Goal: Information Seeking & Learning: Learn about a topic

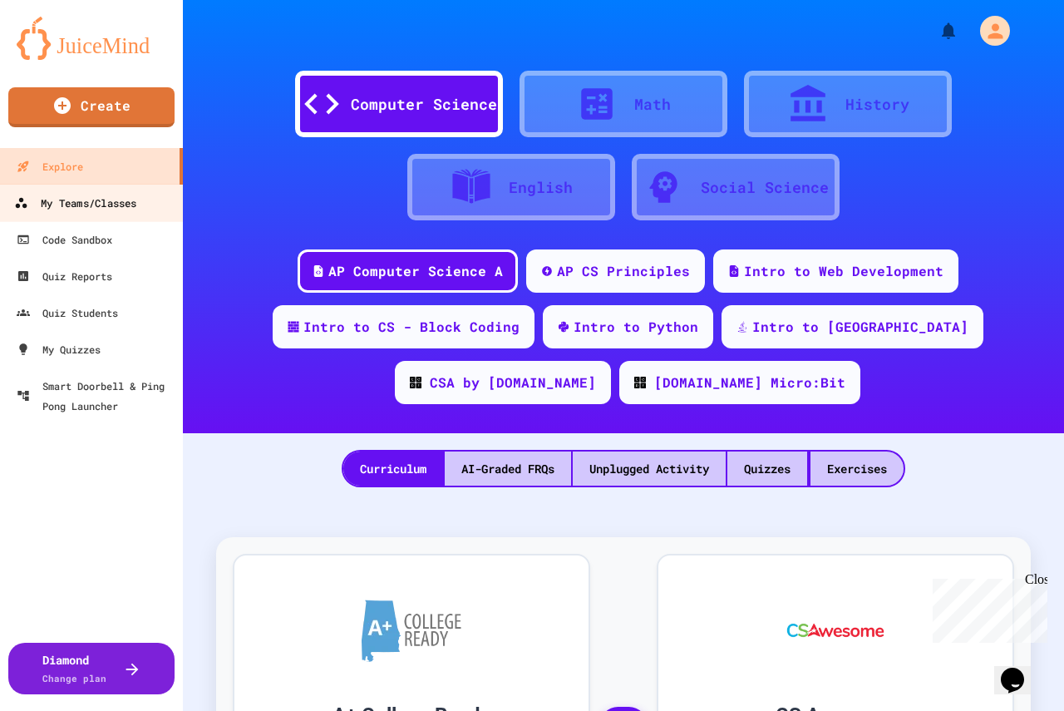
click at [94, 212] on div "My Teams/Classes" at bounding box center [75, 203] width 122 height 21
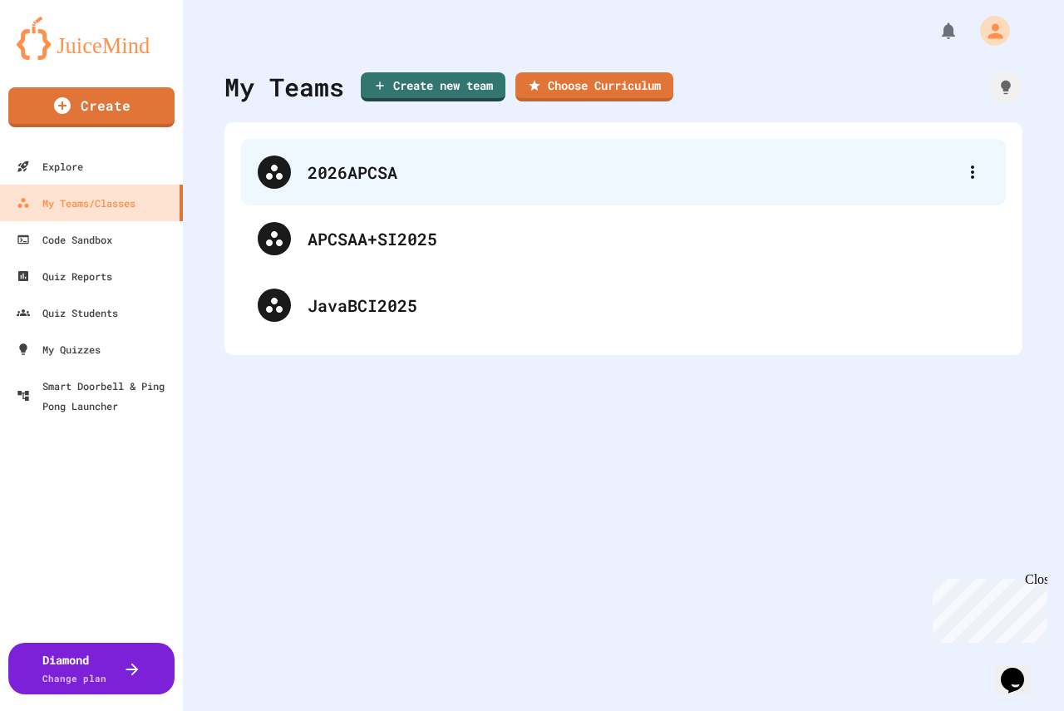
click at [348, 180] on div "2026APCSA" at bounding box center [632, 172] width 648 height 25
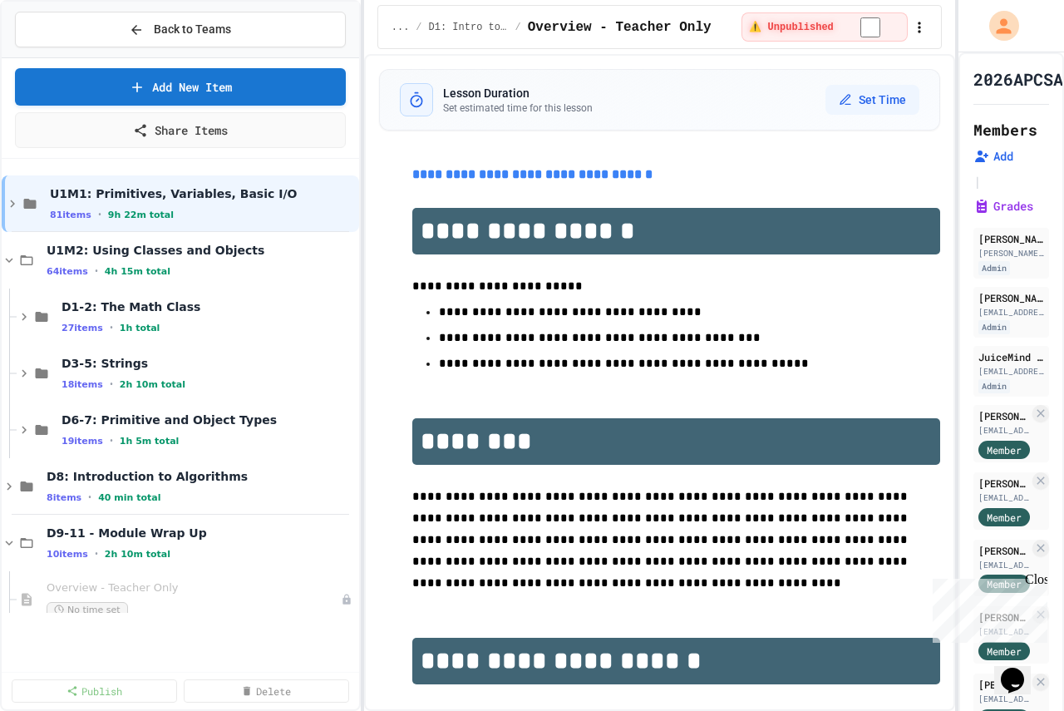
click at [356, 320] on div "**********" at bounding box center [532, 355] width 1064 height 711
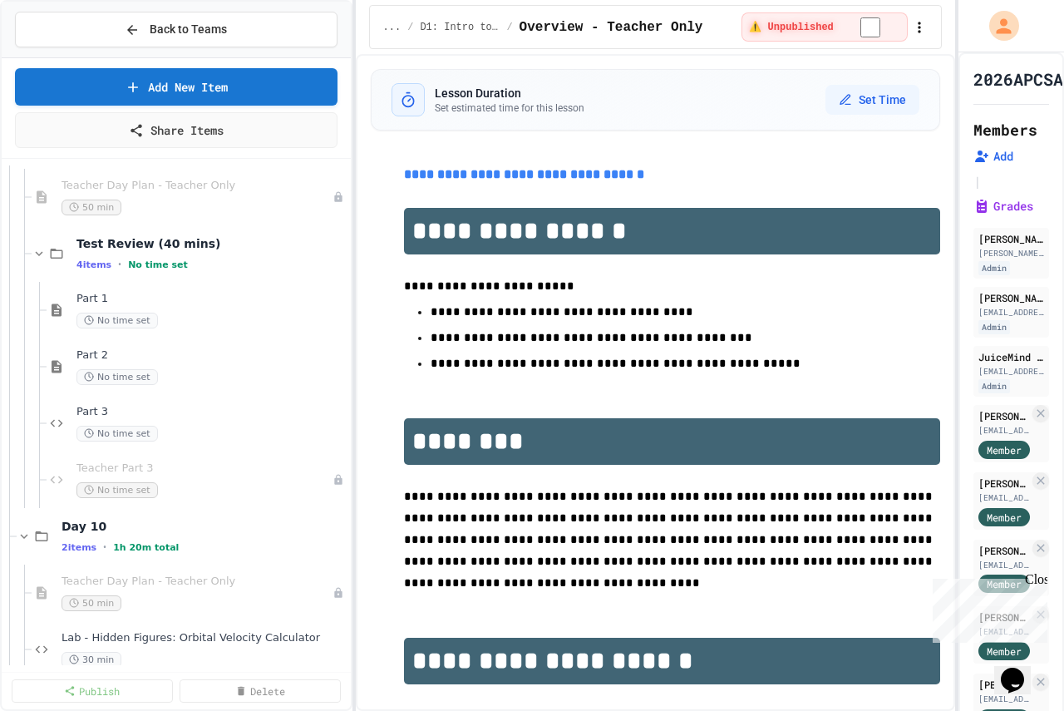
scroll to position [499, 0]
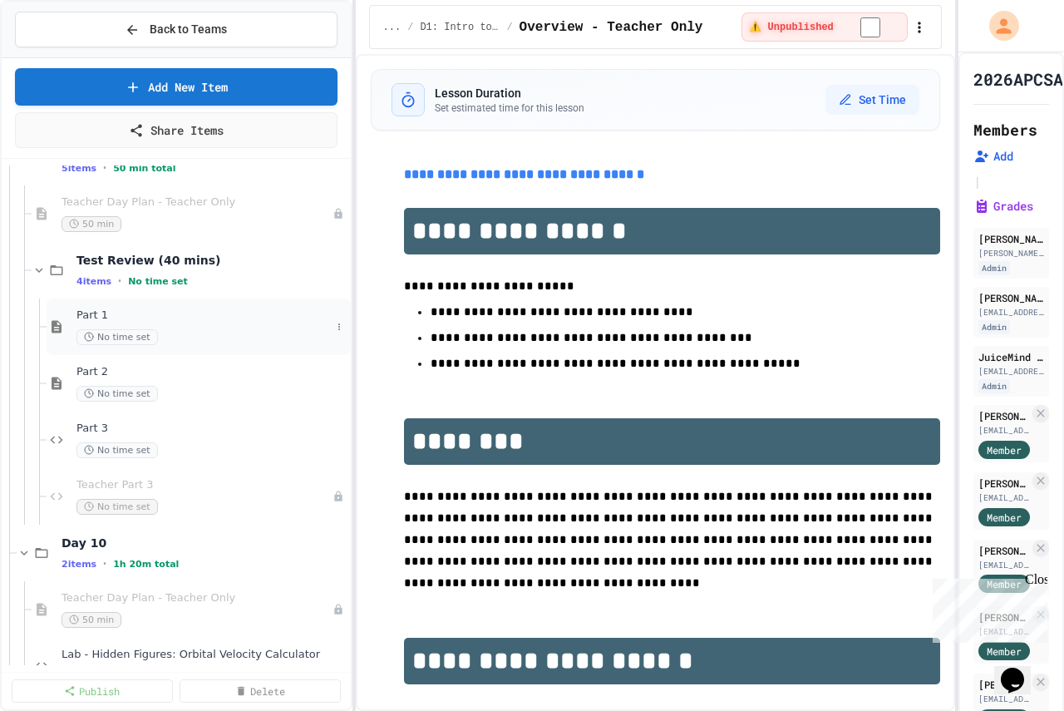
click at [114, 314] on span "Part 1" at bounding box center [203, 315] width 254 height 14
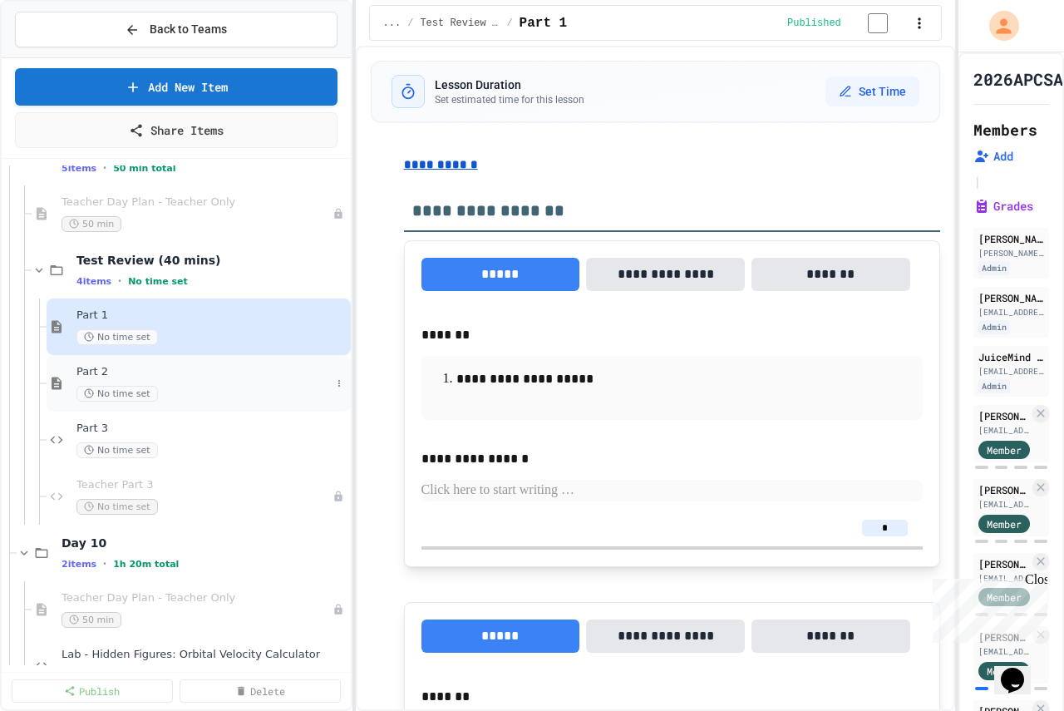
click at [114, 384] on div "Part 2 No time set" at bounding box center [203, 383] width 254 height 37
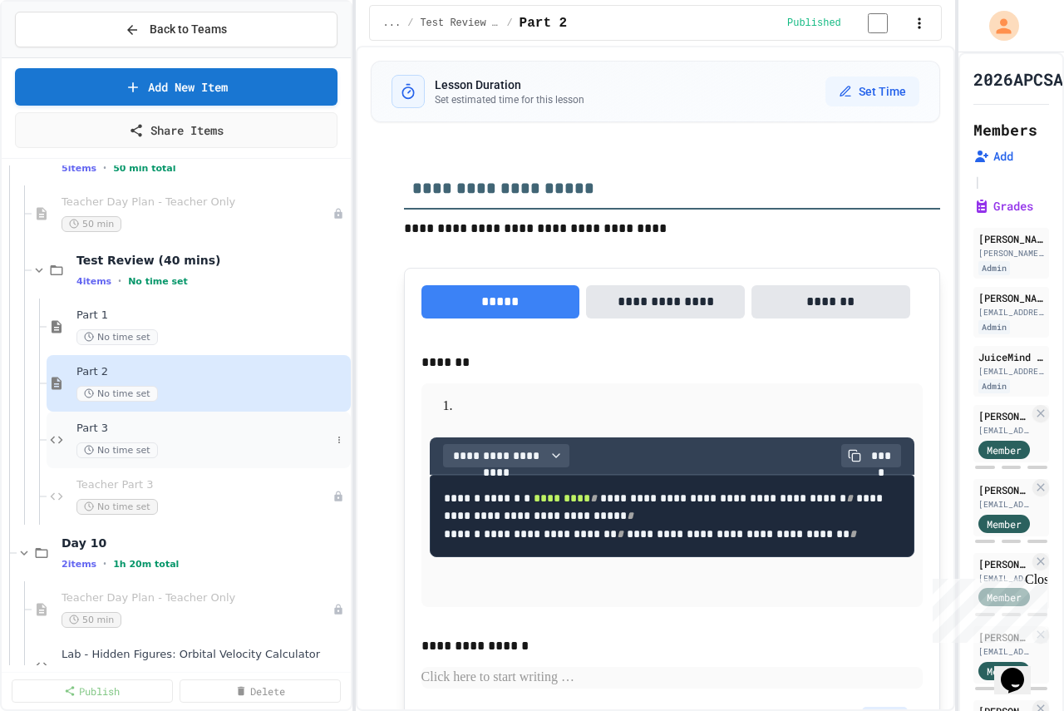
click at [207, 449] on div "No time set" at bounding box center [203, 450] width 254 height 16
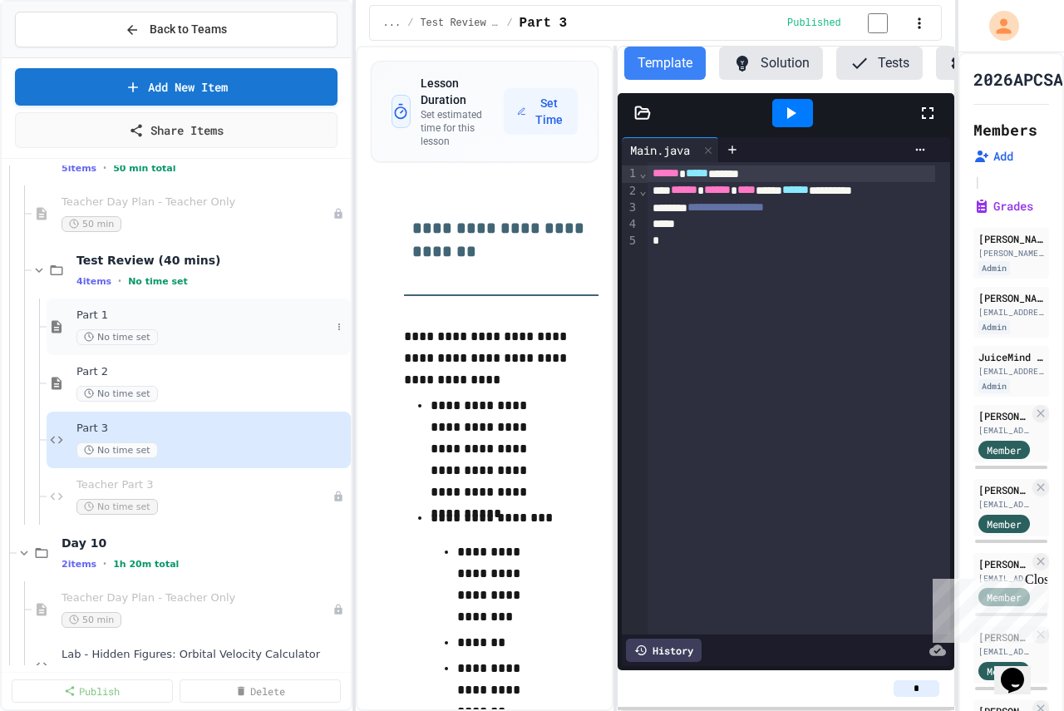
click at [188, 321] on span "Part 1" at bounding box center [203, 315] width 254 height 14
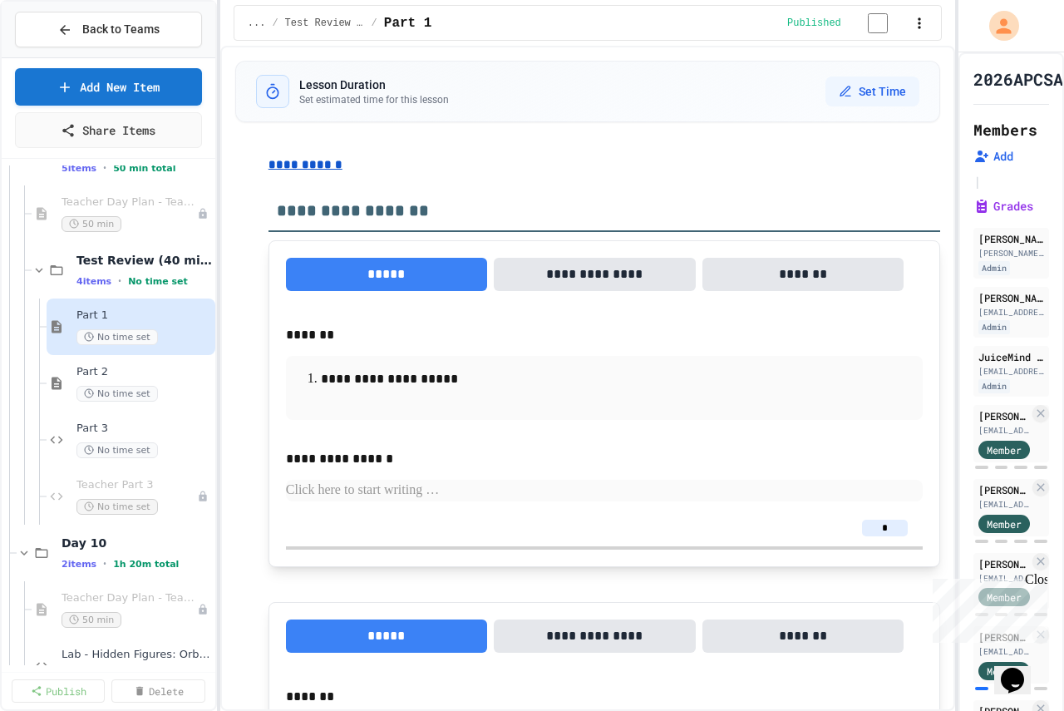
click at [219, 338] on div "**********" at bounding box center [532, 355] width 1064 height 711
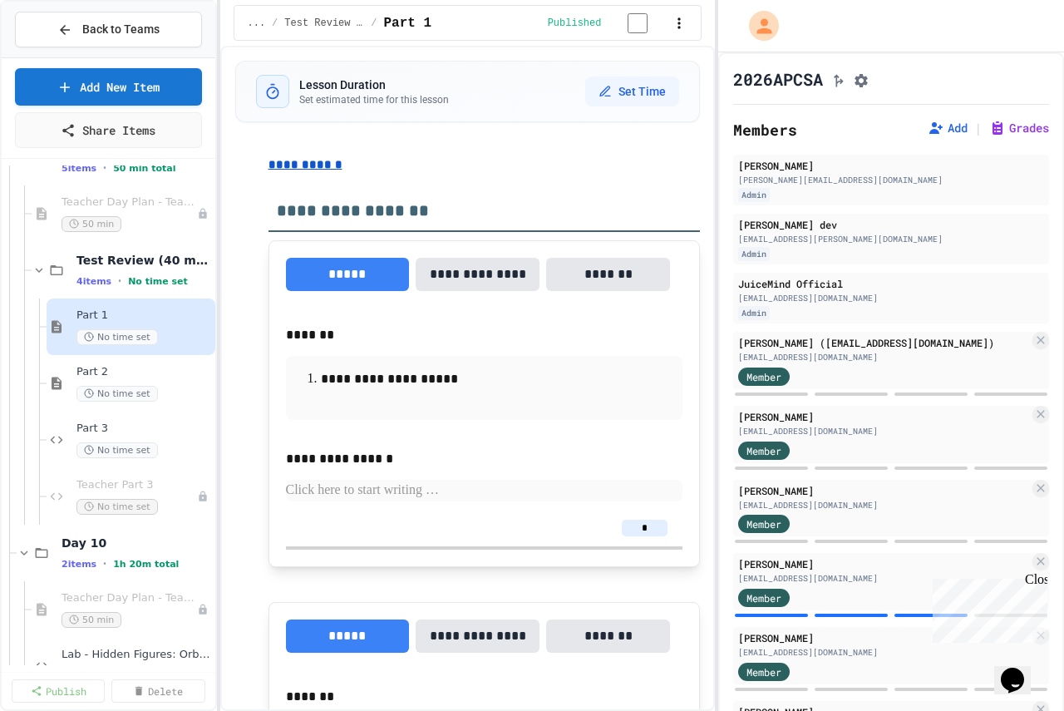
click at [718, 347] on div "**********" at bounding box center [532, 355] width 1064 height 711
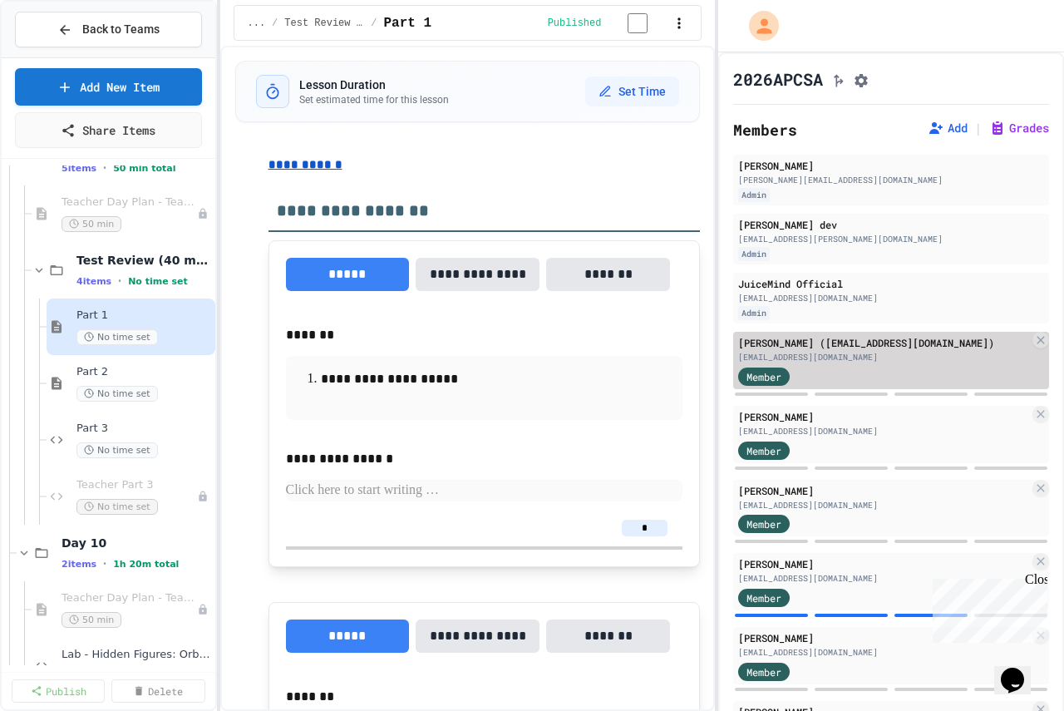
click at [821, 363] on div "[EMAIL_ADDRESS][DOMAIN_NAME]" at bounding box center [883, 357] width 291 height 12
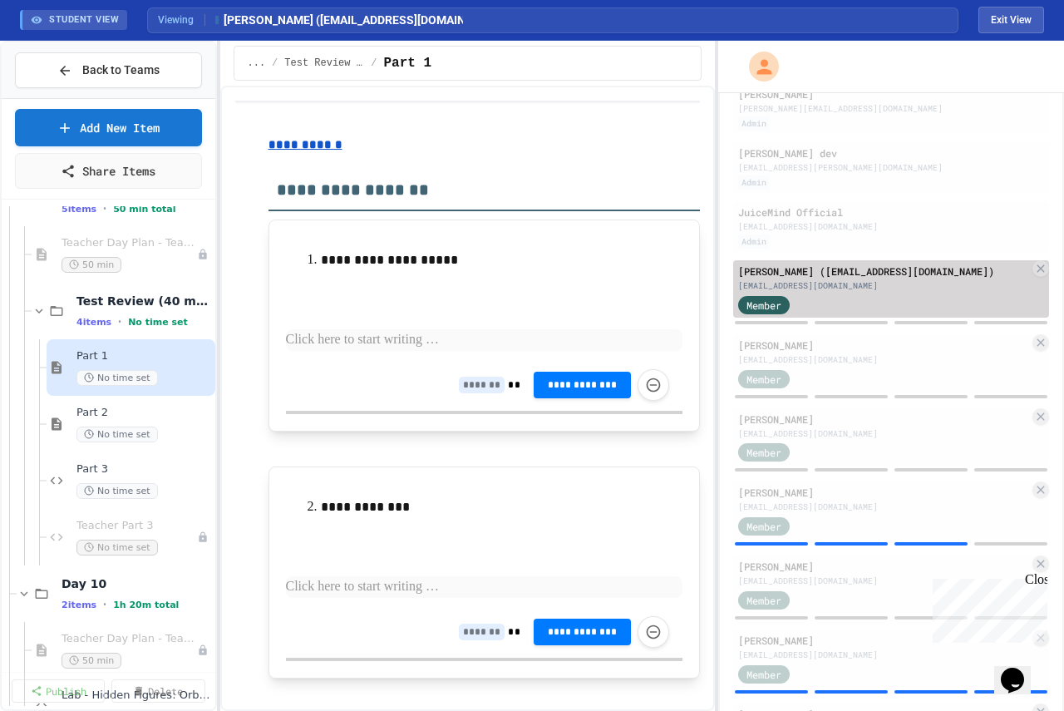
scroll to position [166, 0]
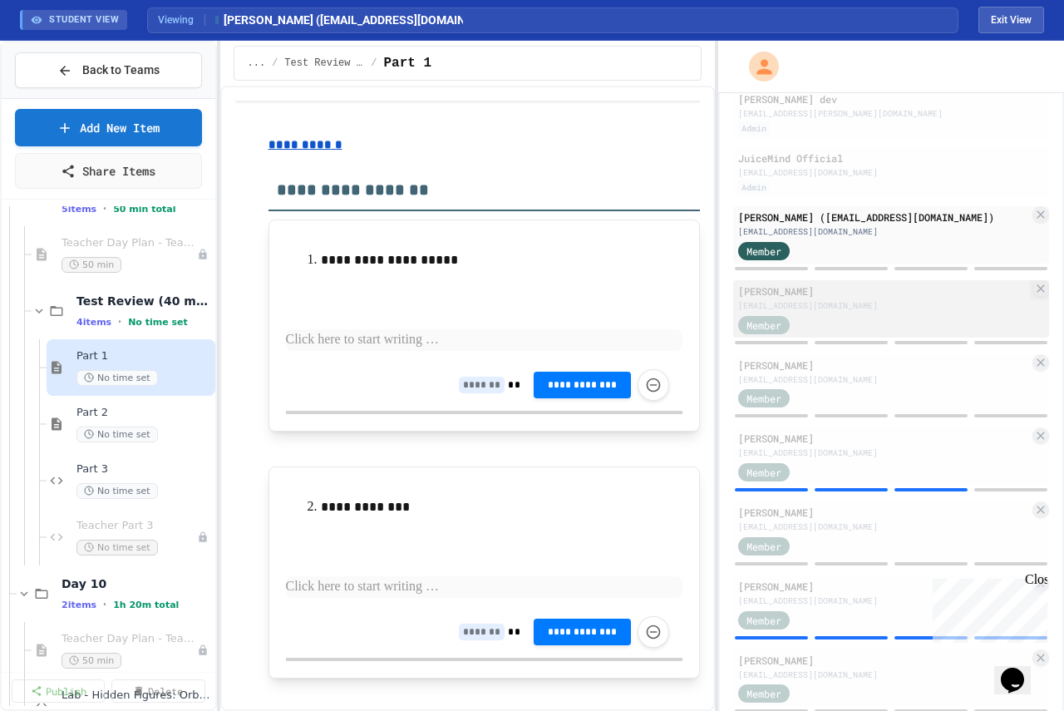
click at [847, 298] on div "[PERSON_NAME]" at bounding box center [883, 291] width 291 height 15
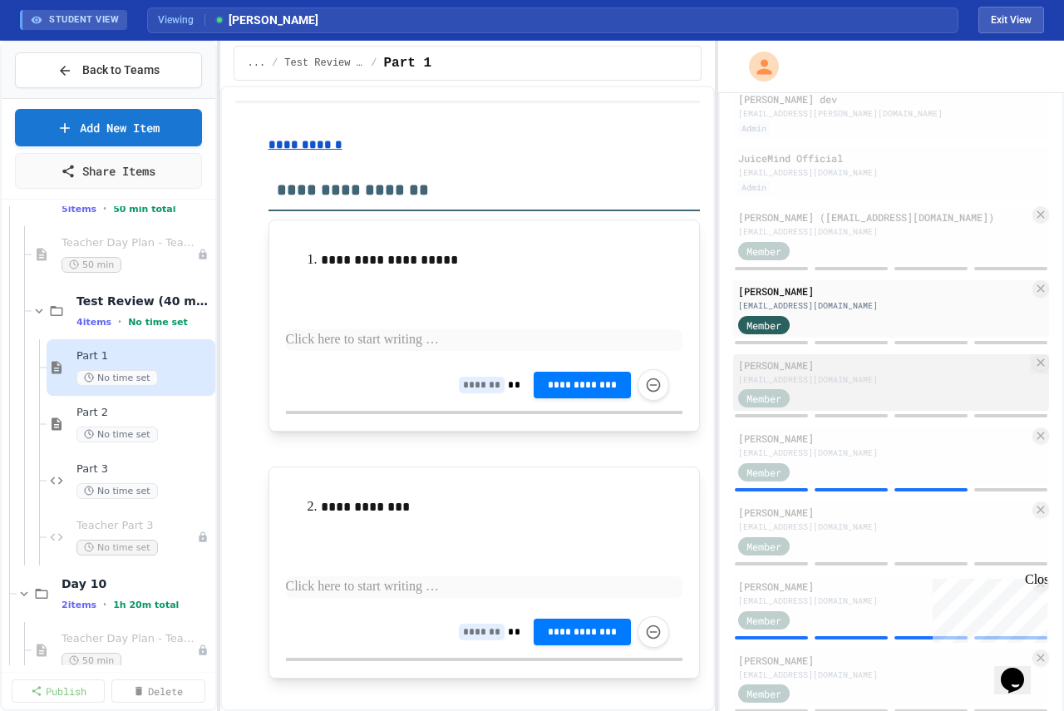
click at [846, 385] on div "[EMAIL_ADDRESS][DOMAIN_NAME]" at bounding box center [883, 379] width 291 height 12
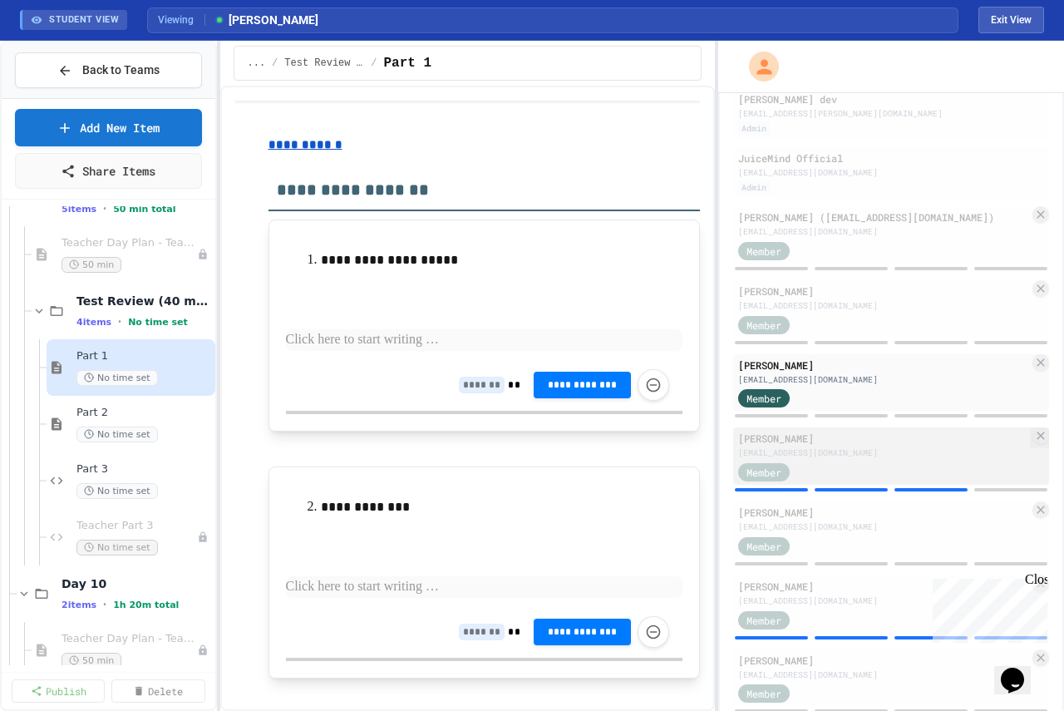
click at [831, 454] on div "[EMAIL_ADDRESS][DOMAIN_NAME]" at bounding box center [883, 452] width 291 height 12
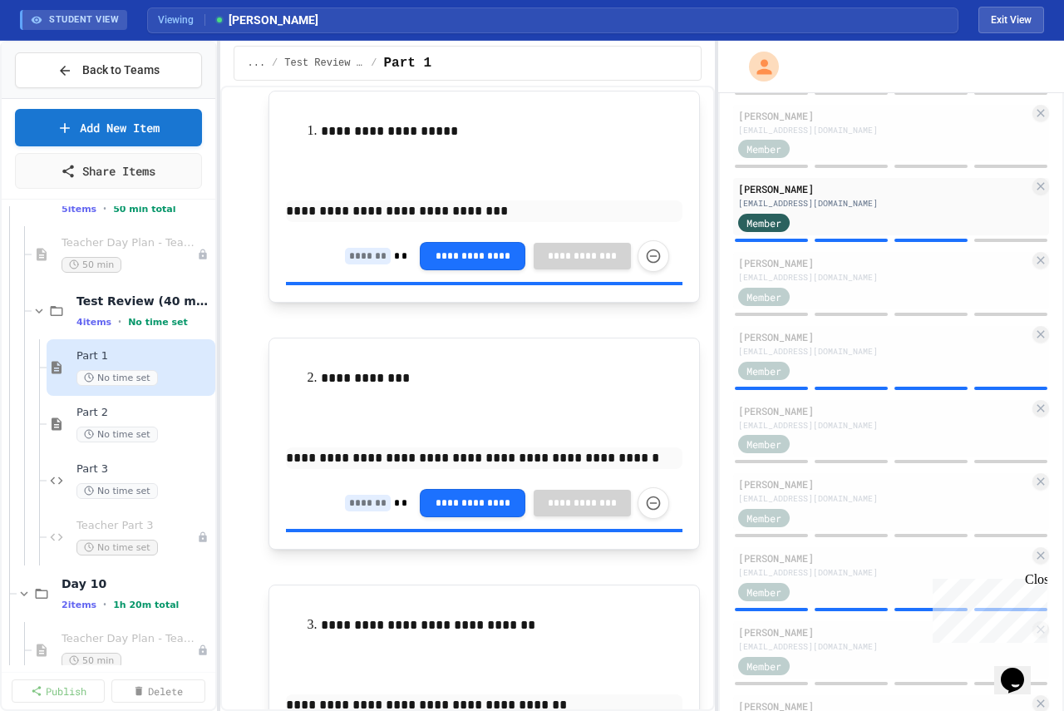
scroll to position [166, 0]
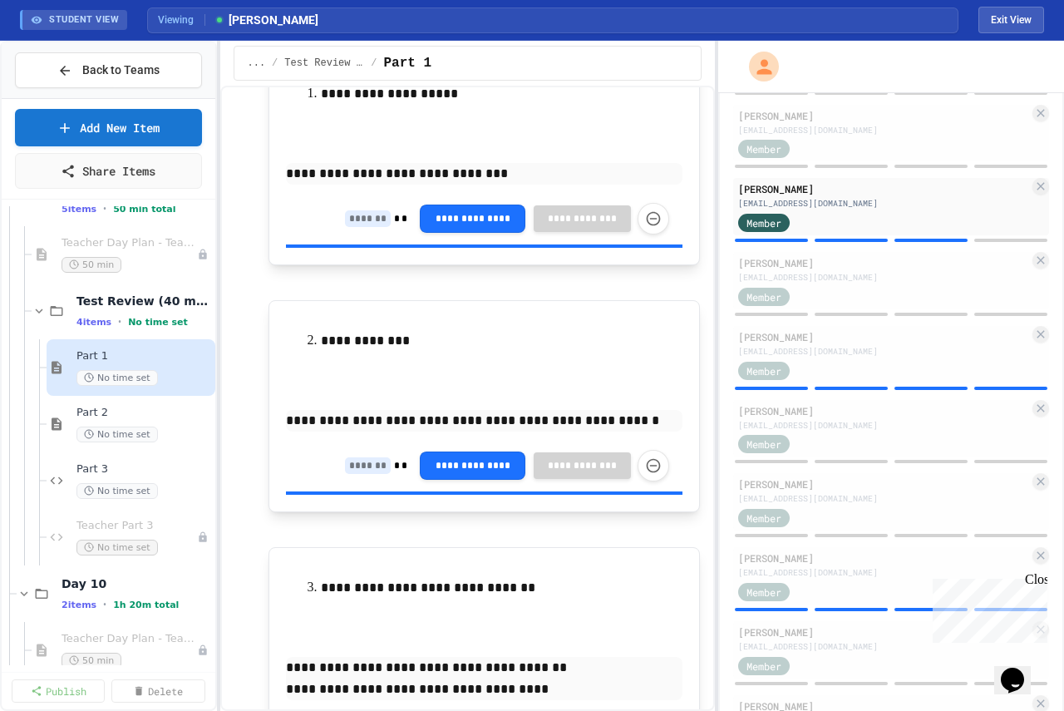
click at [359, 224] on input at bounding box center [368, 218] width 46 height 17
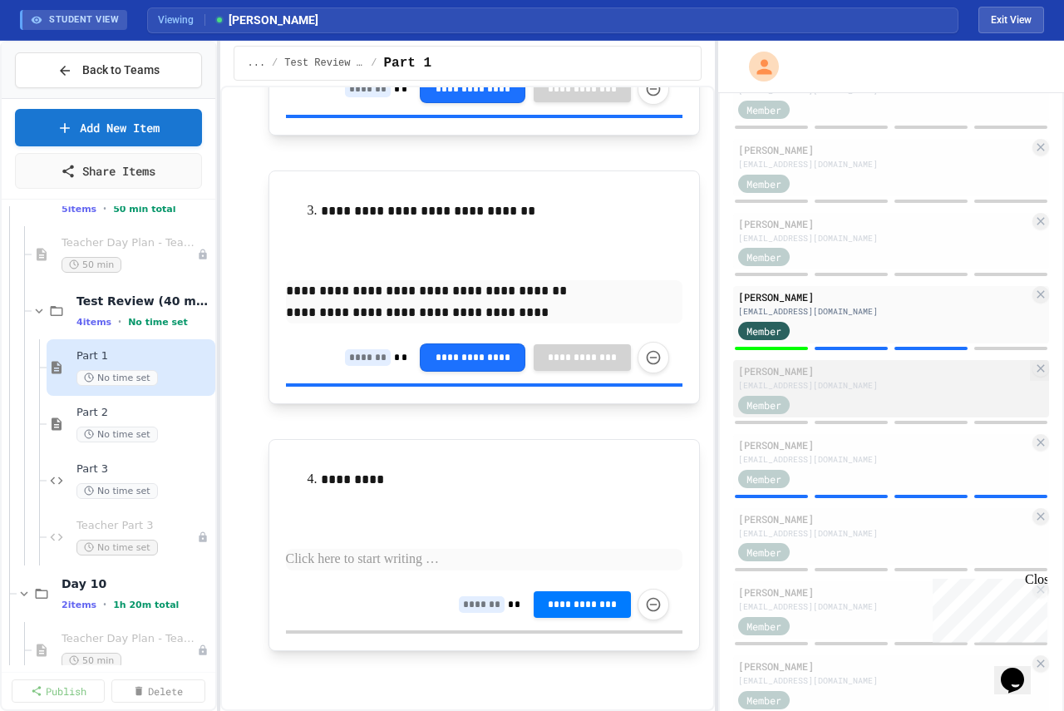
scroll to position [416, 0]
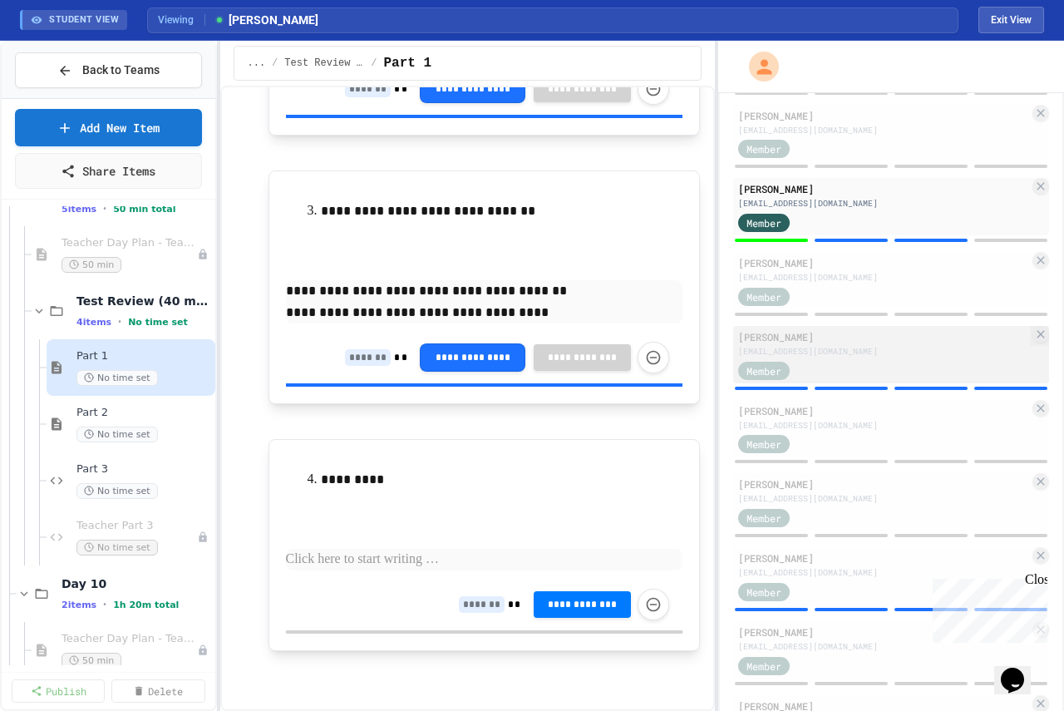
type input "*"
click at [831, 344] on div "[PERSON_NAME]" at bounding box center [883, 336] width 291 height 15
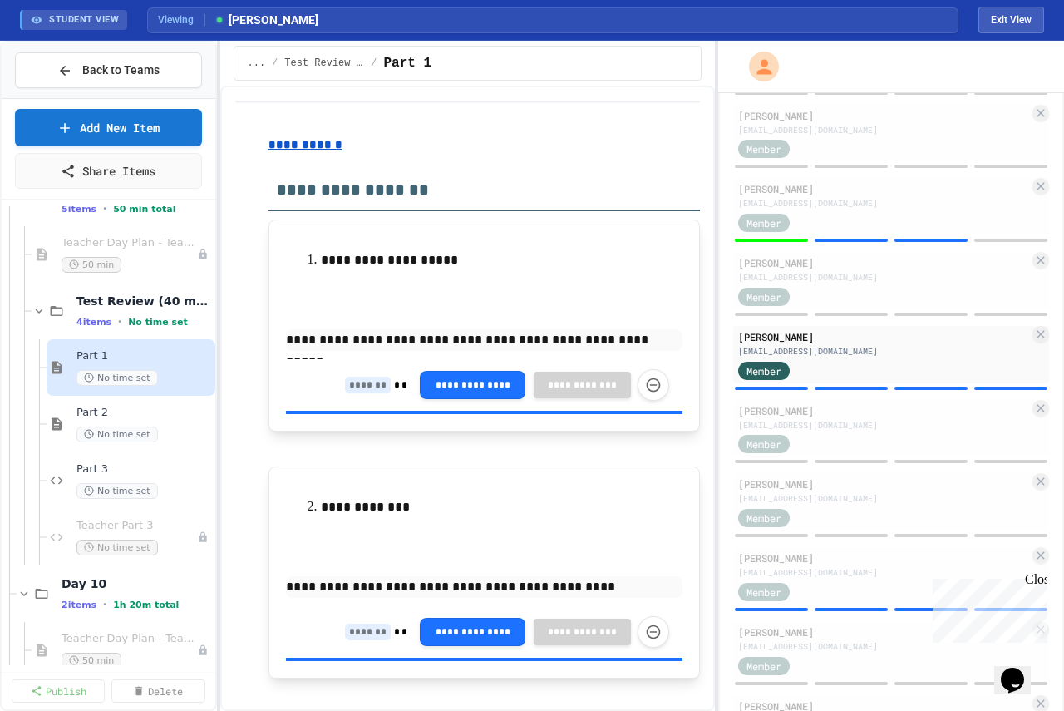
click at [348, 389] on input at bounding box center [368, 385] width 46 height 17
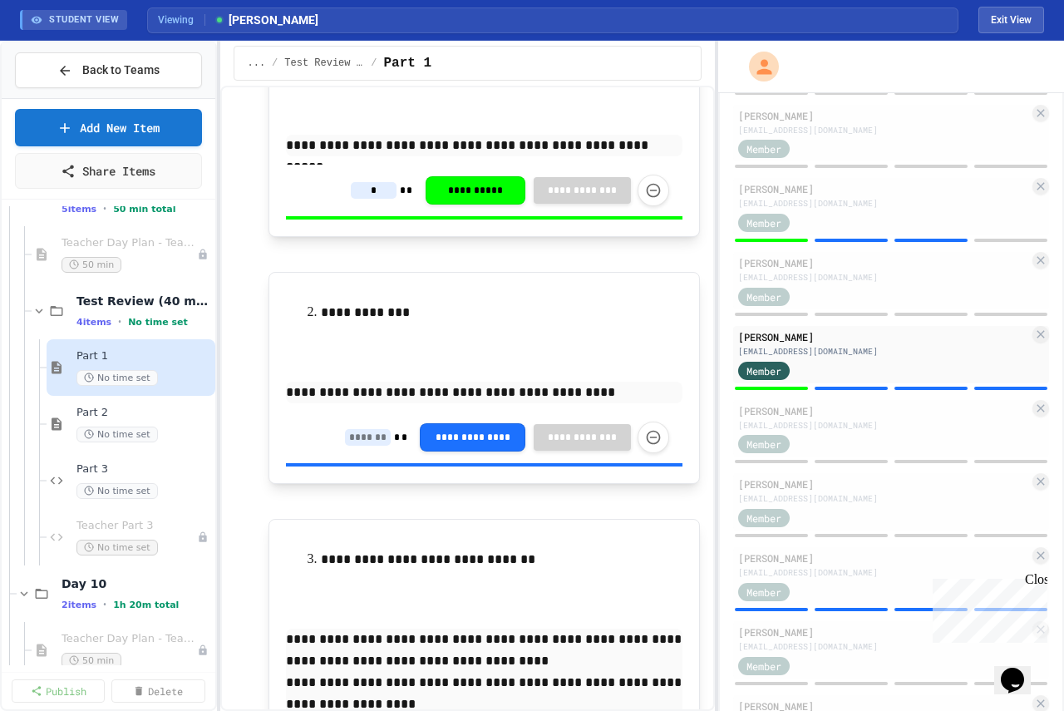
scroll to position [249, 0]
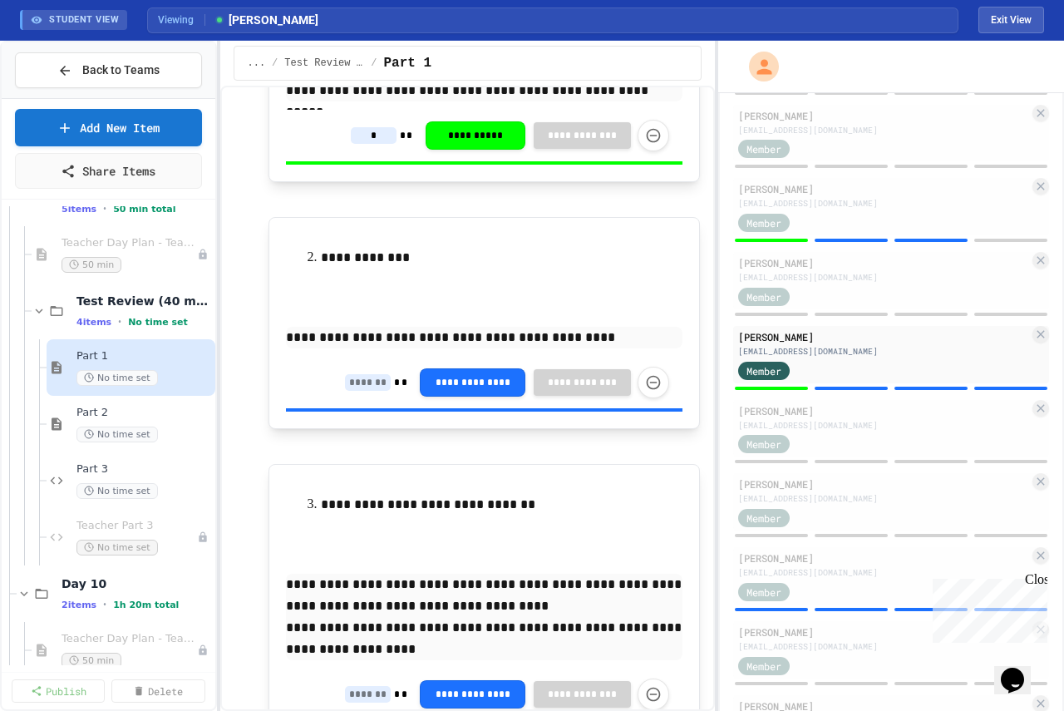
type input "*"
click at [345, 378] on input at bounding box center [368, 382] width 46 height 17
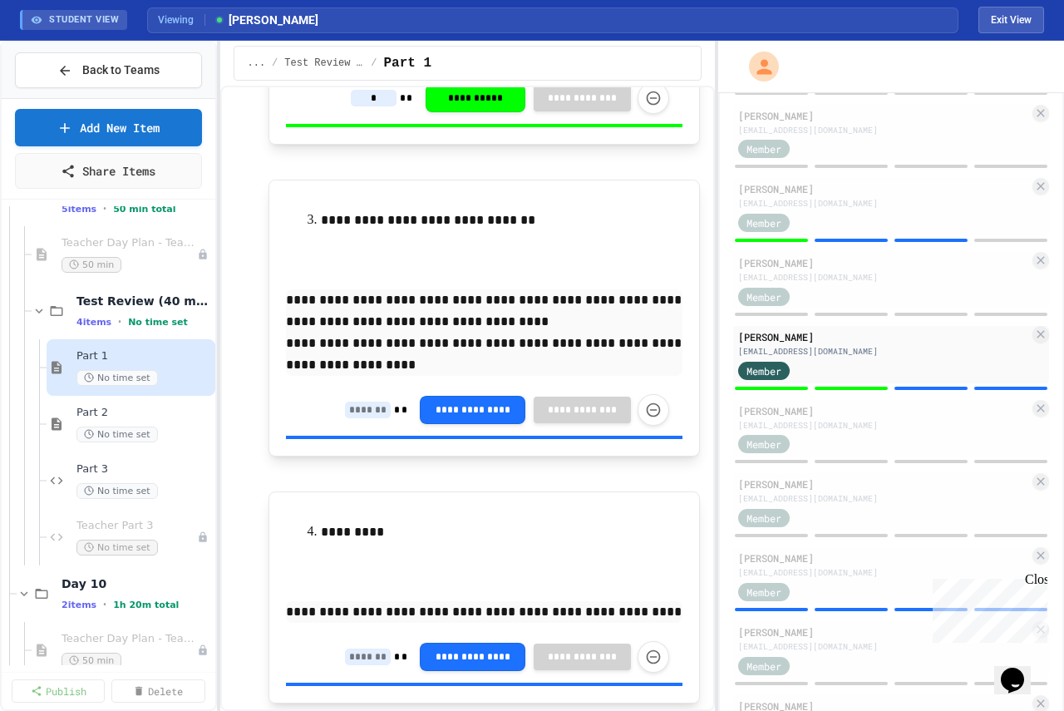
scroll to position [582, 0]
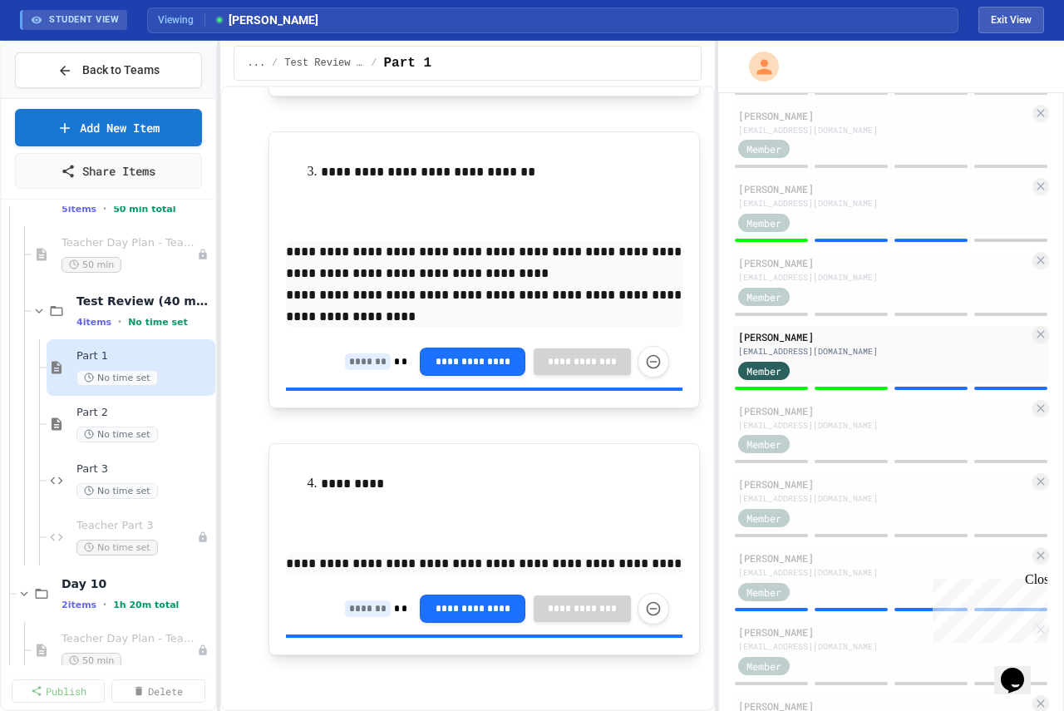
type input "*"
click at [362, 365] on input at bounding box center [368, 361] width 46 height 17
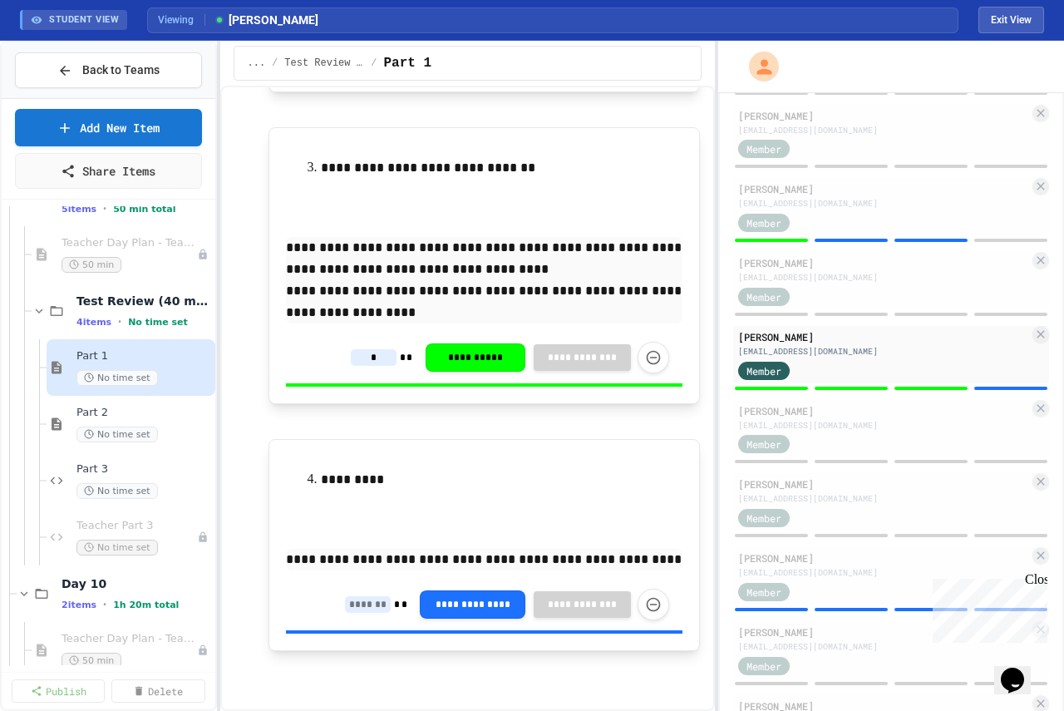
scroll to position [589, 0]
type input "*"
click at [361, 603] on input at bounding box center [368, 604] width 46 height 17
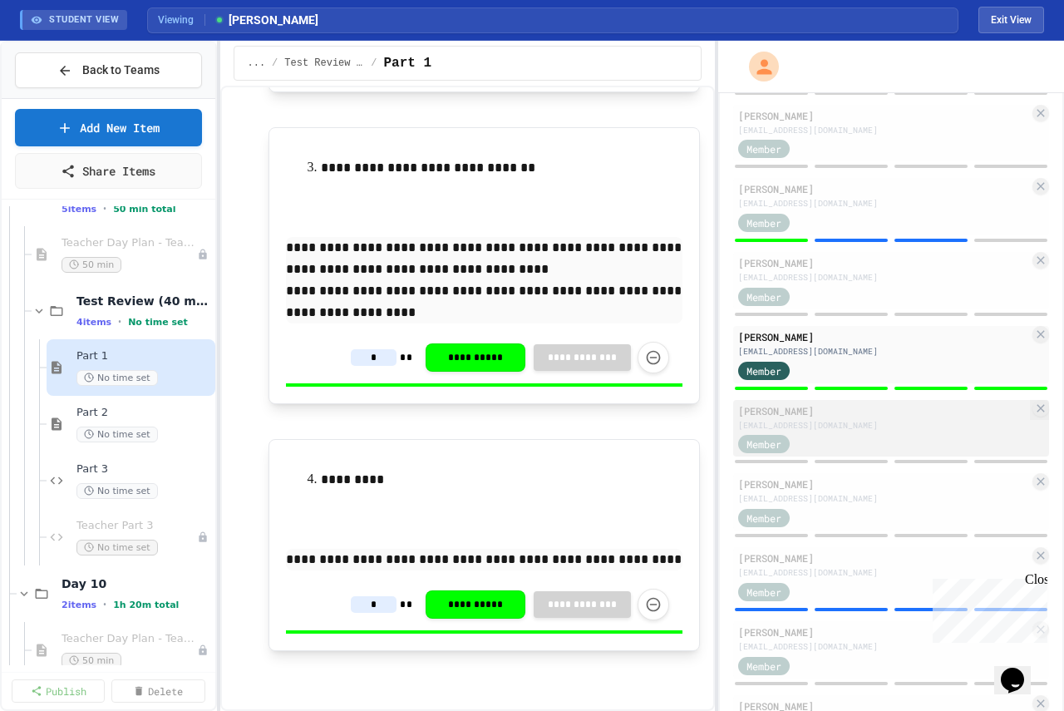
type input "*"
click at [889, 431] on div "[EMAIL_ADDRESS][DOMAIN_NAME]" at bounding box center [883, 425] width 291 height 12
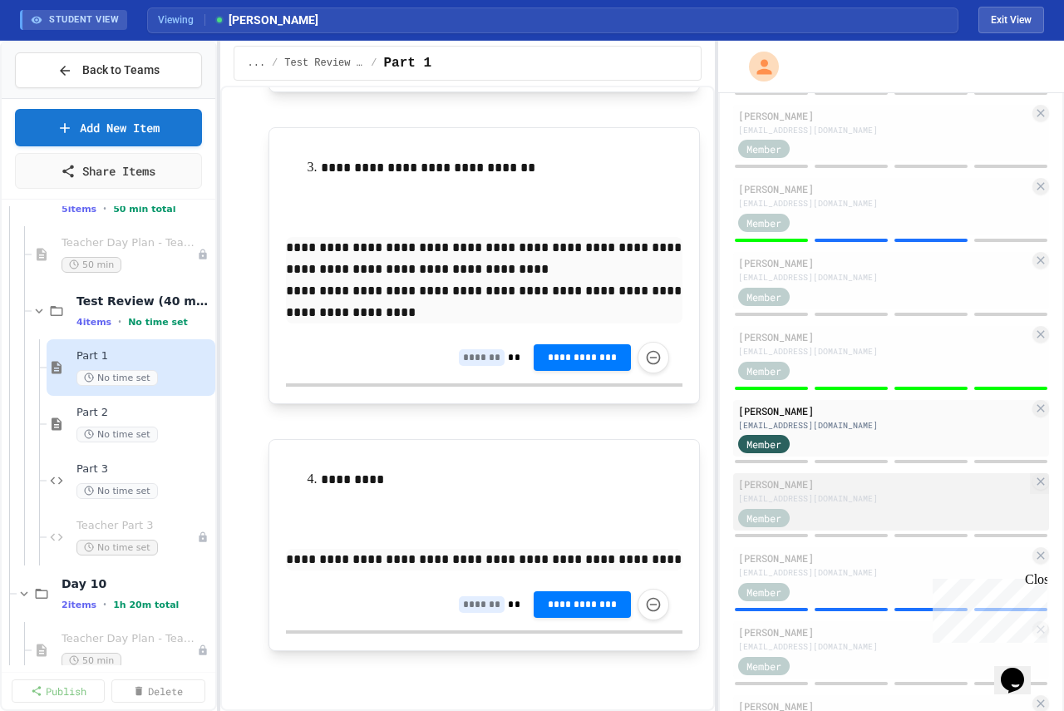
scroll to position [524, 0]
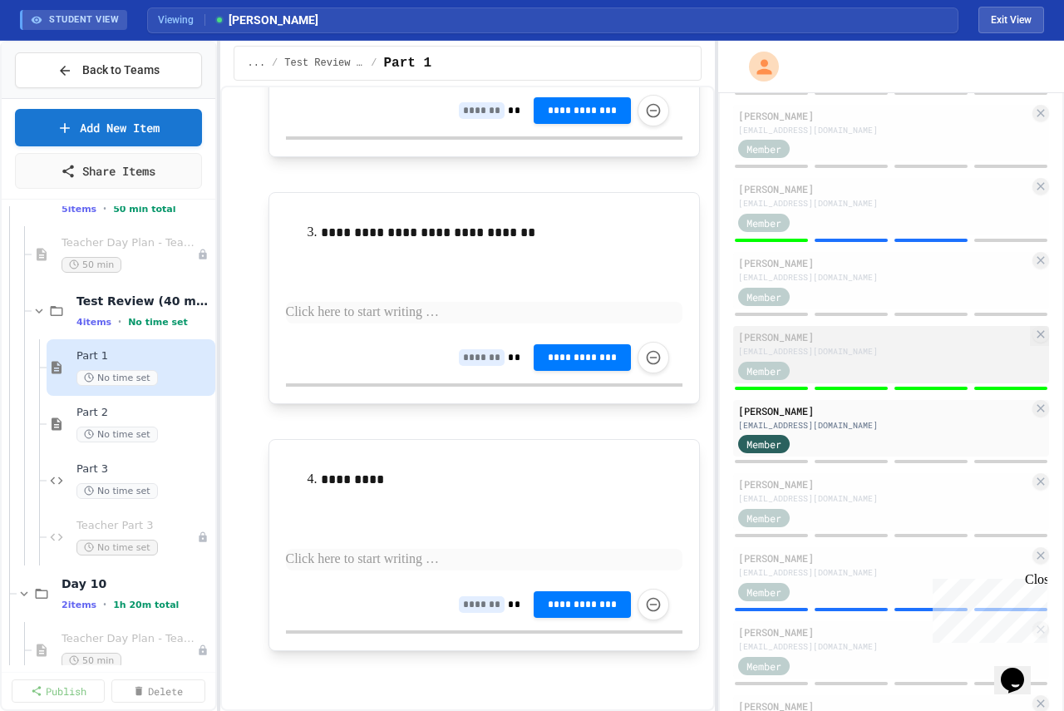
click at [819, 358] on div "[EMAIL_ADDRESS][DOMAIN_NAME]" at bounding box center [883, 351] width 291 height 12
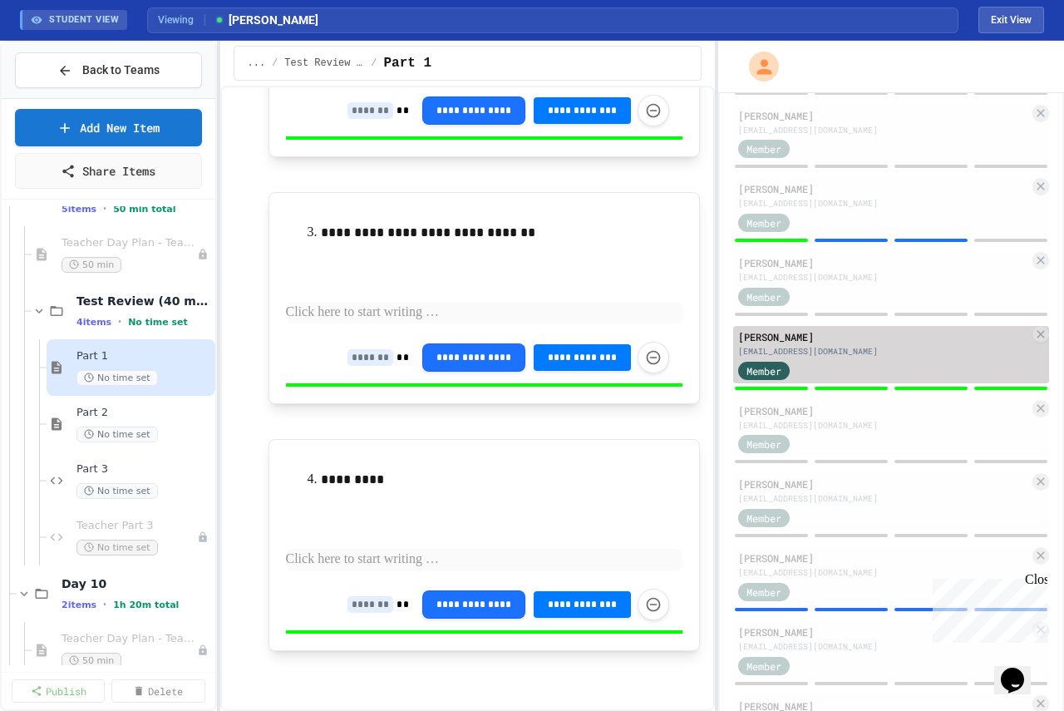
type input "*"
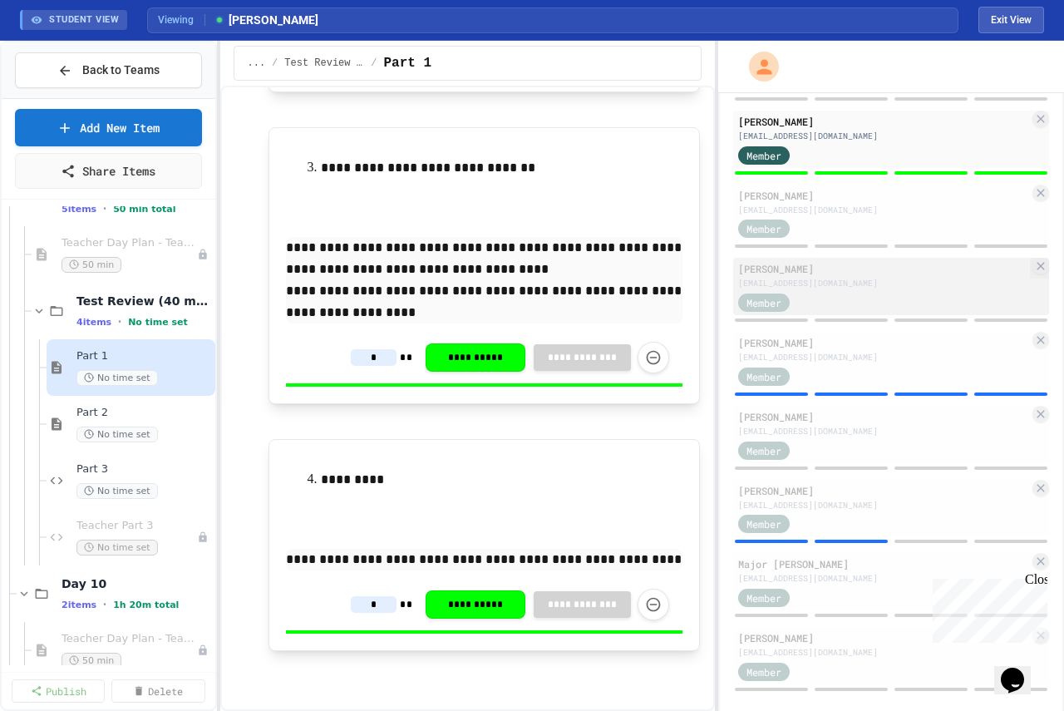
scroll to position [654, 0]
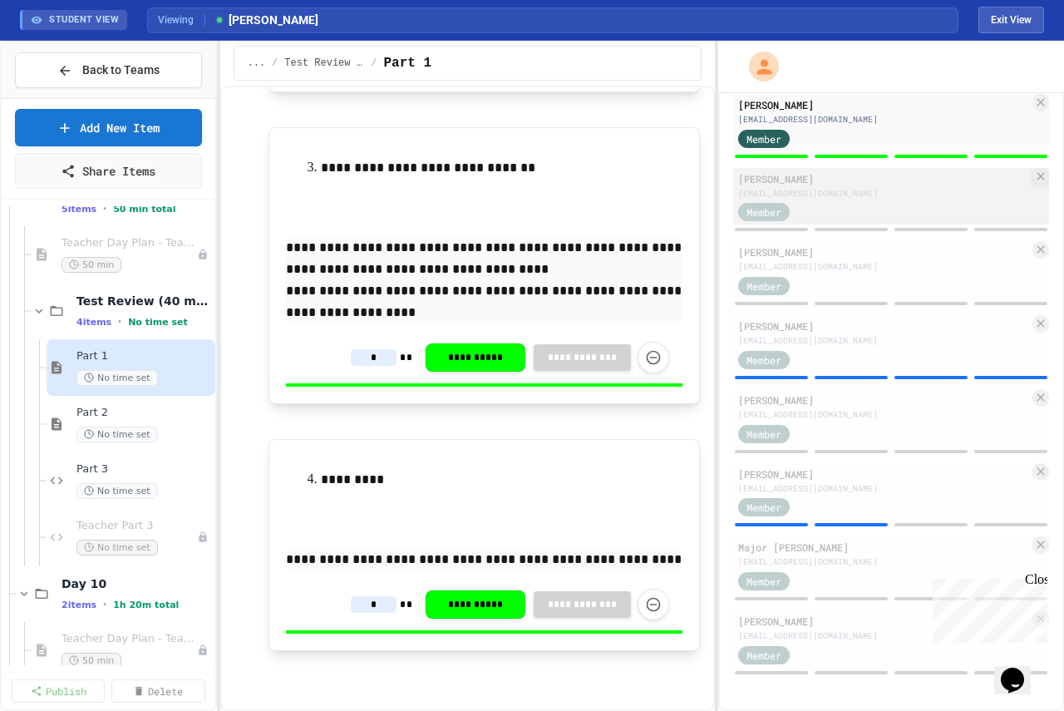
click at [856, 193] on div "[EMAIL_ADDRESS][DOMAIN_NAME]" at bounding box center [883, 193] width 291 height 12
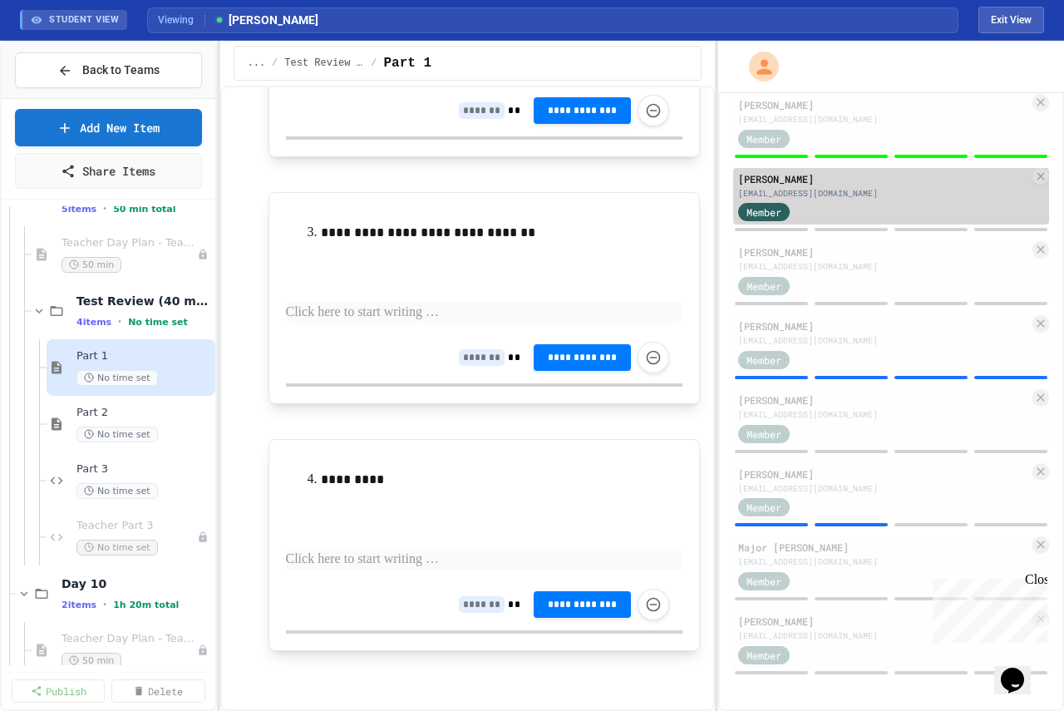
scroll to position [524, 0]
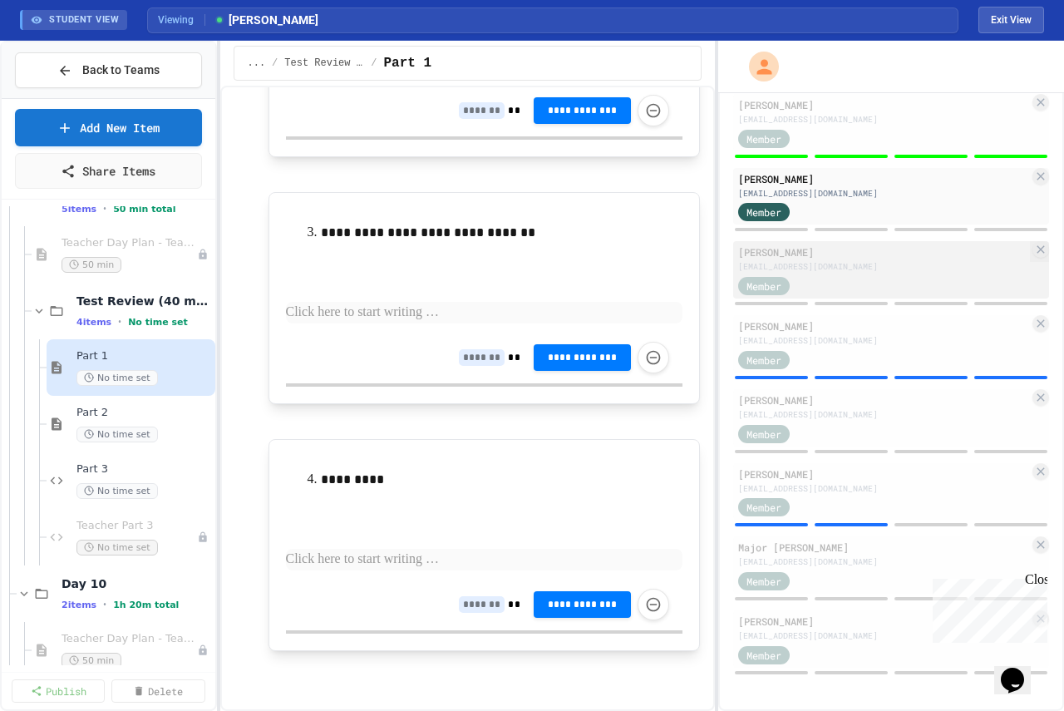
click at [856, 258] on div "[PERSON_NAME]" at bounding box center [883, 251] width 291 height 15
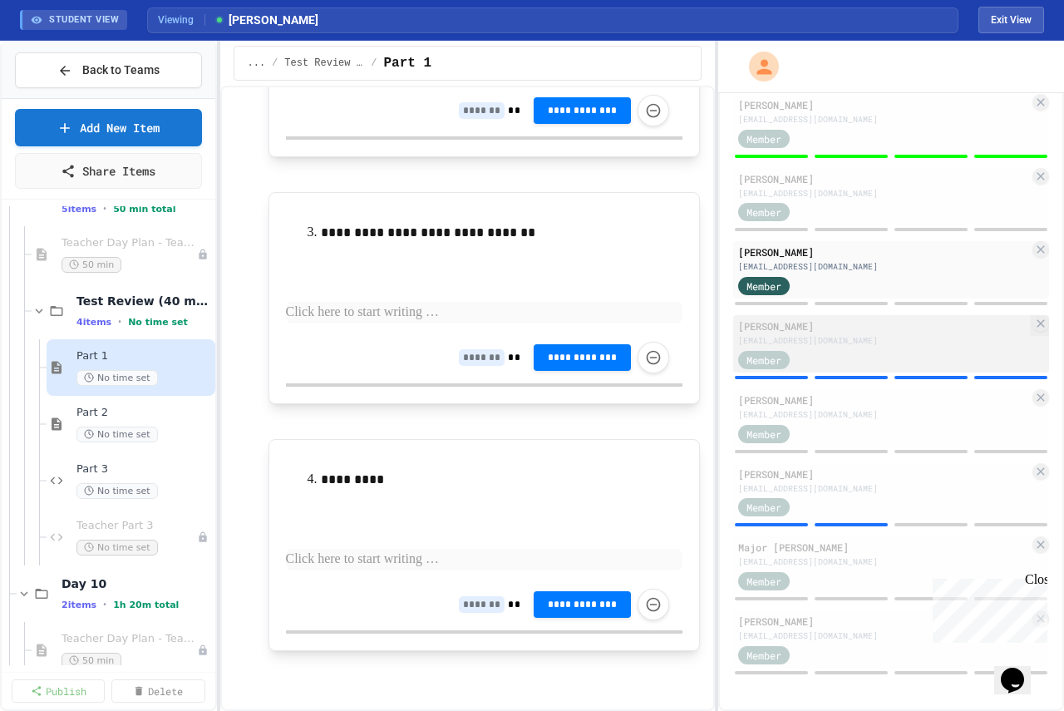
click at [855, 338] on div "[EMAIL_ADDRESS][DOMAIN_NAME]" at bounding box center [883, 340] width 291 height 12
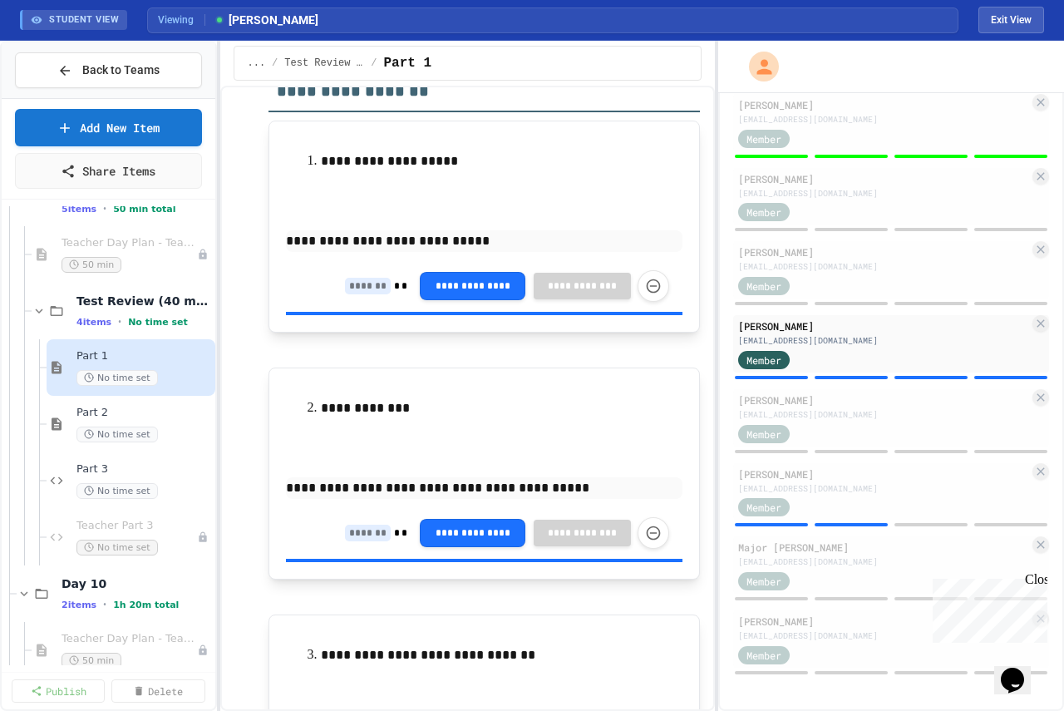
scroll to position [47, 0]
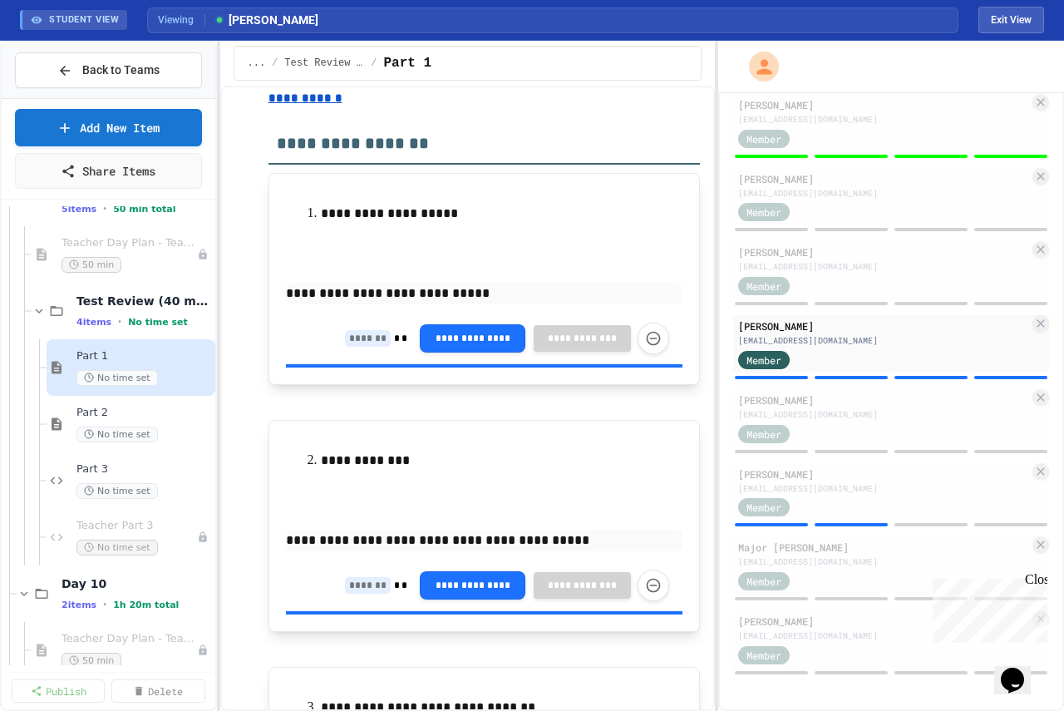
click at [353, 331] on div "**********" at bounding box center [507, 339] width 324 height 32
click at [362, 338] on input at bounding box center [368, 338] width 46 height 17
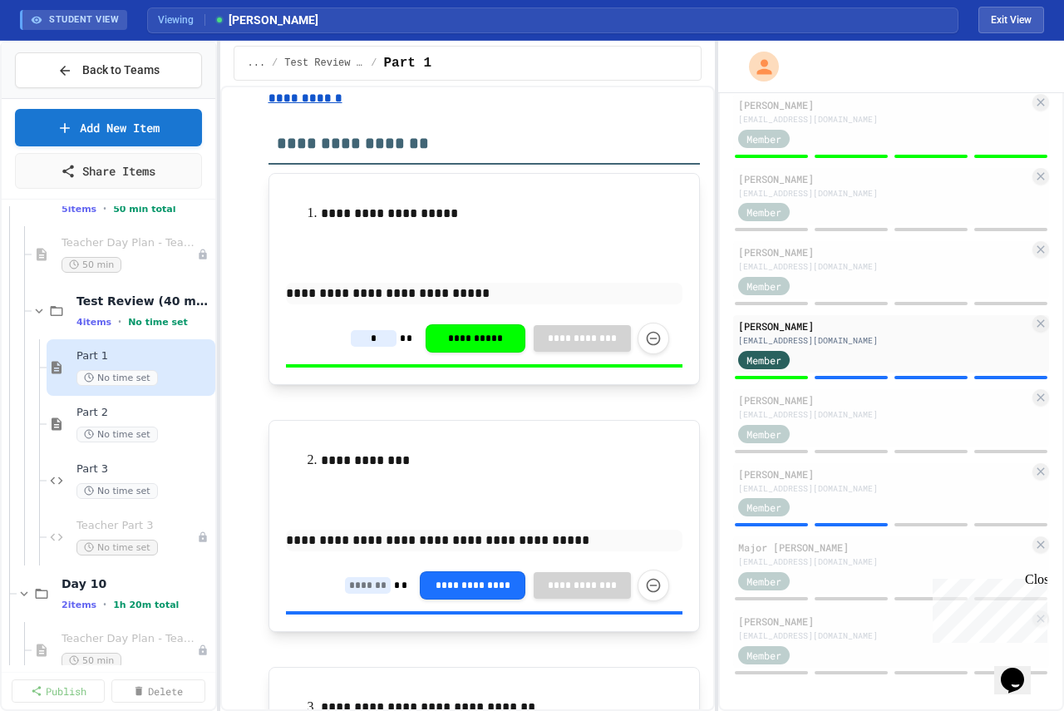
scroll to position [213, 0]
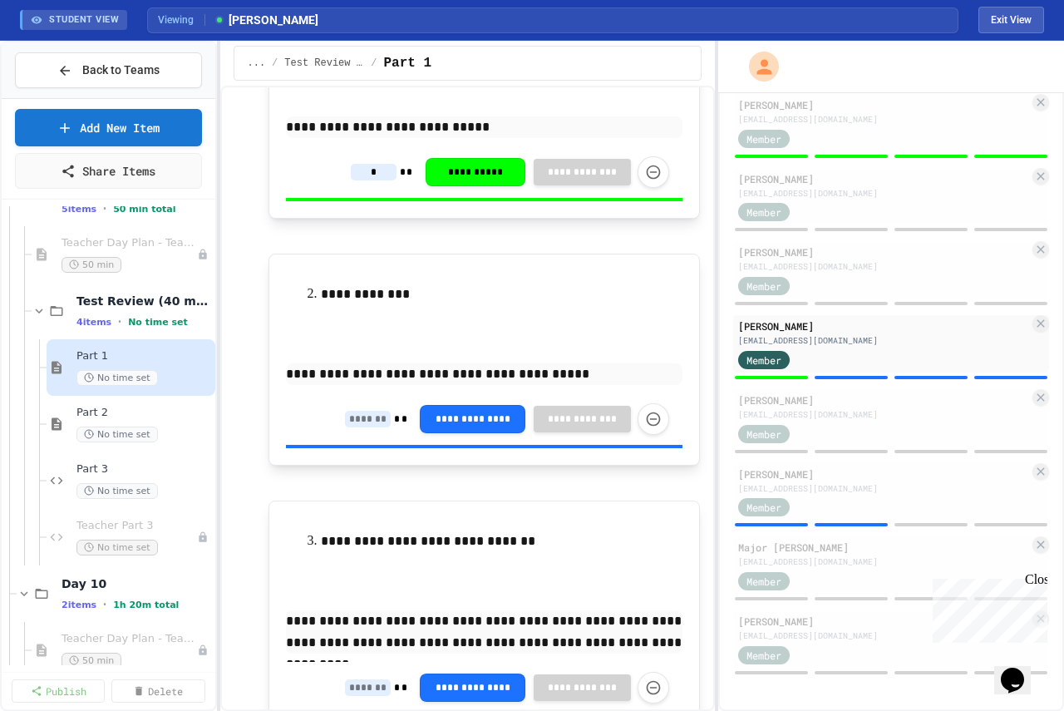
type input "*"
click at [363, 421] on input at bounding box center [368, 419] width 46 height 17
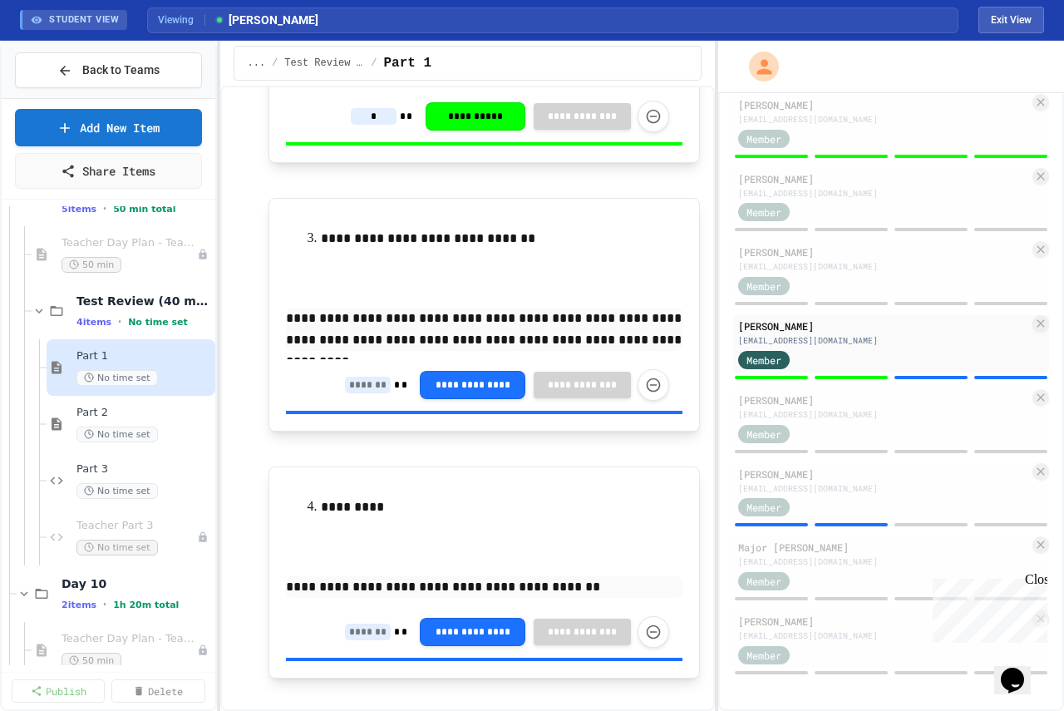
scroll to position [545, 0]
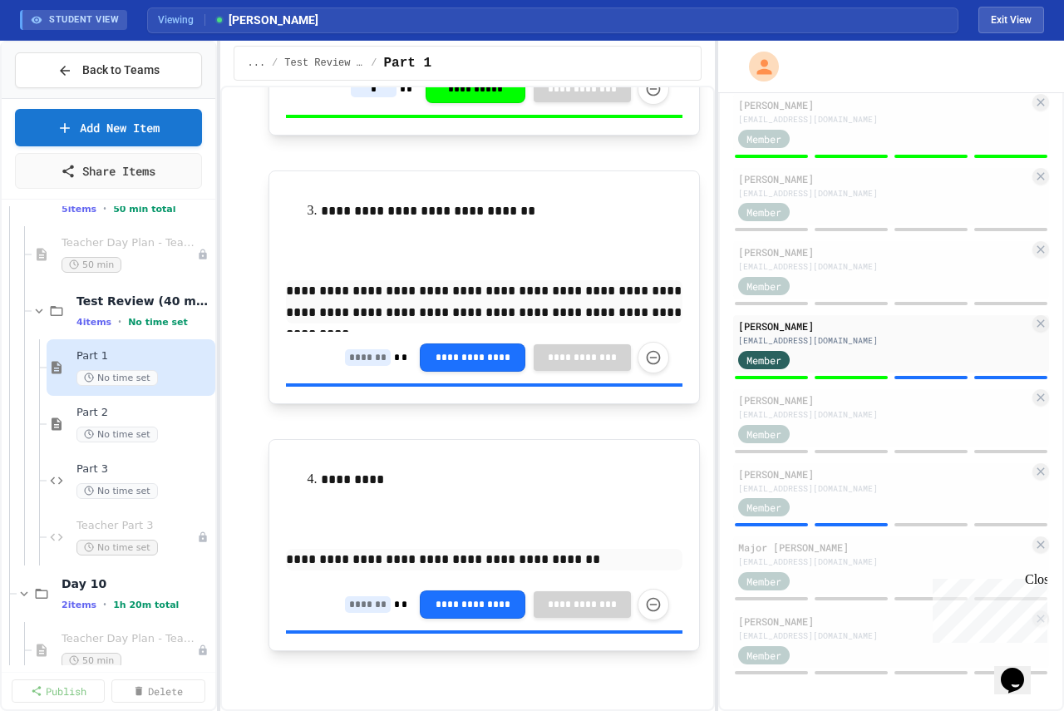
type input "*"
click at [362, 358] on input at bounding box center [368, 357] width 46 height 17
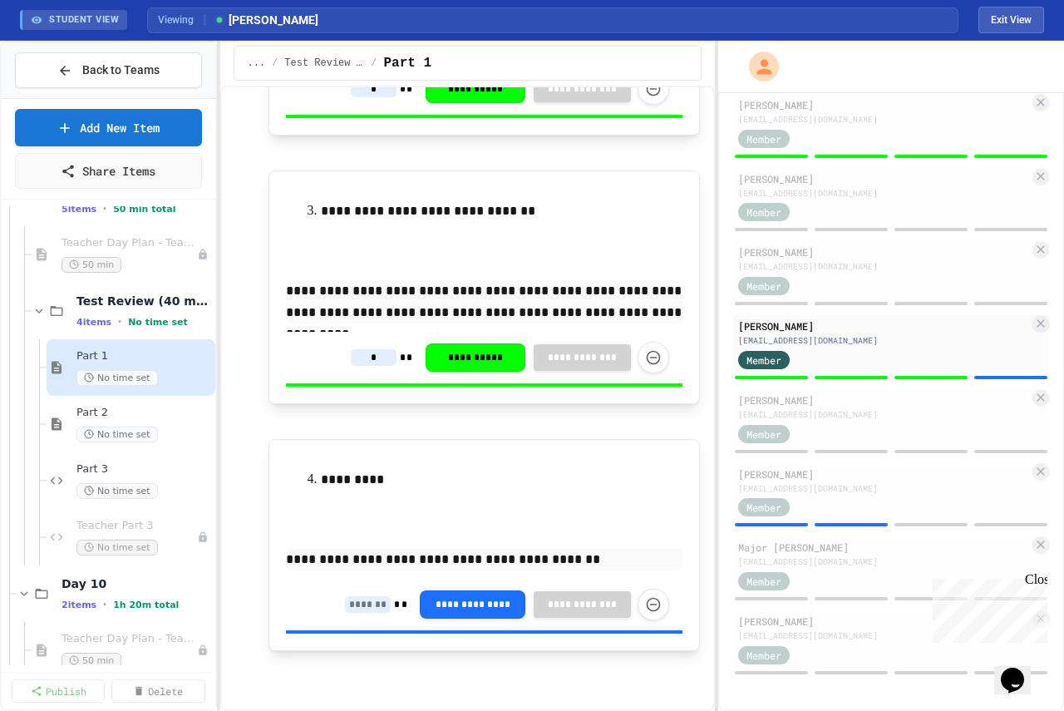
type input "*"
click at [360, 605] on input at bounding box center [368, 604] width 46 height 17
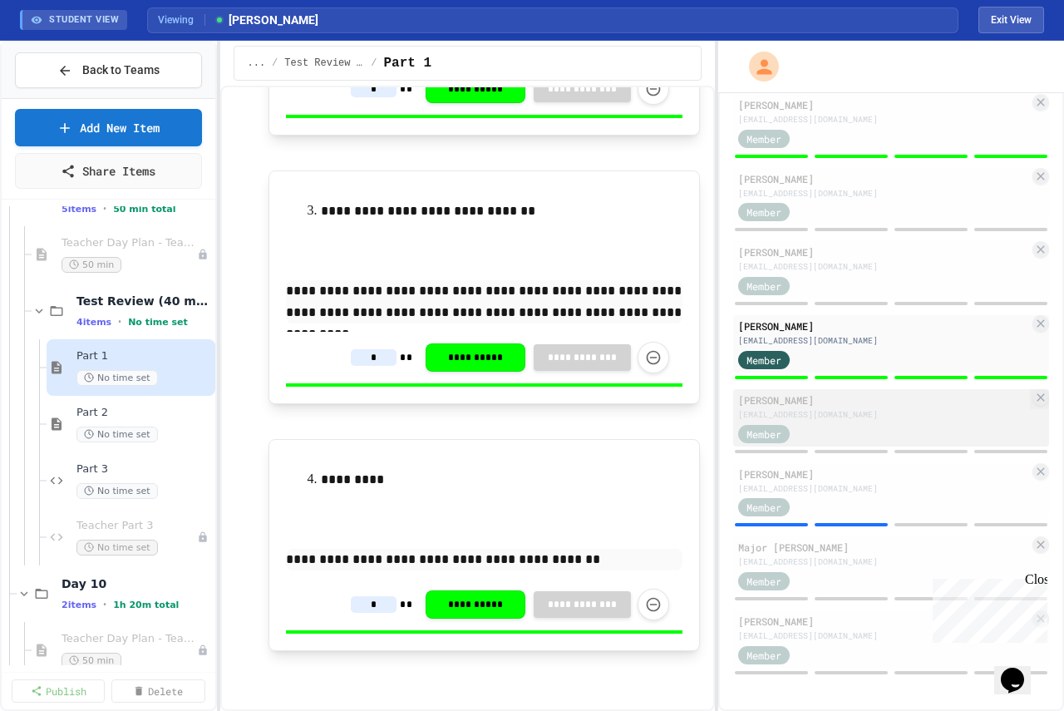
type input "*"
click at [873, 439] on div "Member" at bounding box center [883, 432] width 291 height 21
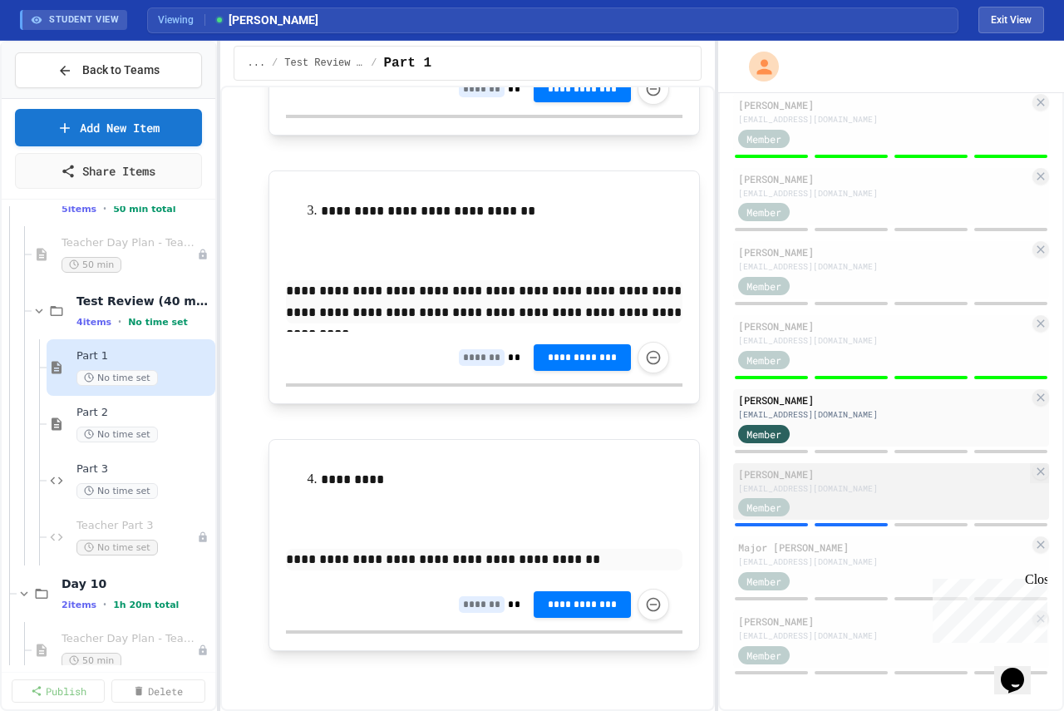
scroll to position [524, 0]
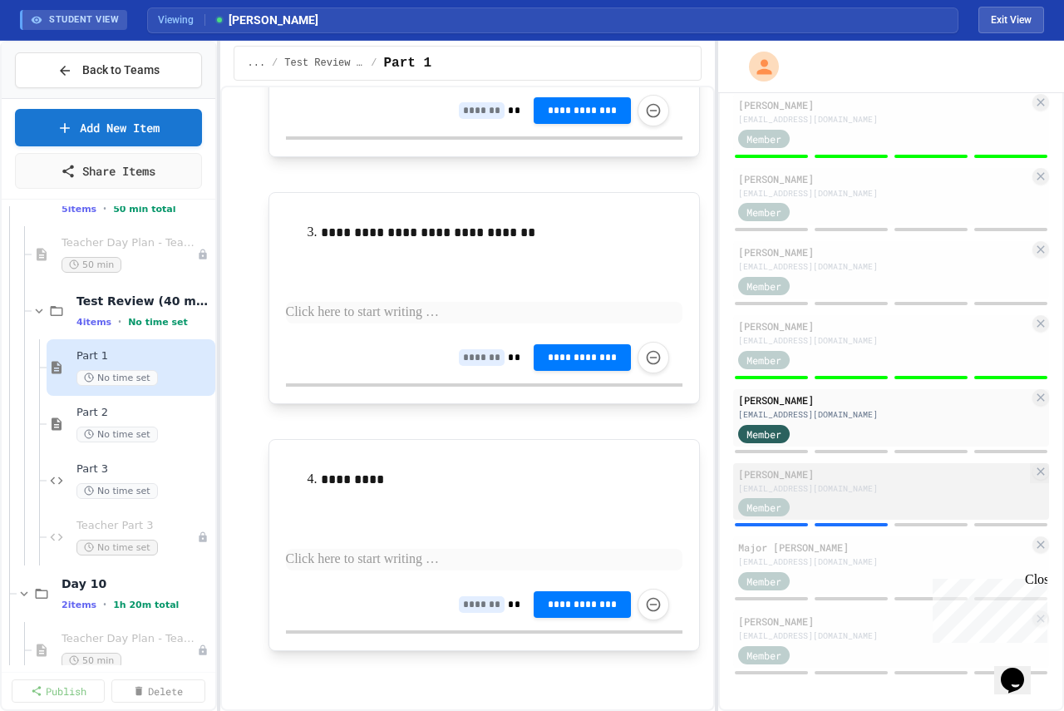
click at [878, 482] on div "[EMAIL_ADDRESS][DOMAIN_NAME]" at bounding box center [883, 488] width 291 height 12
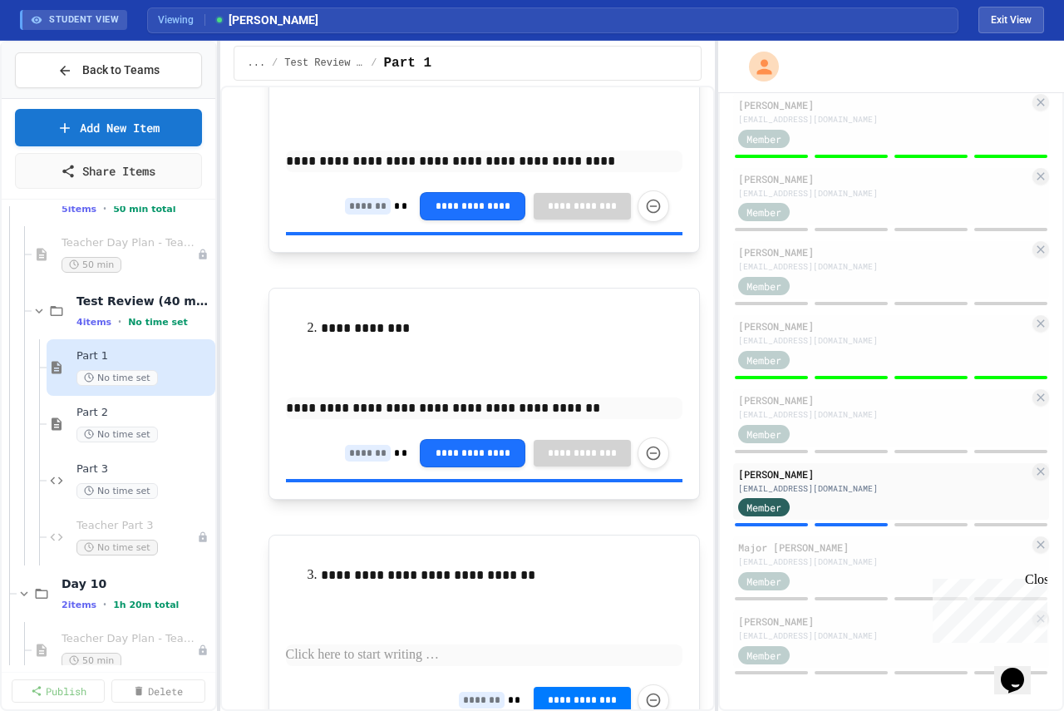
scroll to position [108, 0]
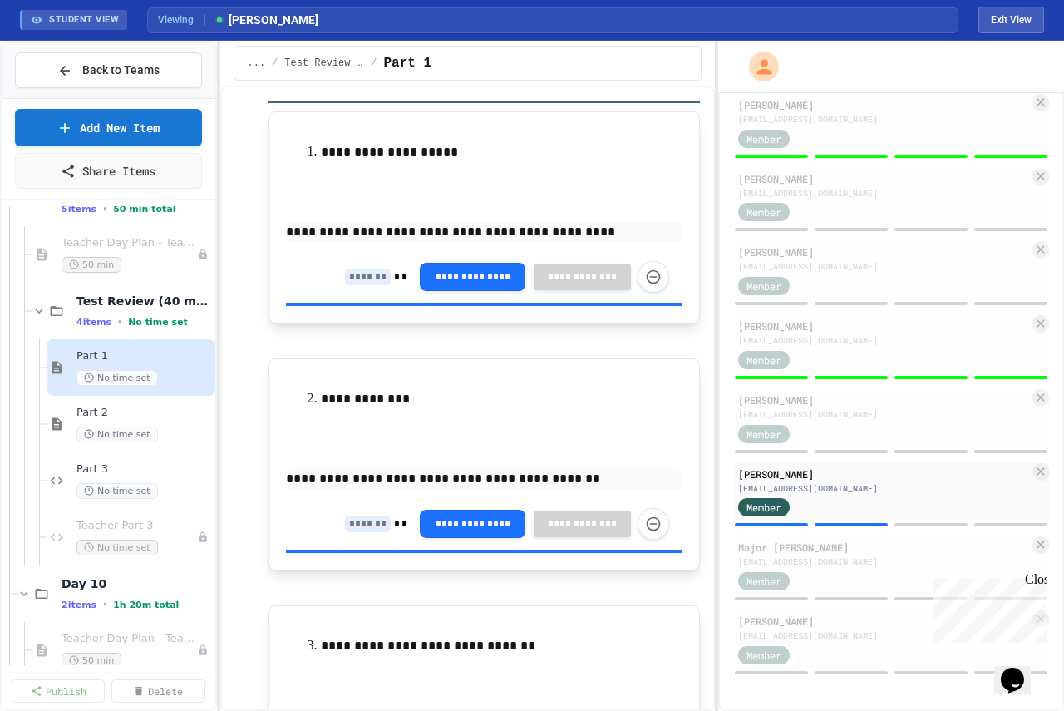
click at [358, 283] on input at bounding box center [368, 277] width 46 height 17
click at [571, 234] on p "**********" at bounding box center [484, 232] width 397 height 22
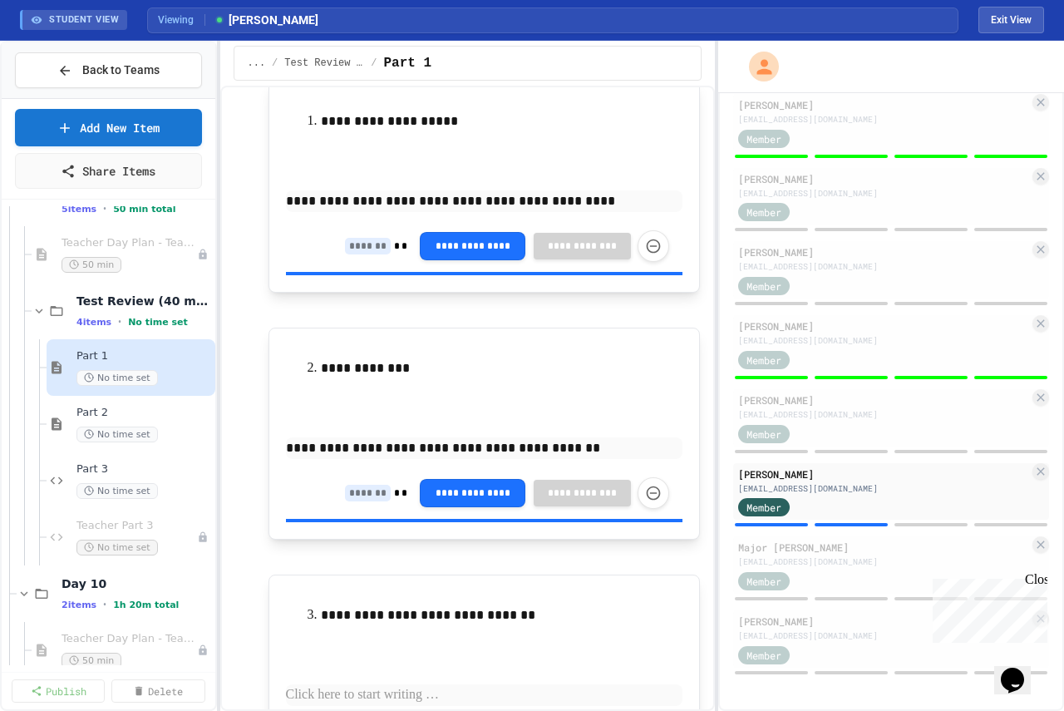
scroll to position [0, 0]
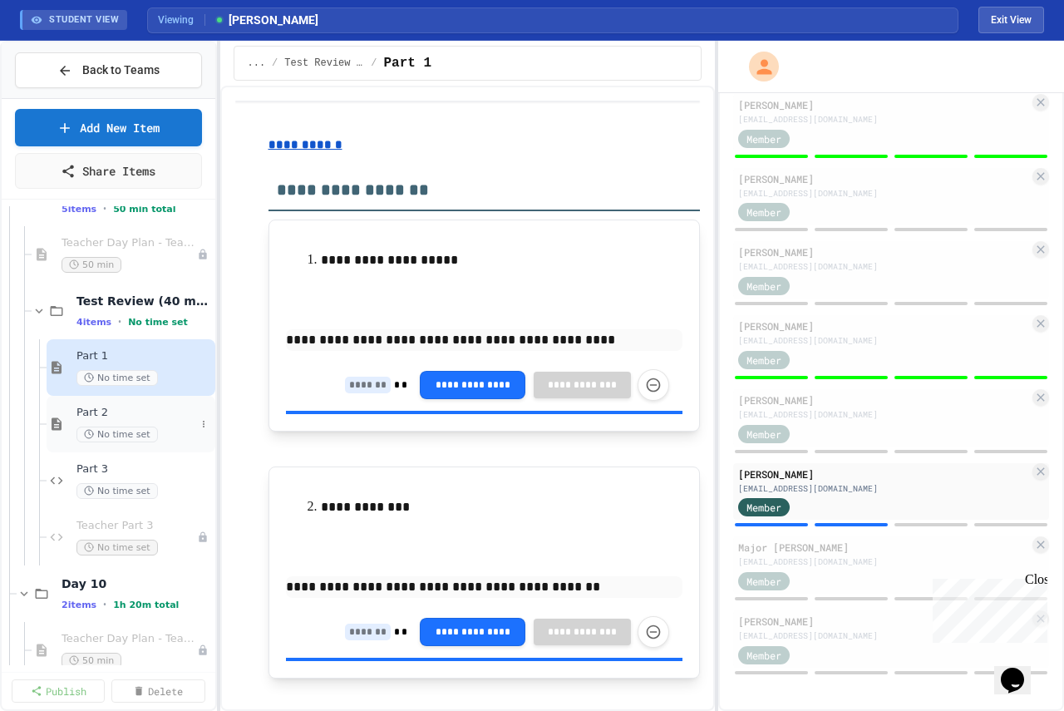
click at [139, 418] on span "Part 2" at bounding box center [135, 413] width 119 height 14
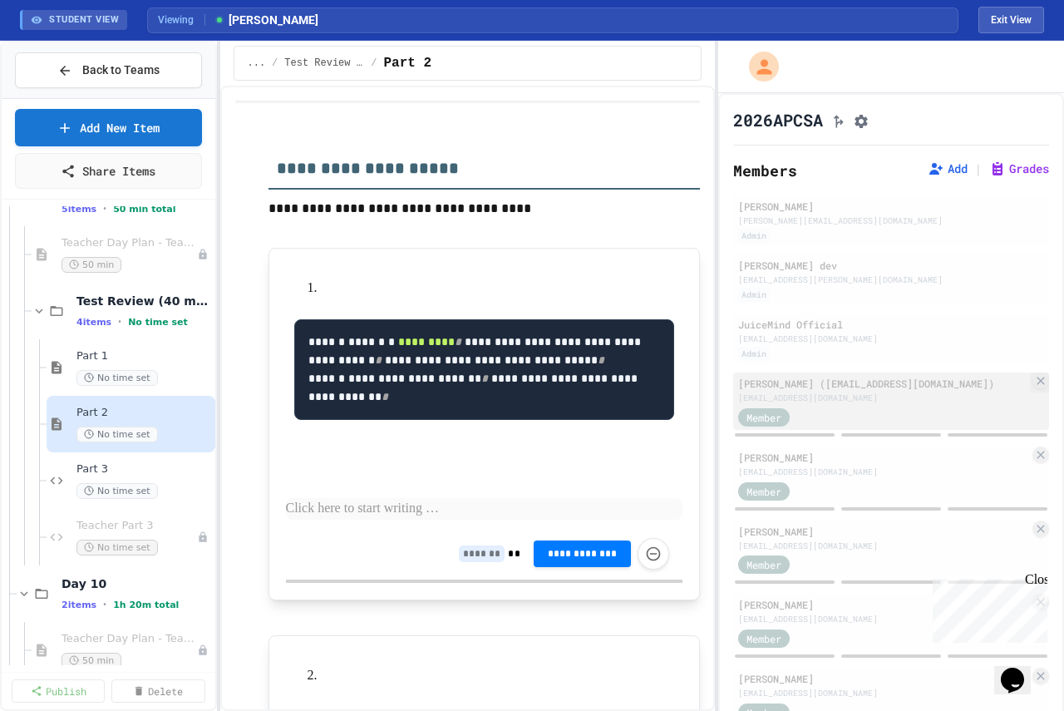
click at [832, 404] on div "[EMAIL_ADDRESS][DOMAIN_NAME]" at bounding box center [883, 398] width 291 height 12
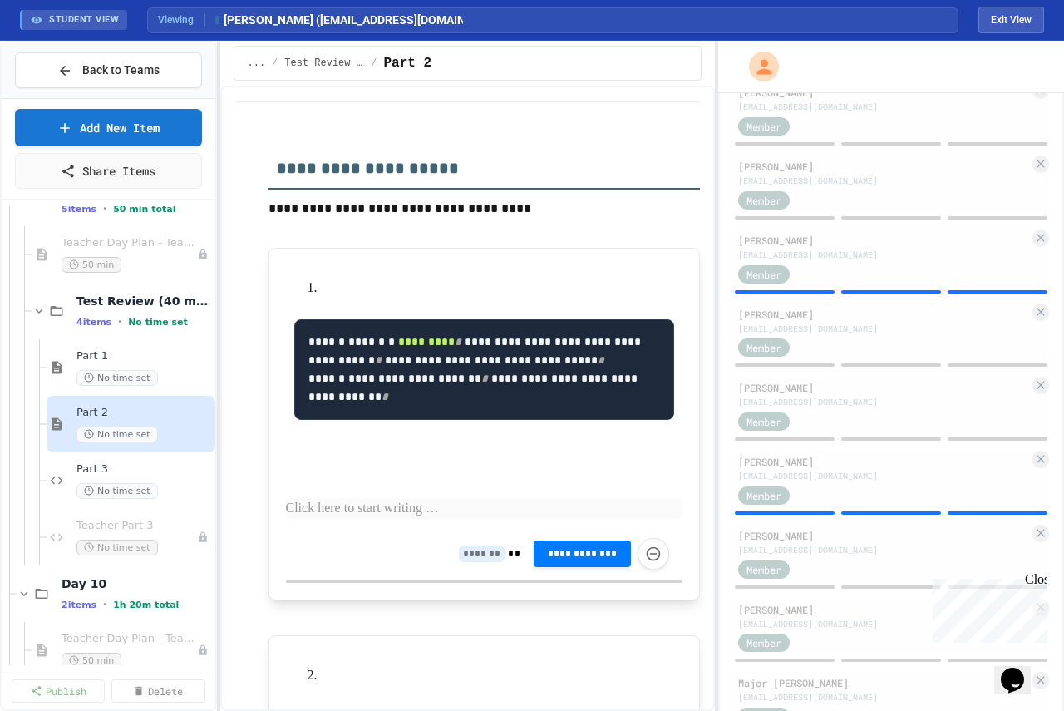
scroll to position [532, 0]
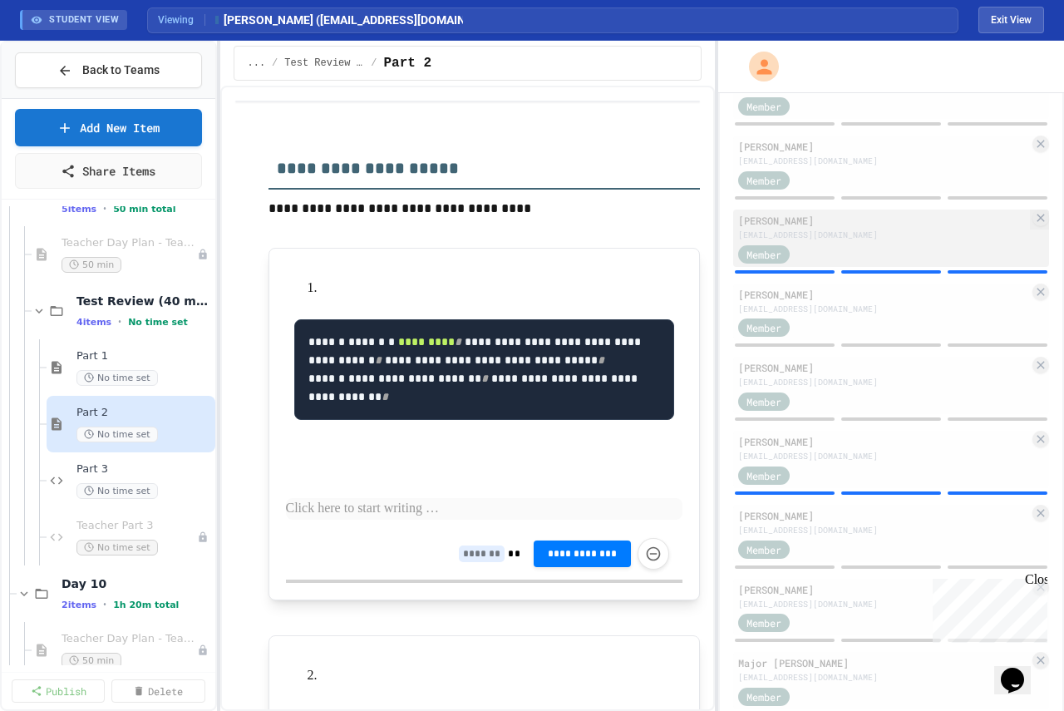
click at [828, 241] on div "[EMAIL_ADDRESS][DOMAIN_NAME]" at bounding box center [883, 235] width 291 height 12
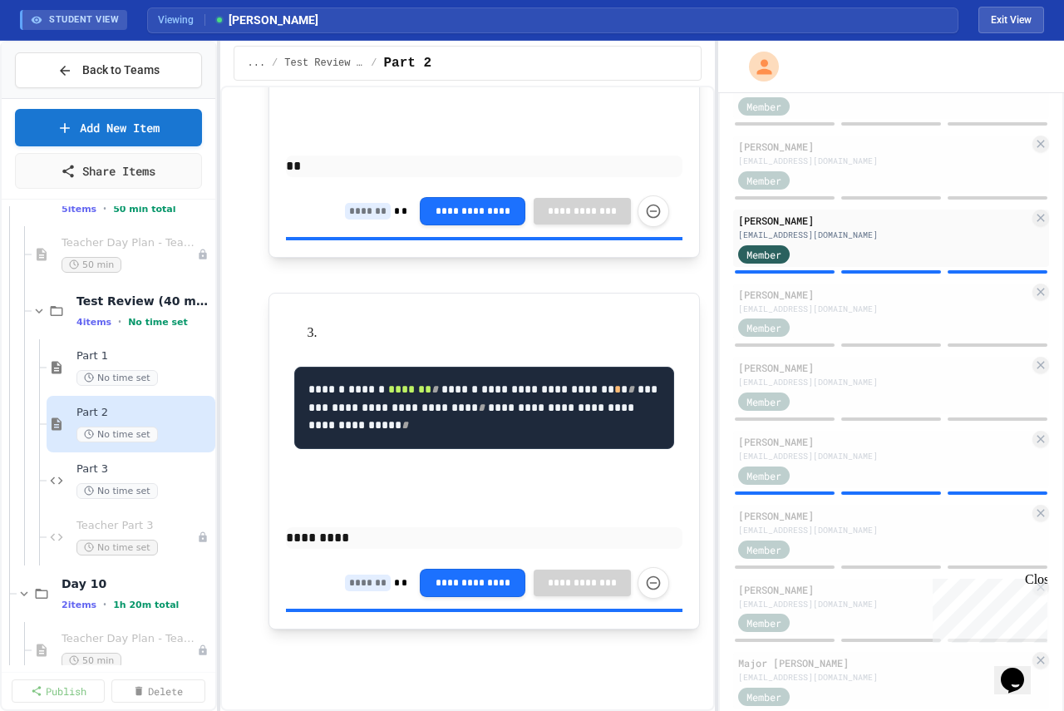
scroll to position [762, 0]
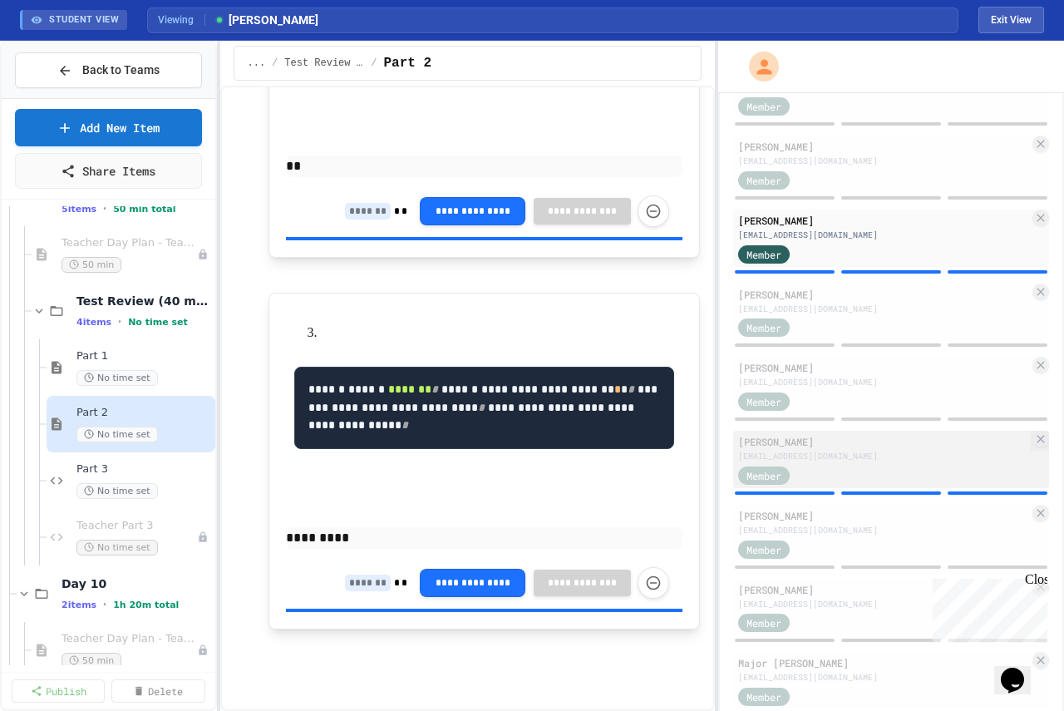
click at [851, 449] on div "[PERSON_NAME]" at bounding box center [883, 441] width 291 height 15
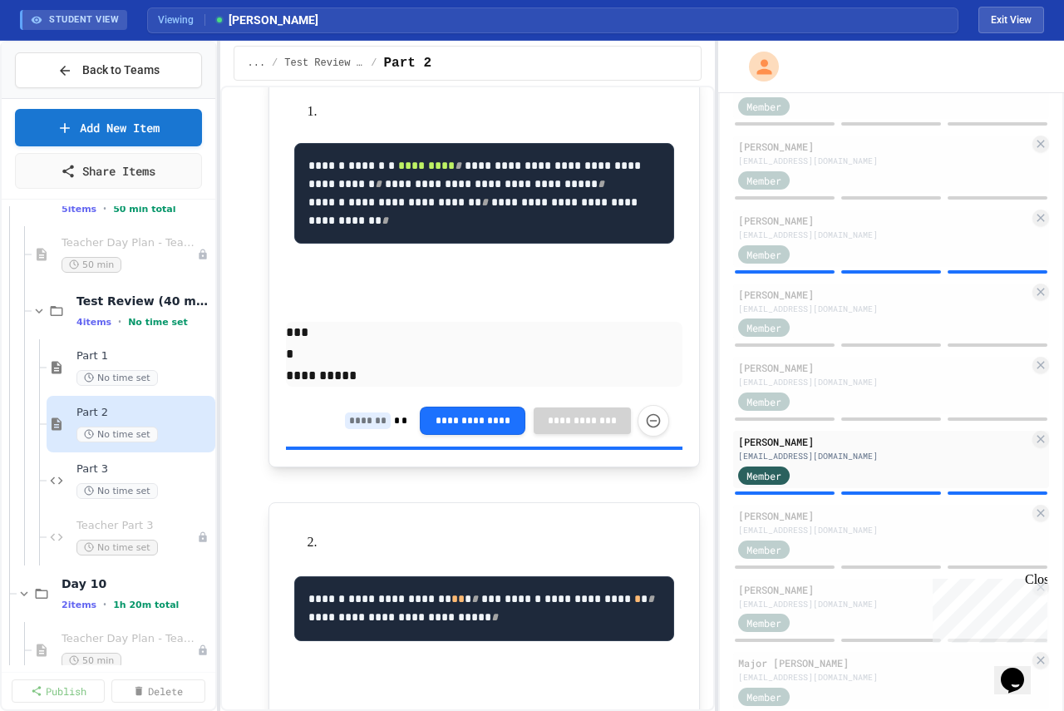
scroll to position [166, 0]
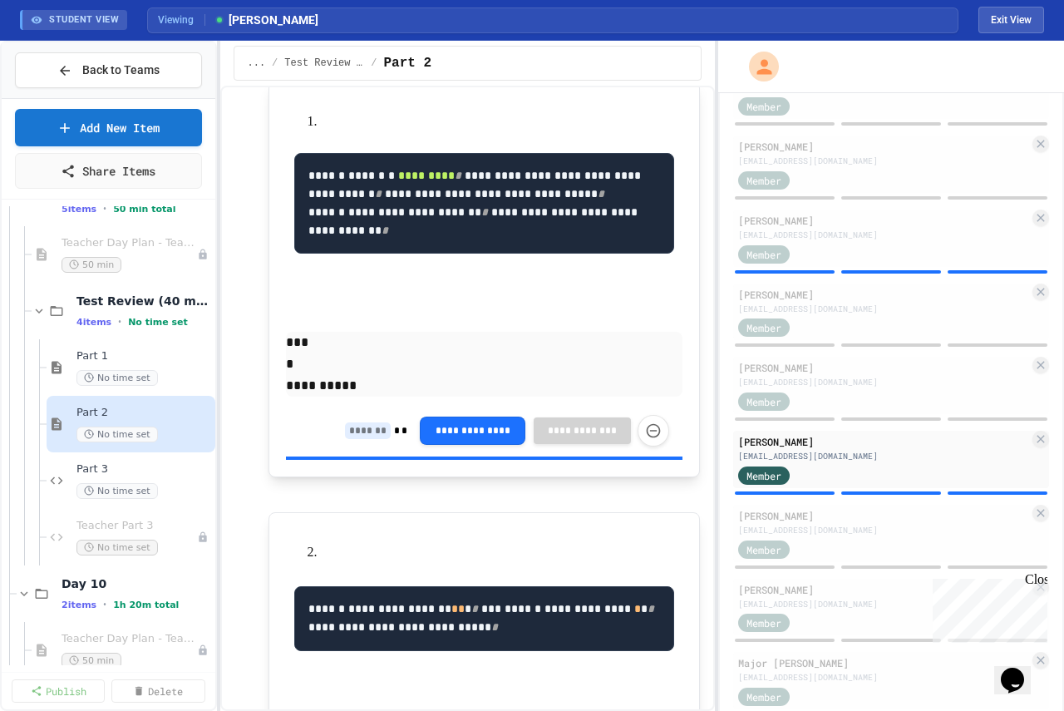
click at [349, 439] on input at bounding box center [368, 430] width 46 height 17
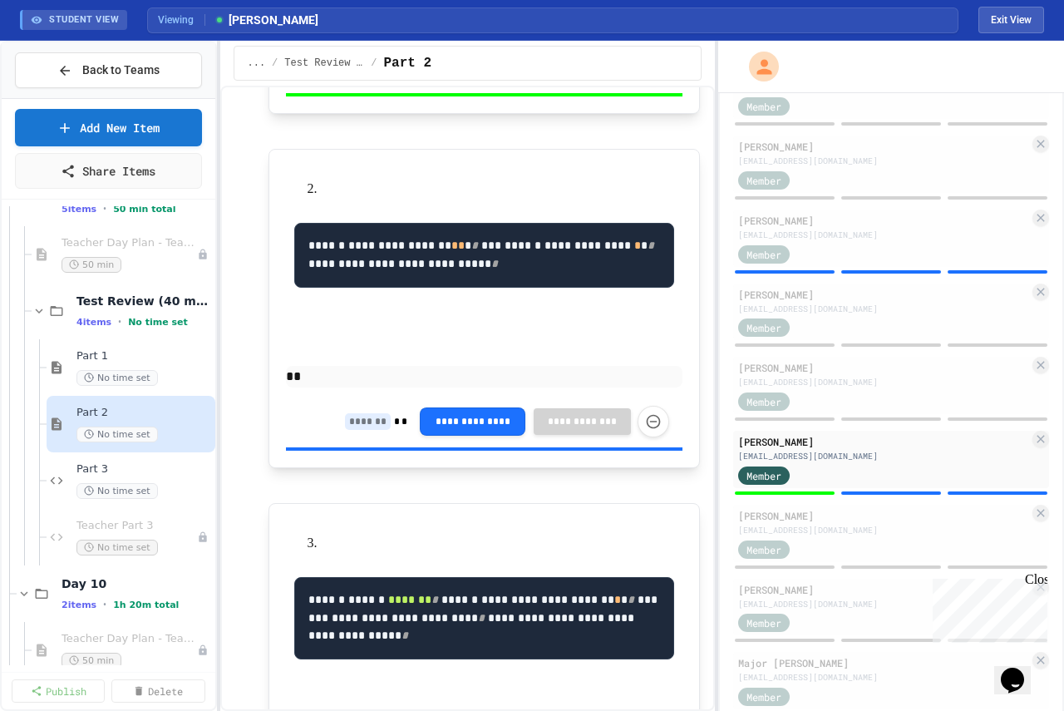
scroll to position [582, 0]
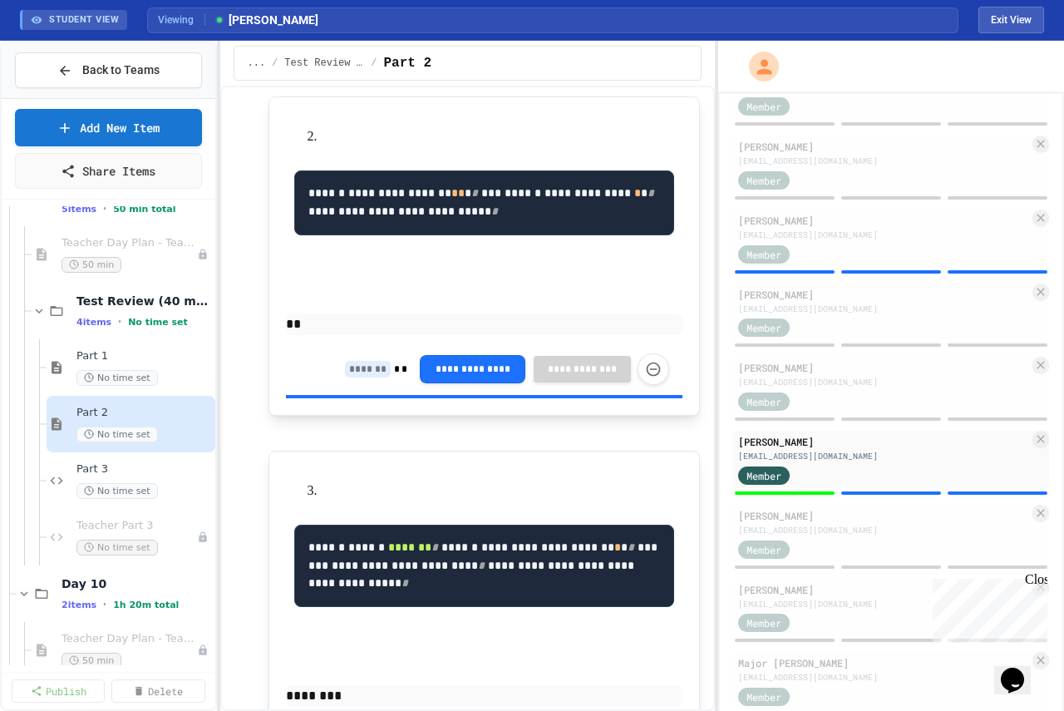
type input "*"
click at [357, 377] on input at bounding box center [368, 369] width 46 height 17
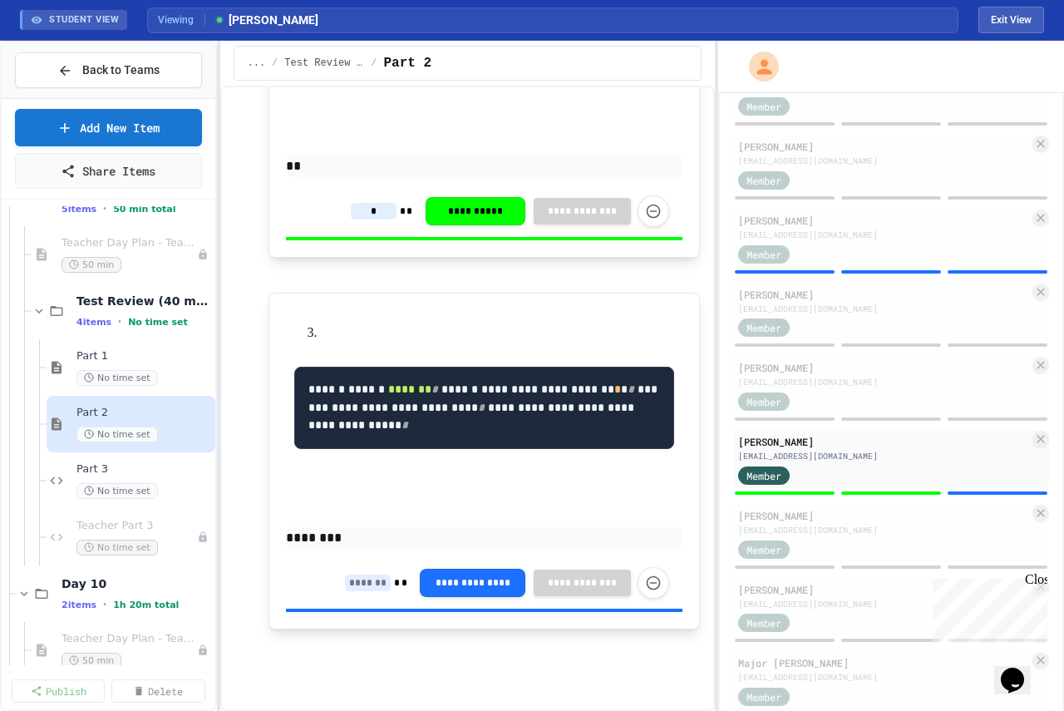
scroll to position [805, 0]
type input "*"
click at [353, 582] on input at bounding box center [368, 582] width 46 height 17
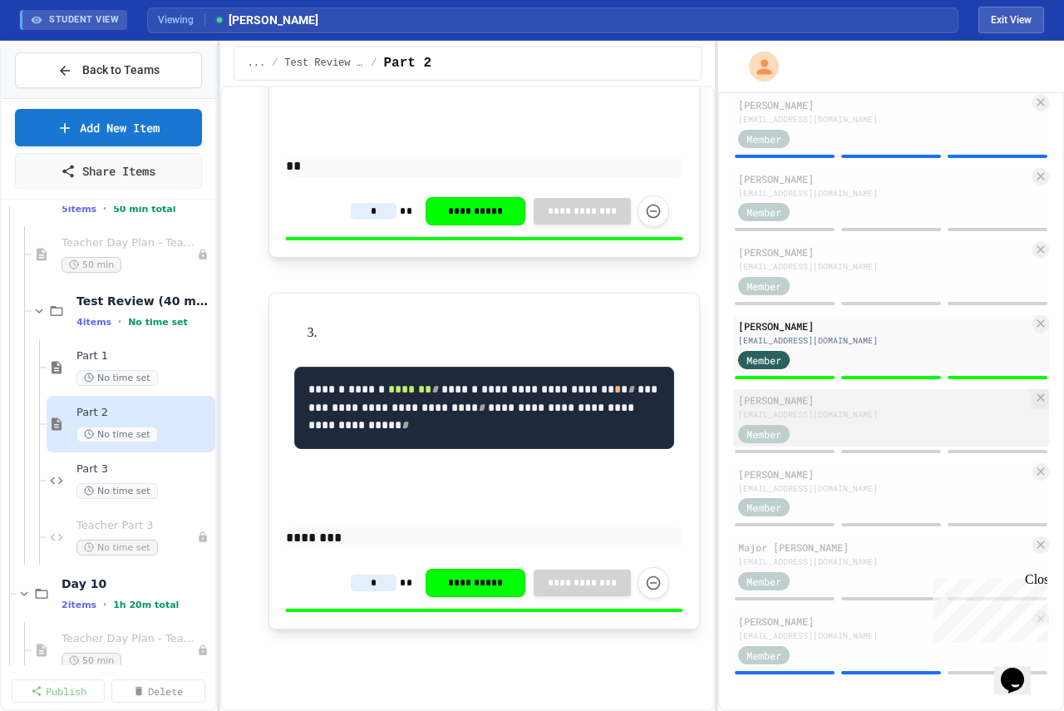
scroll to position [654, 0]
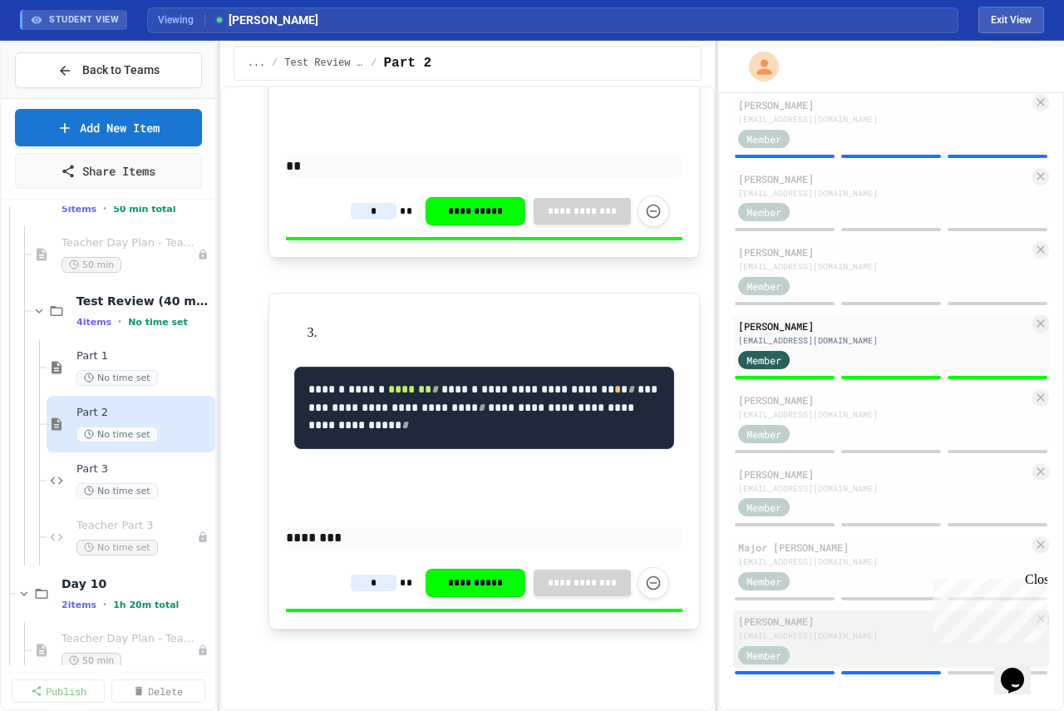
type input "*"
click at [857, 627] on div "[PERSON_NAME]" at bounding box center [883, 621] width 291 height 15
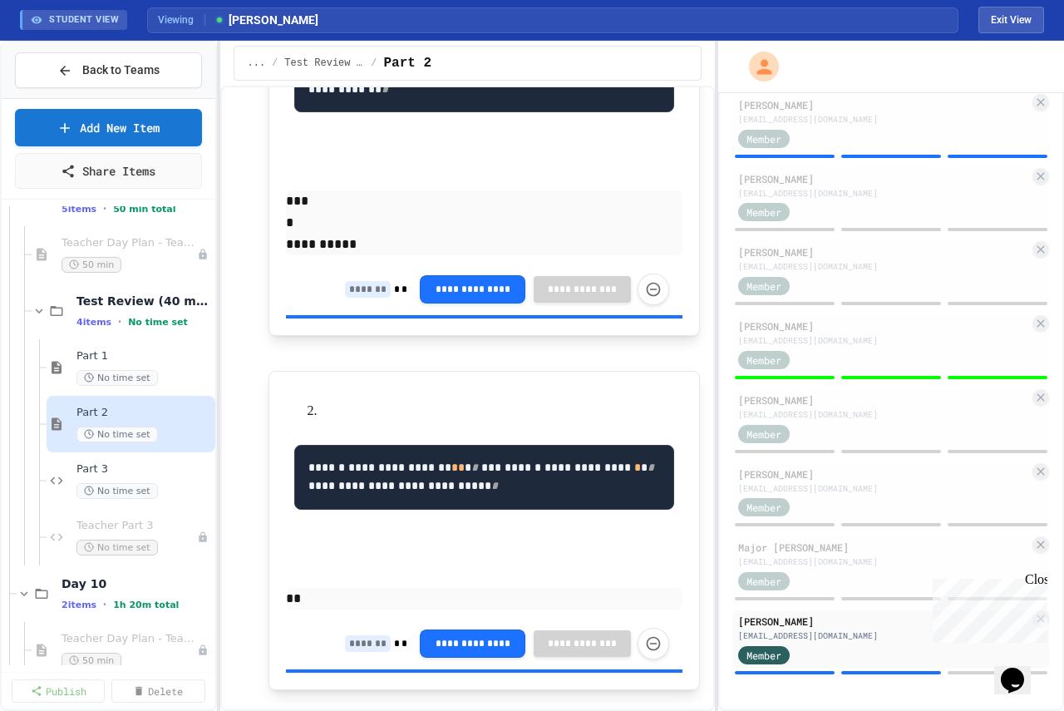
scroll to position [140, 0]
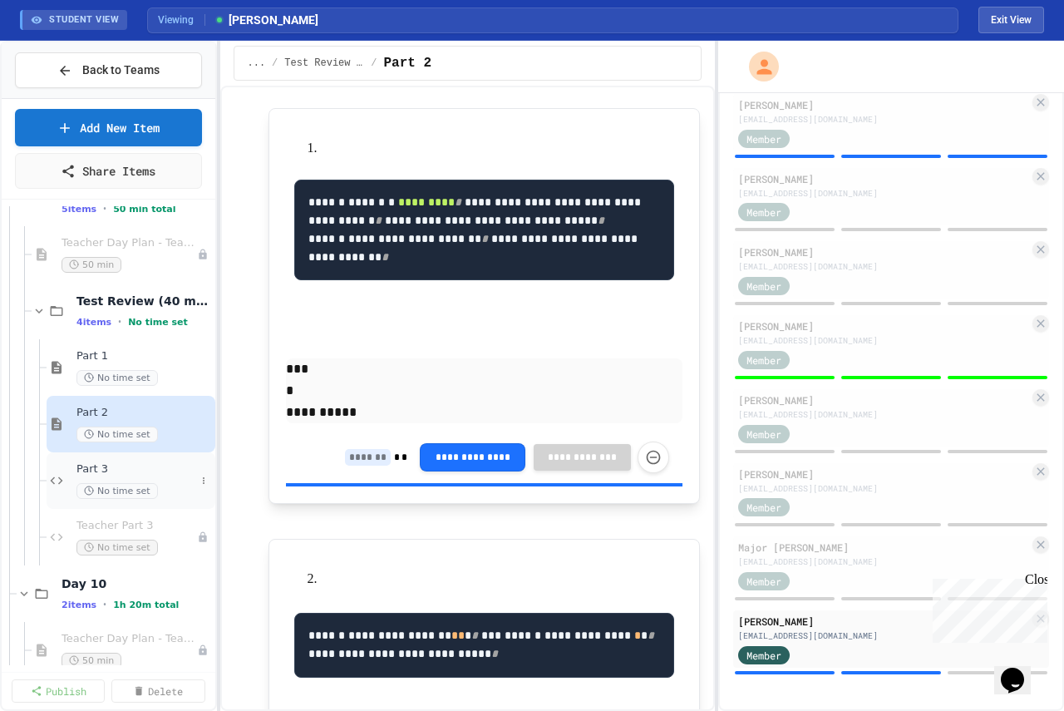
click at [91, 481] on div "Part 3 No time set" at bounding box center [135, 480] width 119 height 37
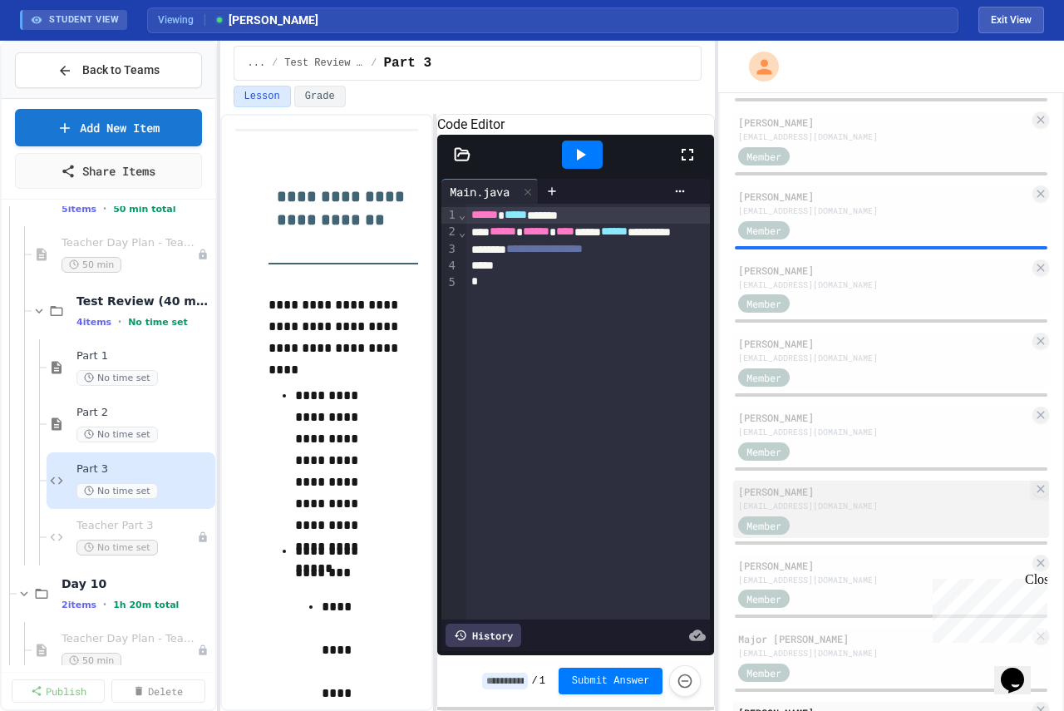
scroll to position [322, 0]
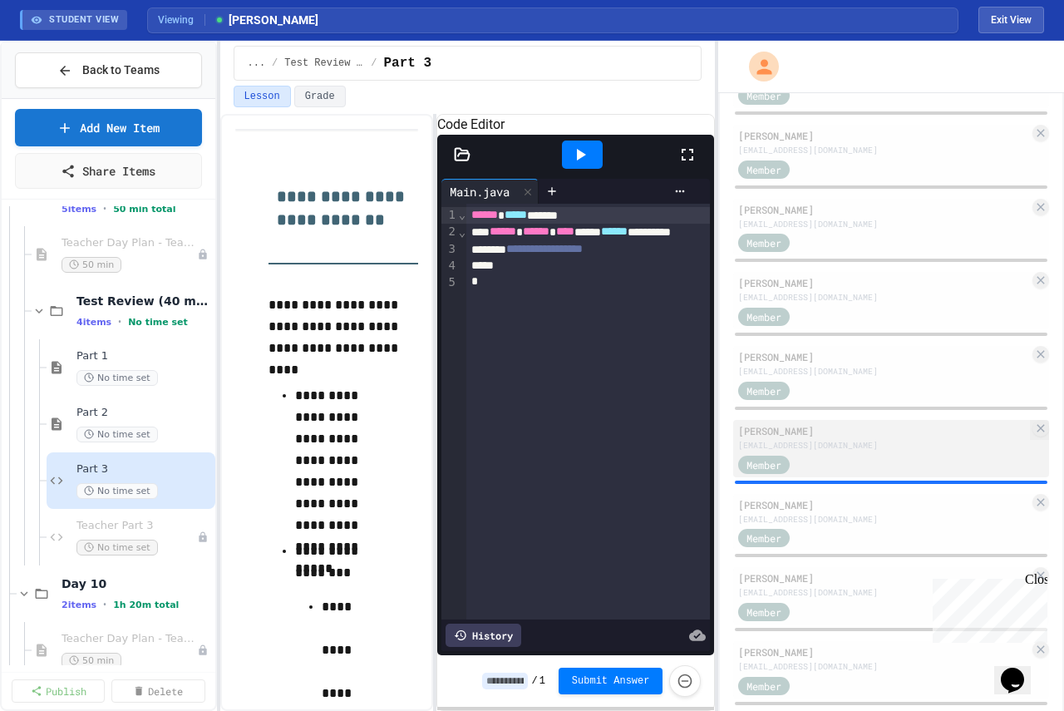
click at [847, 477] on div "[PERSON_NAME] Ham [EMAIL_ADDRESS][DOMAIN_NAME] Member" at bounding box center [891, 448] width 316 height 57
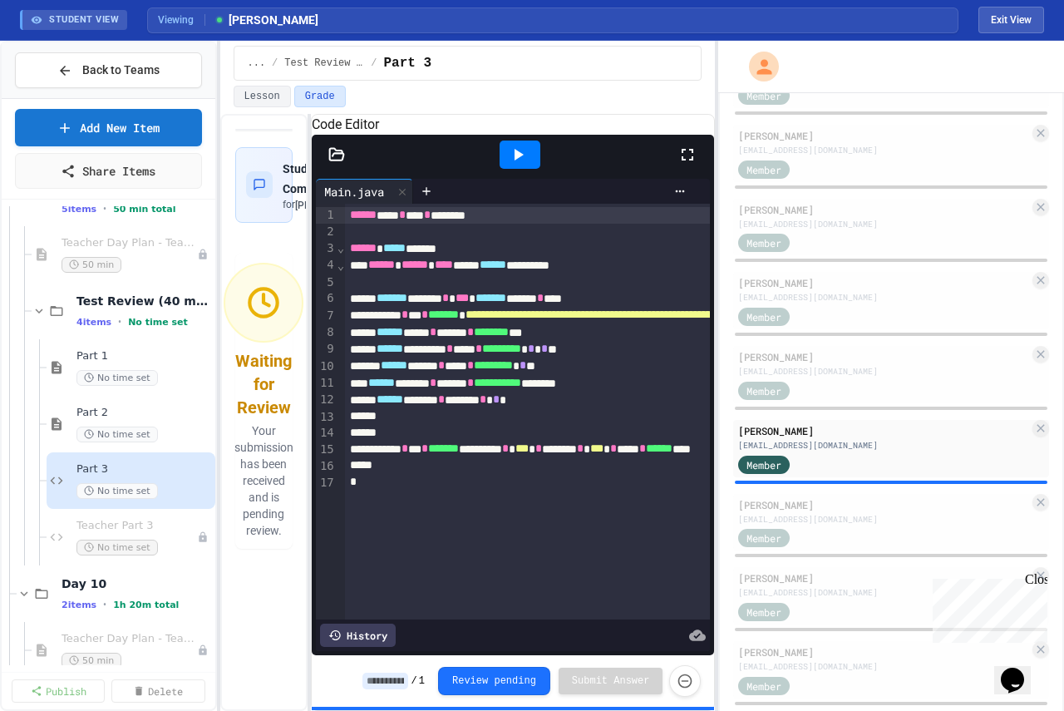
click at [312, 478] on div "**********" at bounding box center [468, 412] width 496 height 597
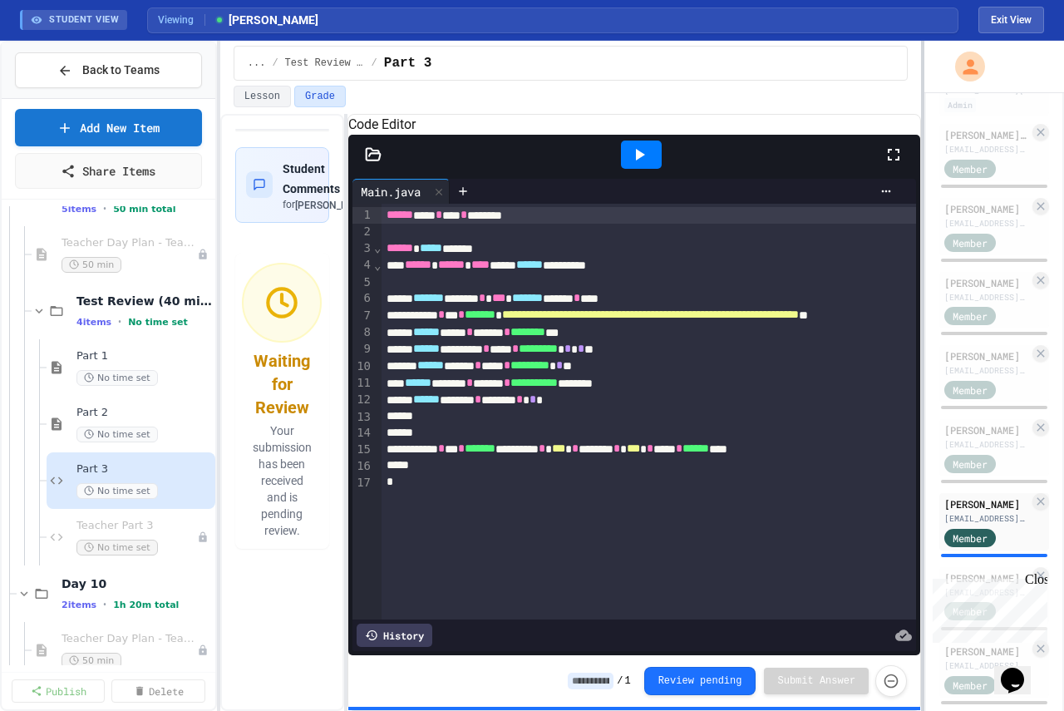
scroll to position [395, 0]
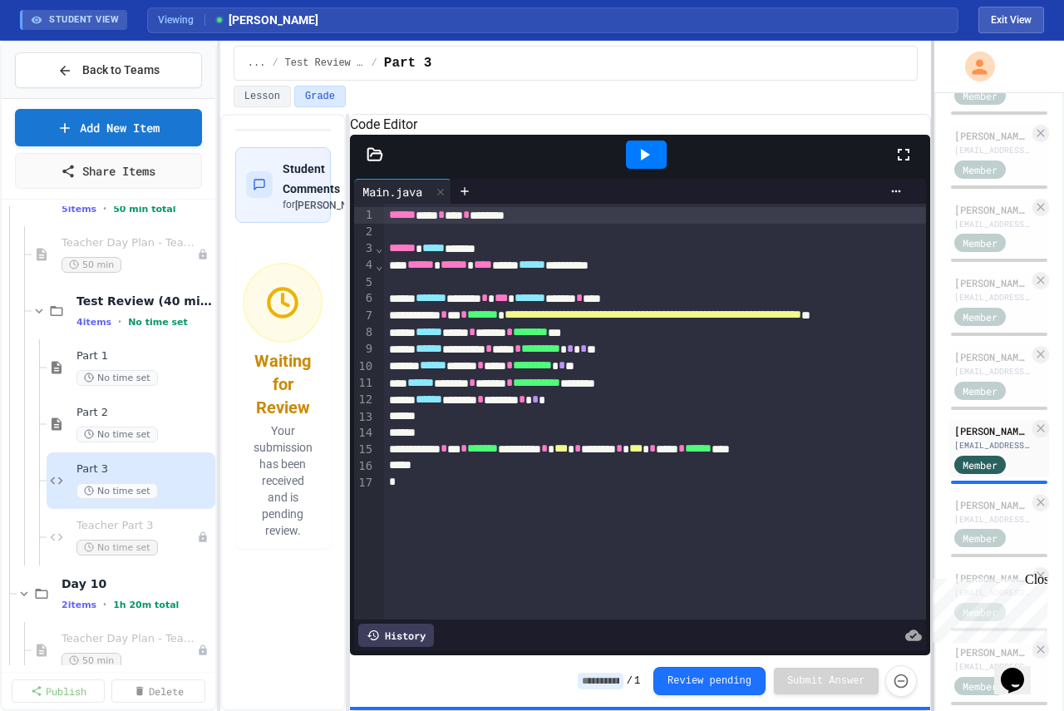
click at [934, 466] on div at bounding box center [932, 376] width 3 height 670
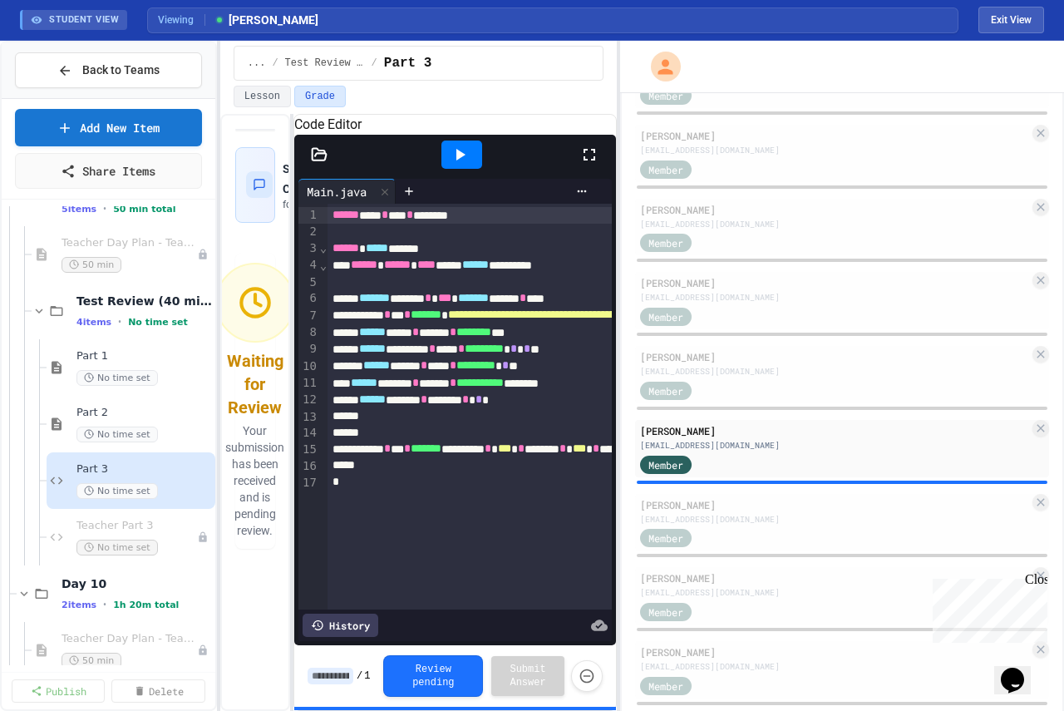
click at [618, 463] on div "**********" at bounding box center [532, 376] width 1064 height 670
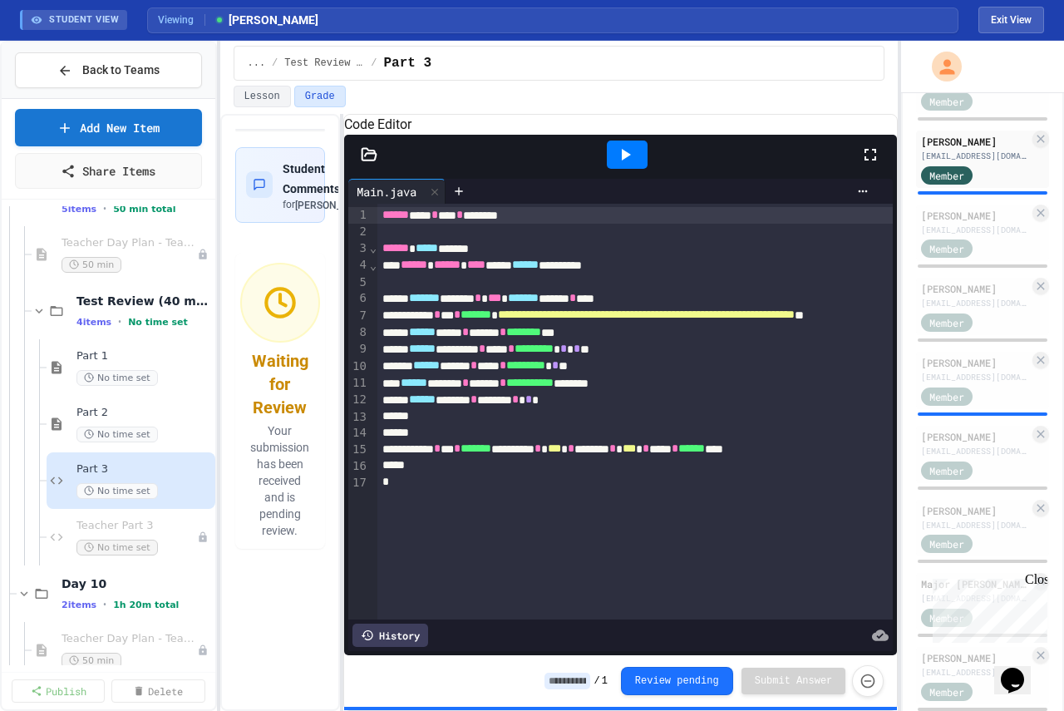
scroll to position [727, 0]
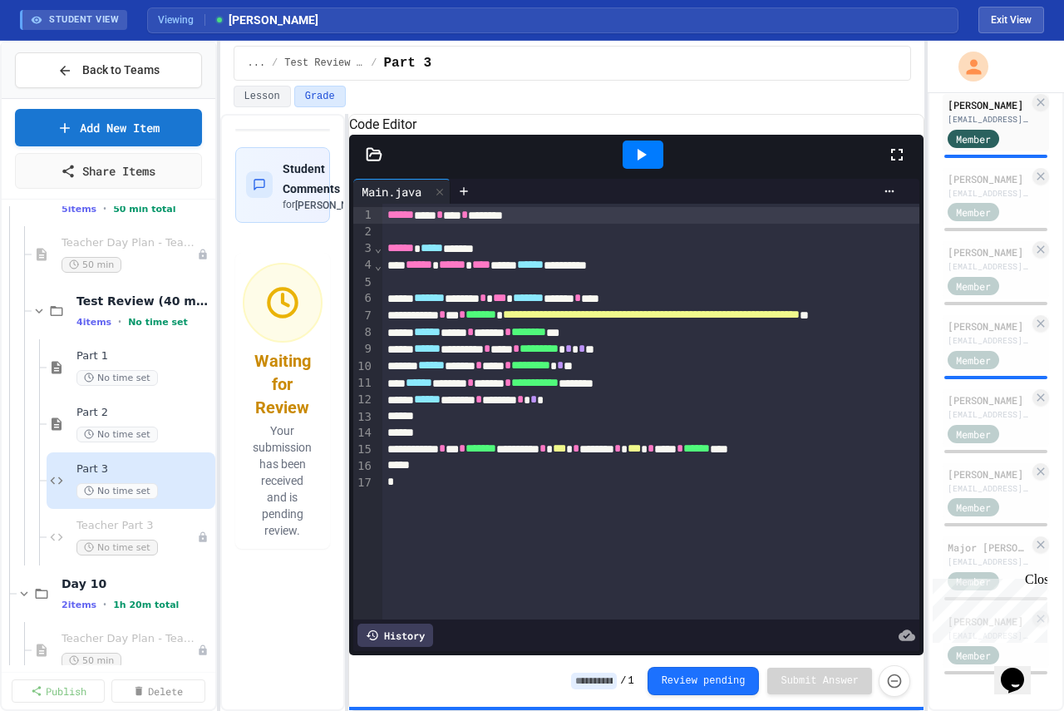
click at [930, 320] on div "**********" at bounding box center [532, 376] width 1064 height 670
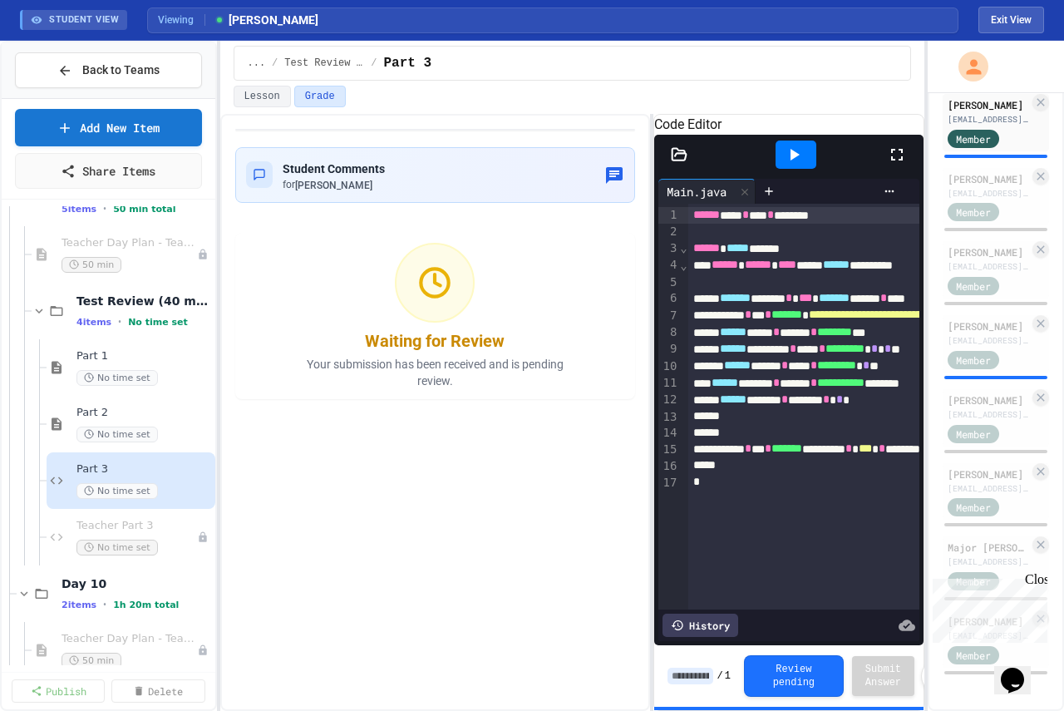
click at [657, 270] on div "**********" at bounding box center [572, 412] width 705 height 597
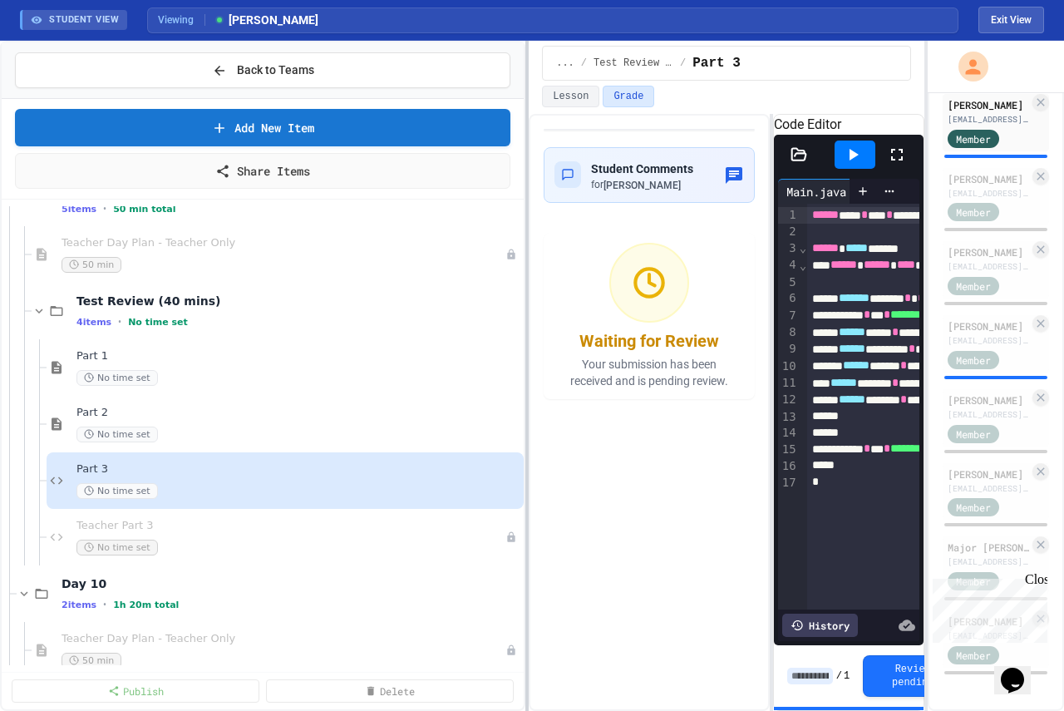
click at [529, 293] on div at bounding box center [526, 376] width 3 height 670
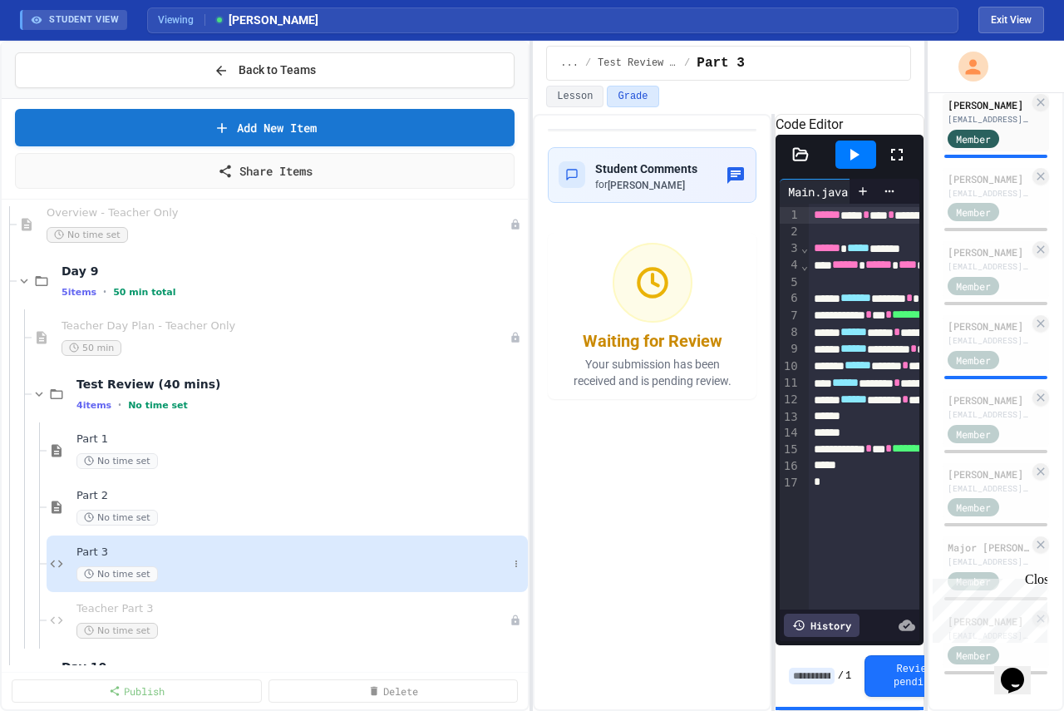
scroll to position [333, 0]
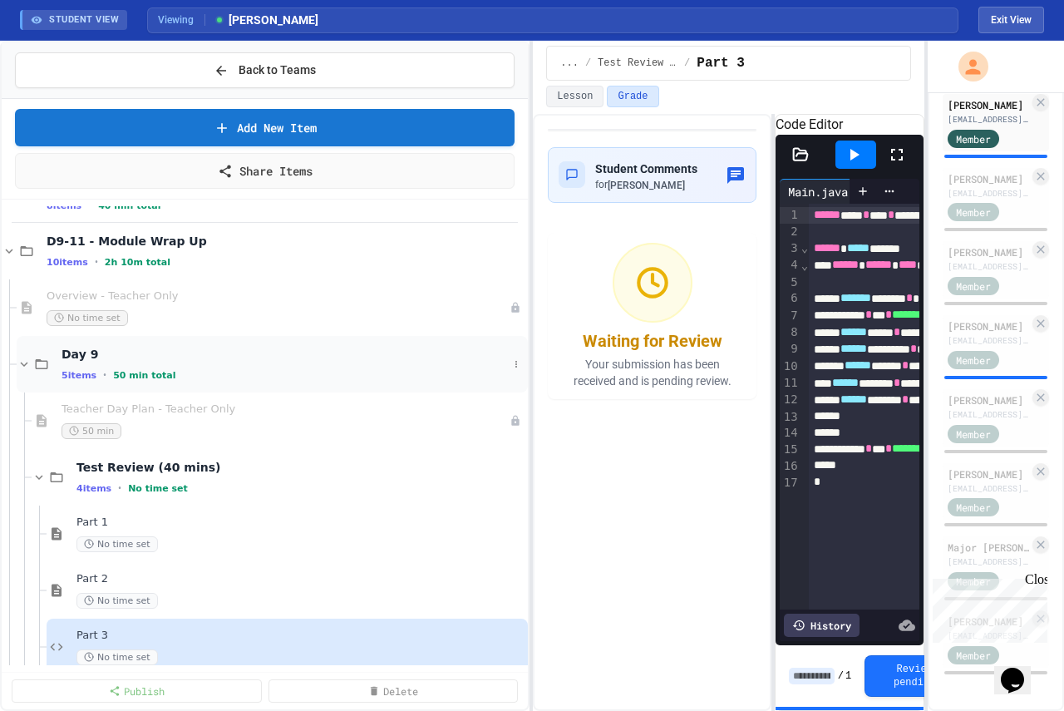
click at [23, 363] on icon at bounding box center [24, 364] width 15 height 15
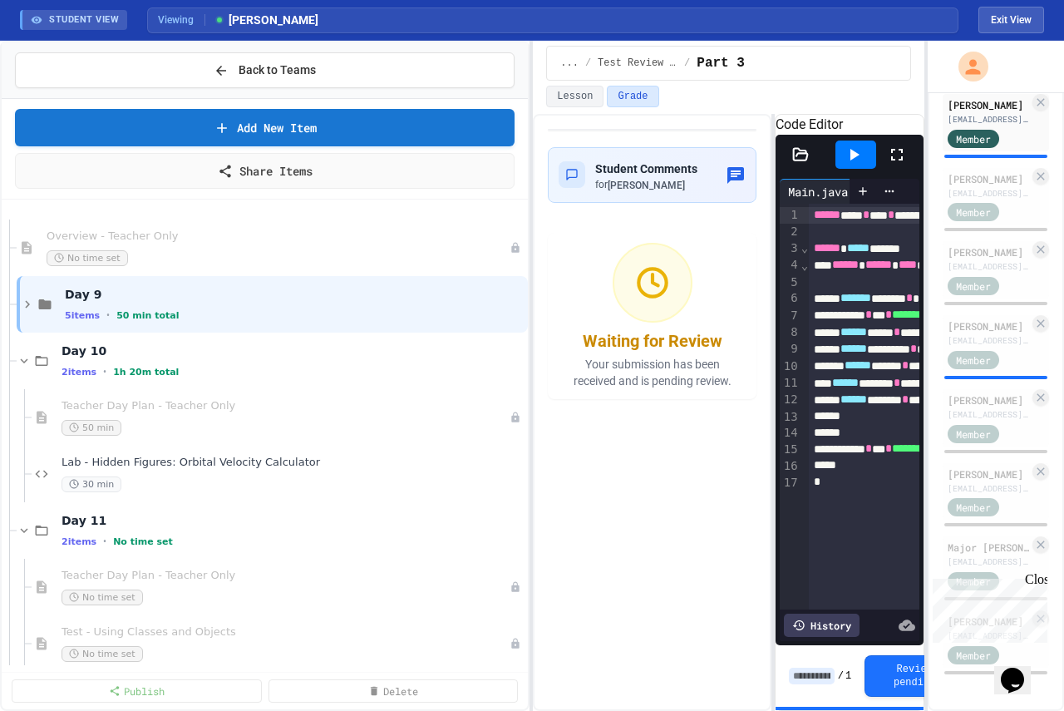
scroll to position [416, 0]
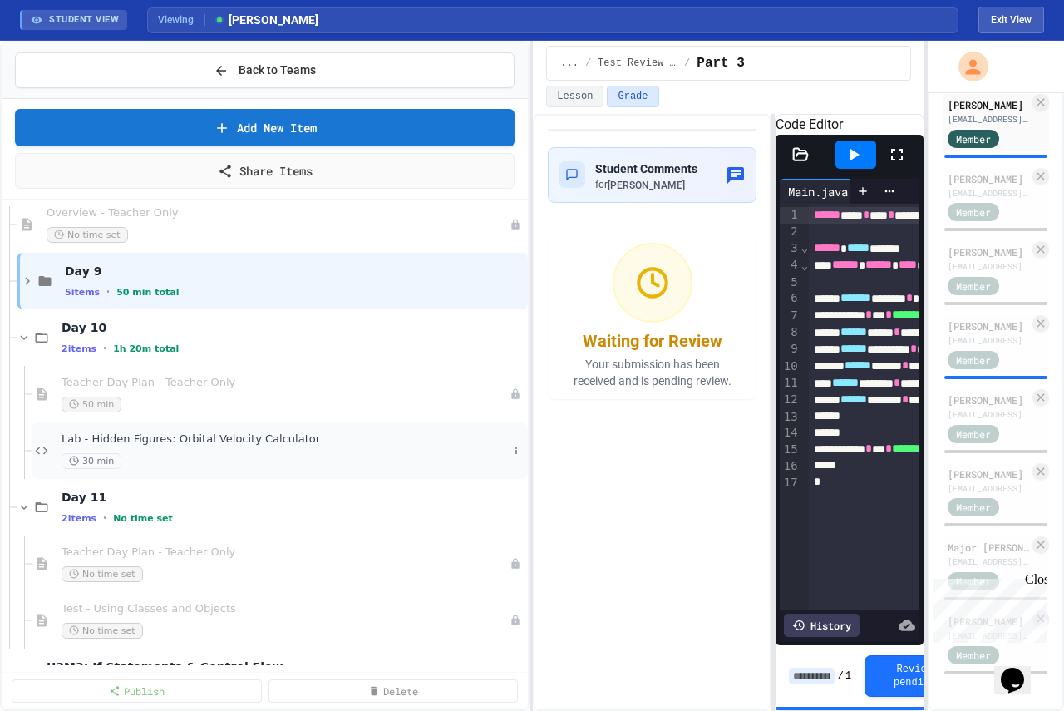
click at [210, 444] on span "Lab - Hidden Figures: Orbital Velocity Calculator" at bounding box center [285, 439] width 446 height 14
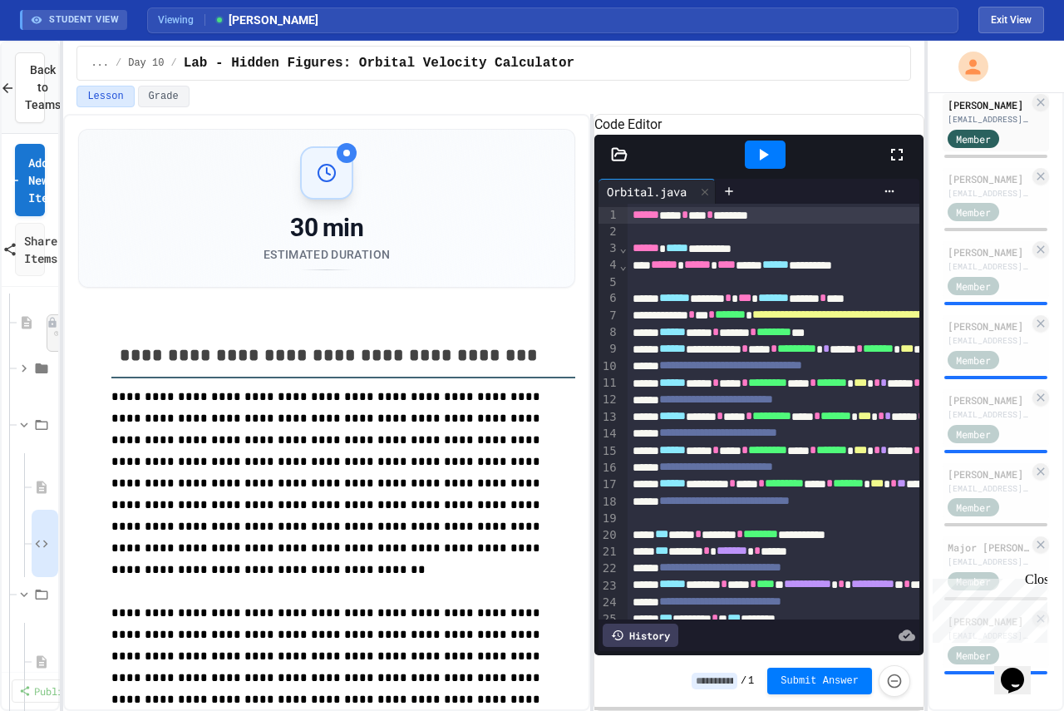
click at [55, 475] on div "**********" at bounding box center [532, 376] width 1064 height 670
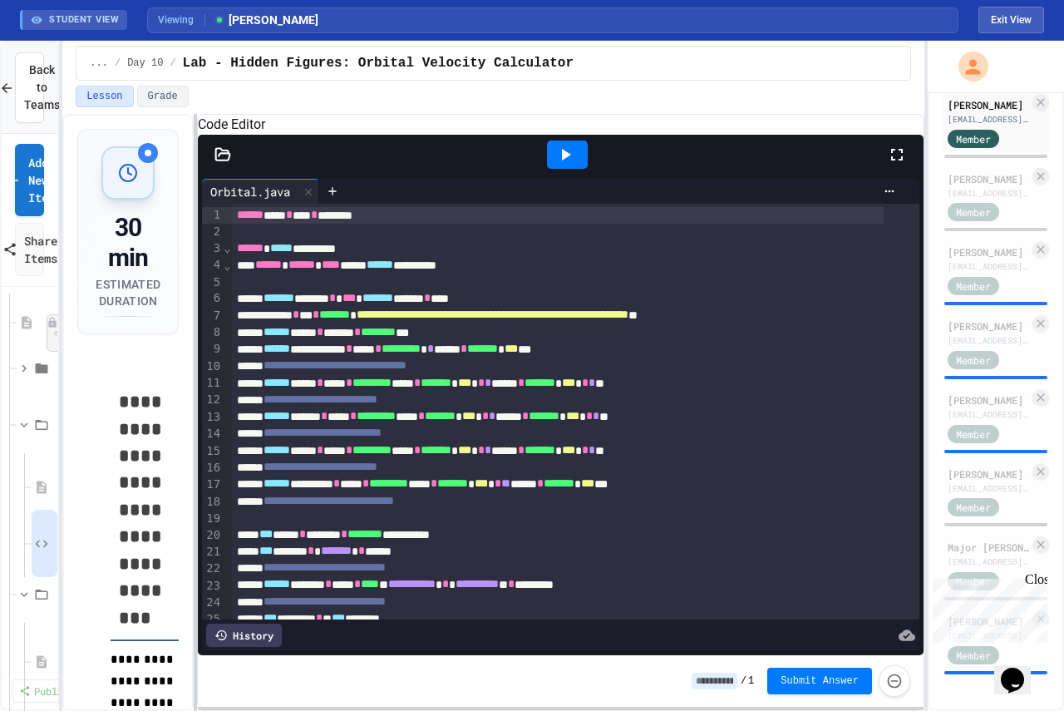
click at [170, 444] on div "**********" at bounding box center [493, 412] width 862 height 597
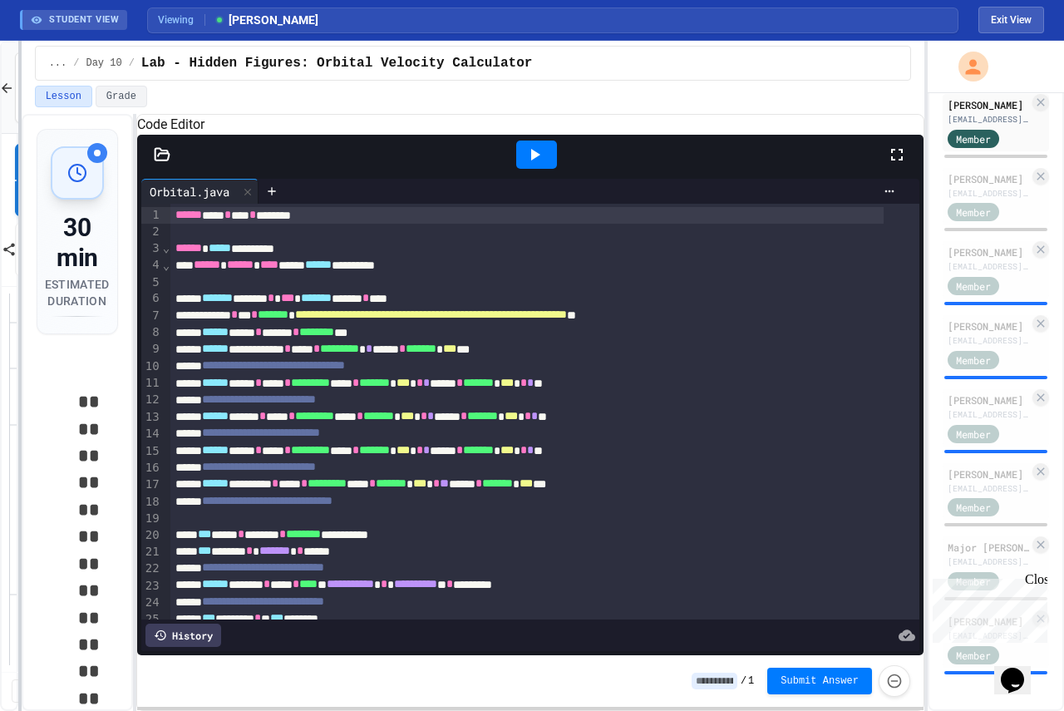
click at [19, 383] on div at bounding box center [19, 376] width 3 height 670
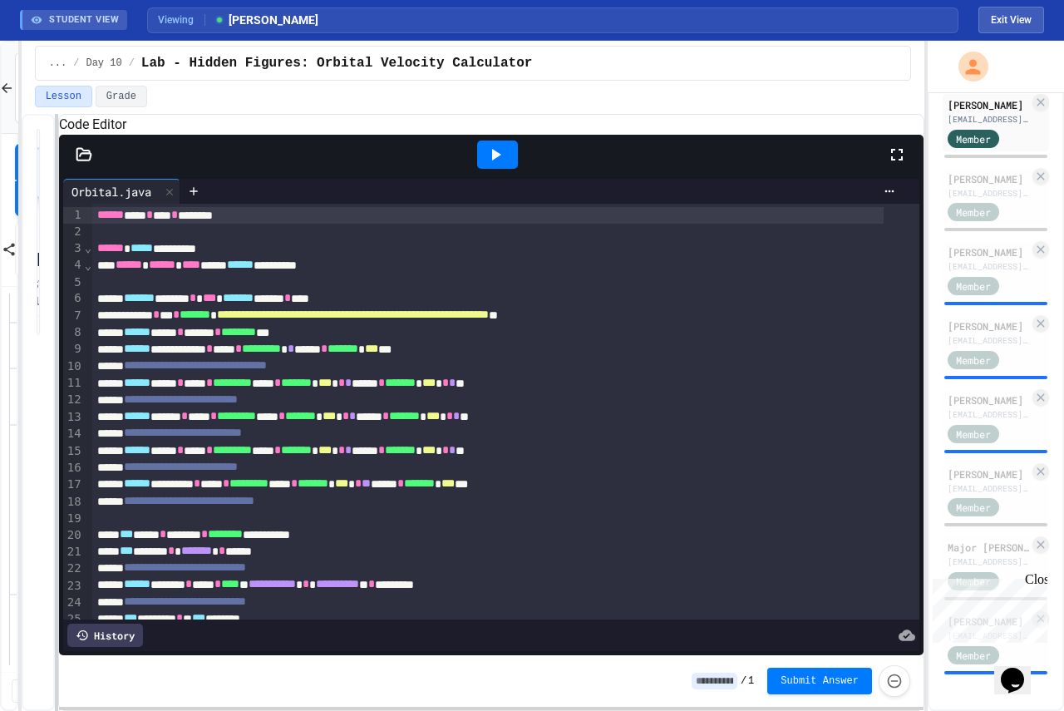
click at [56, 358] on div at bounding box center [56, 412] width 3 height 597
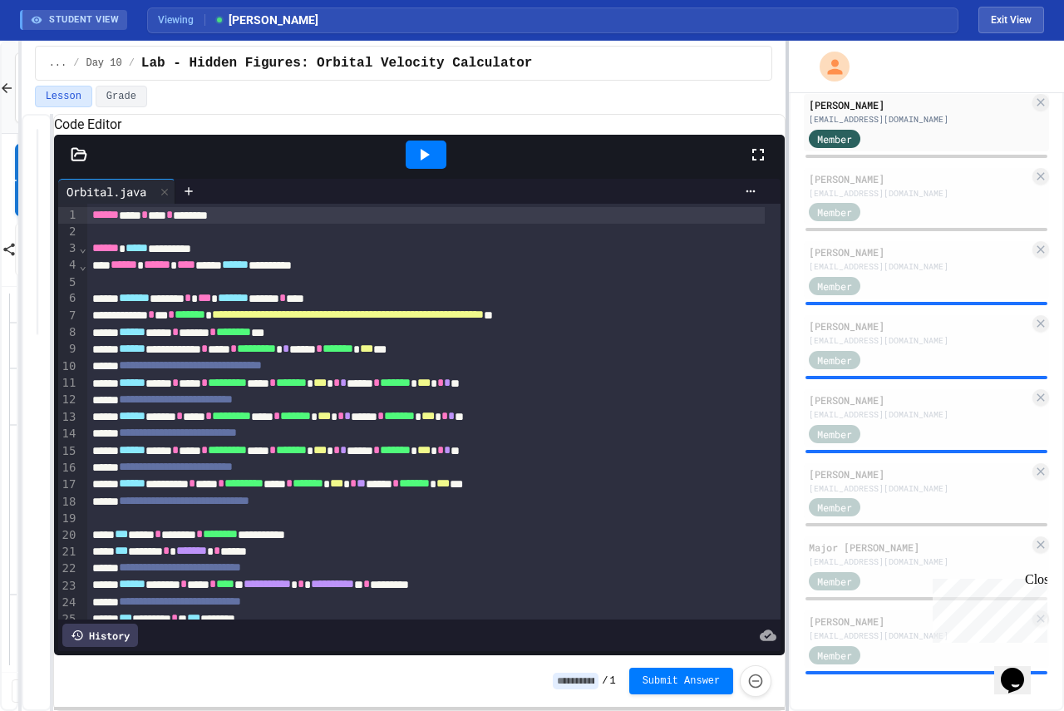
scroll to position [654, 0]
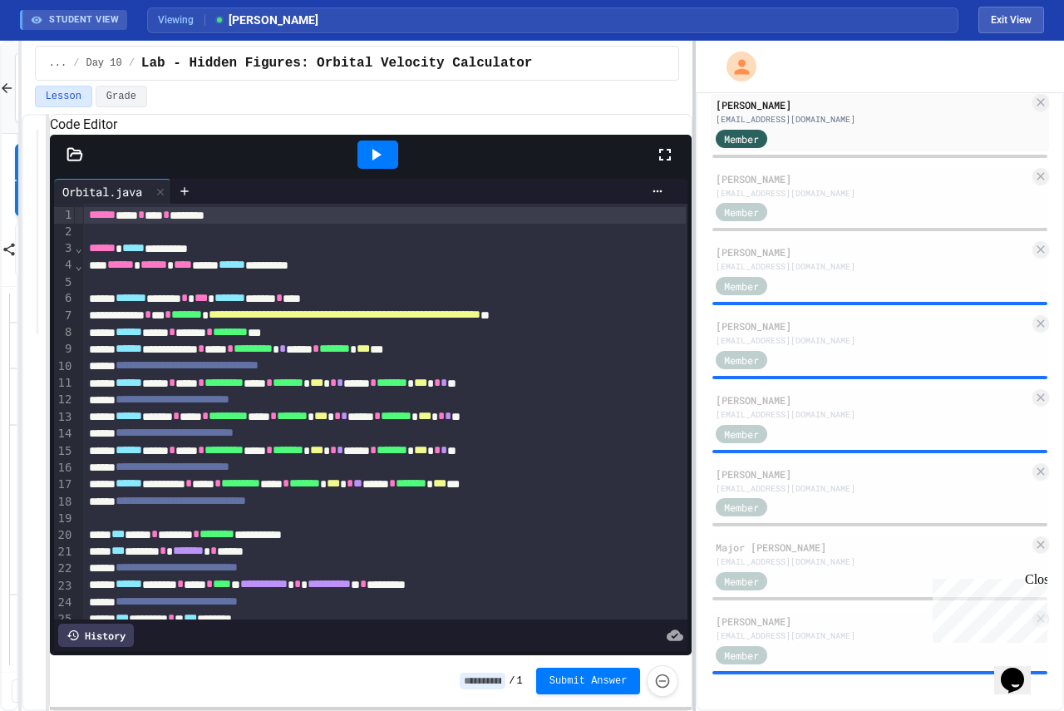
click at [692, 325] on div "**********" at bounding box center [532, 376] width 1064 height 670
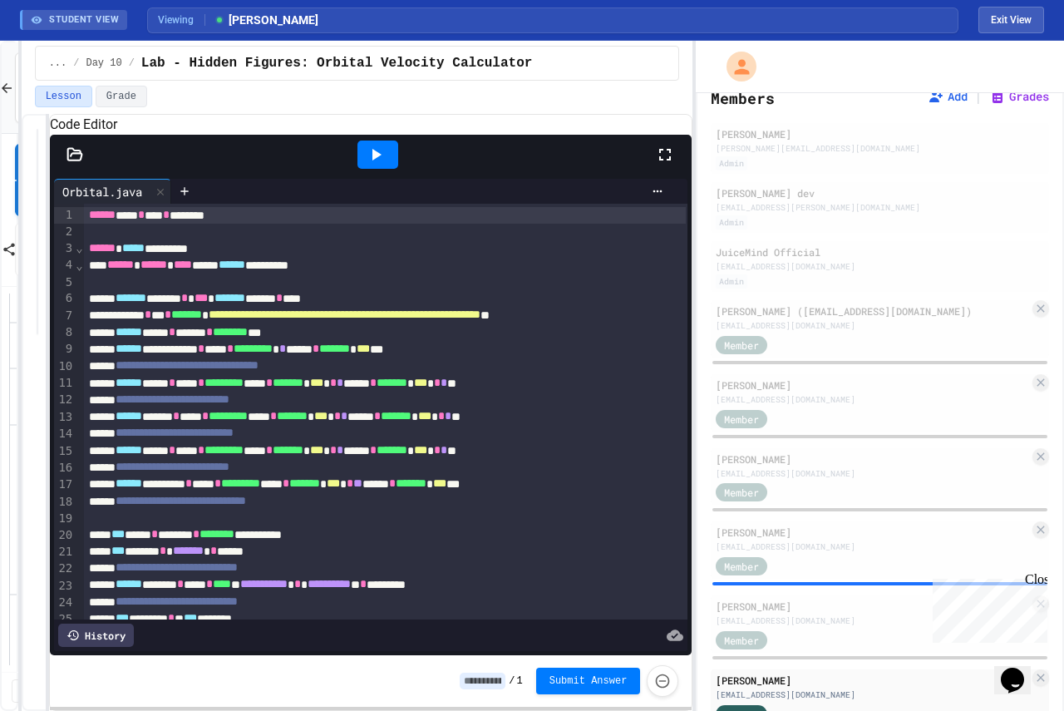
scroll to position [405, 0]
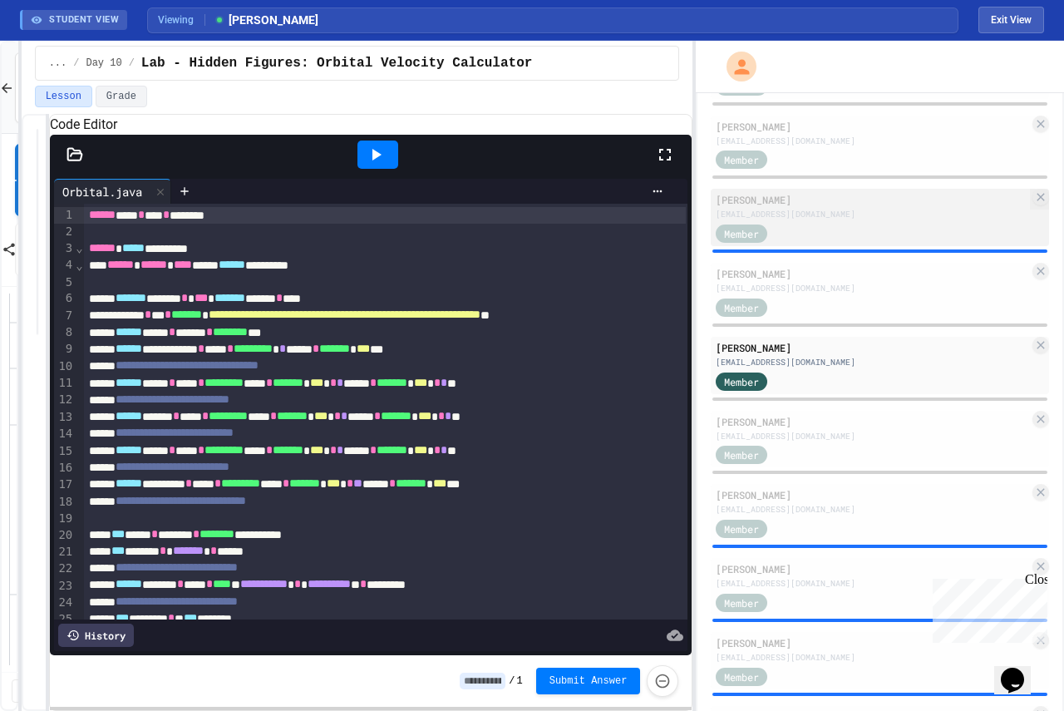
click at [833, 243] on div "Member" at bounding box center [872, 232] width 313 height 21
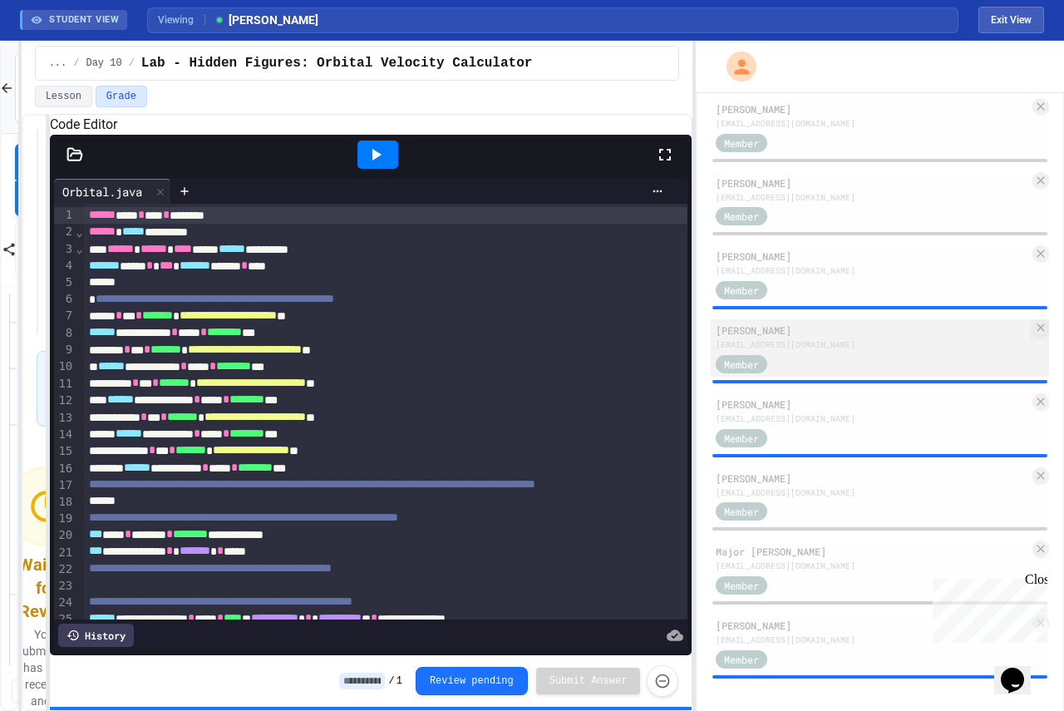
scroll to position [654, 0]
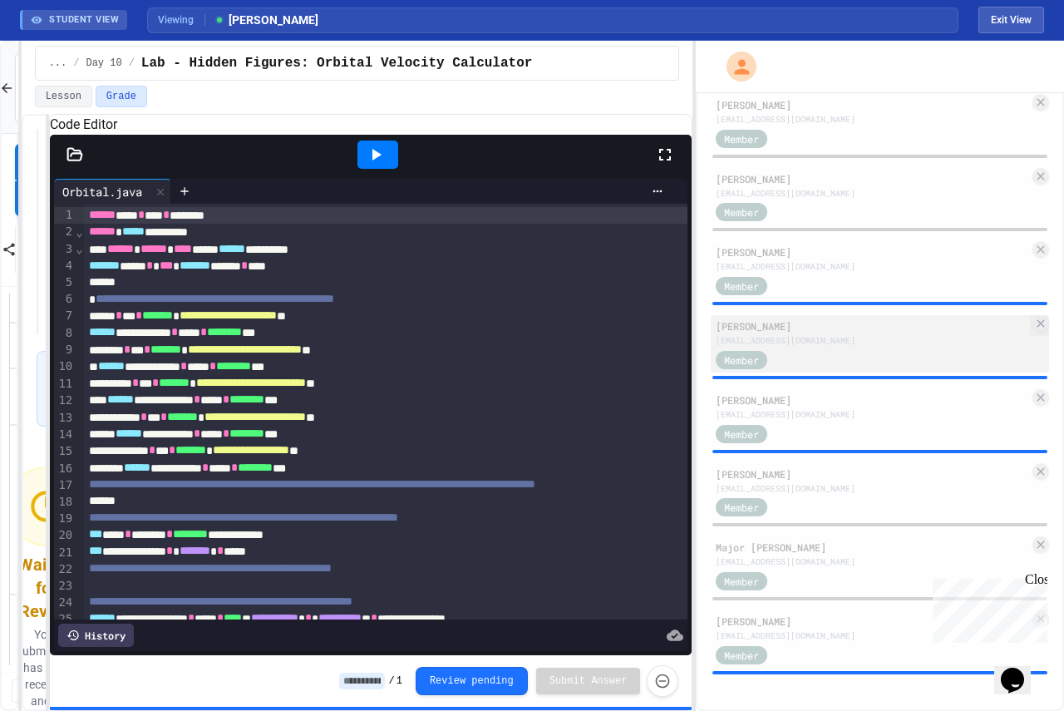
click at [838, 338] on div "[EMAIL_ADDRESS][DOMAIN_NAME]" at bounding box center [872, 340] width 313 height 12
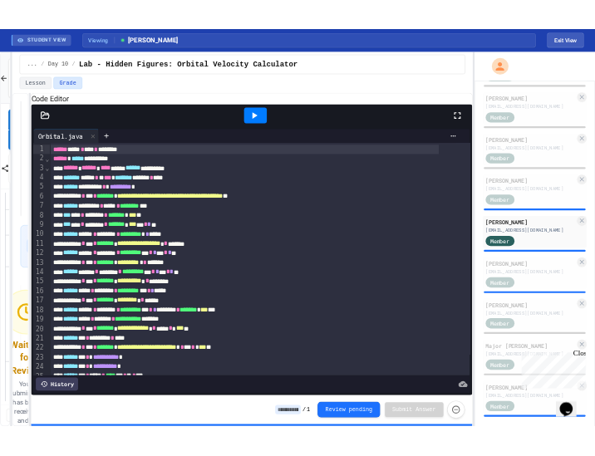
scroll to position [727, 0]
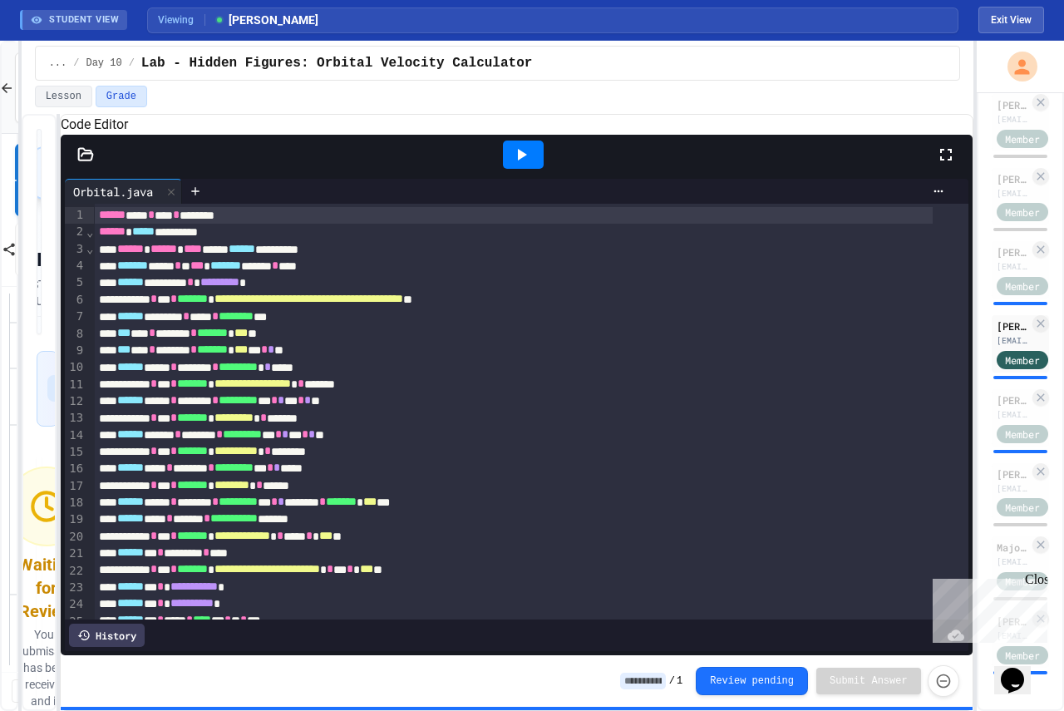
click at [969, 309] on div "**********" at bounding box center [532, 376] width 1064 height 670
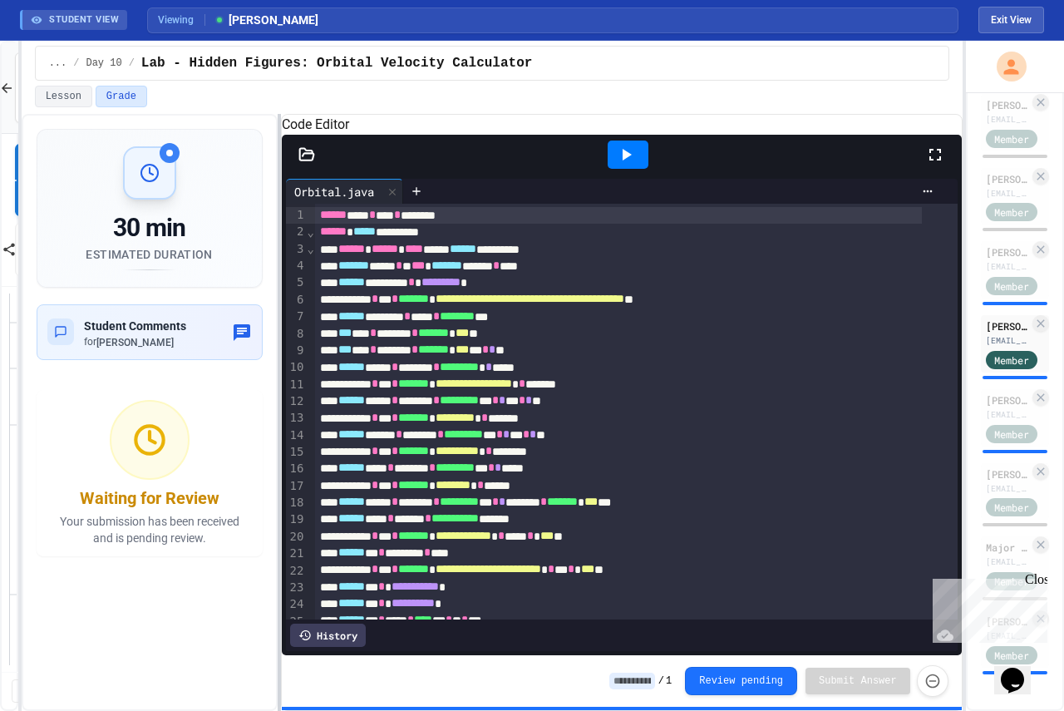
click at [280, 304] on div at bounding box center [279, 412] width 3 height 597
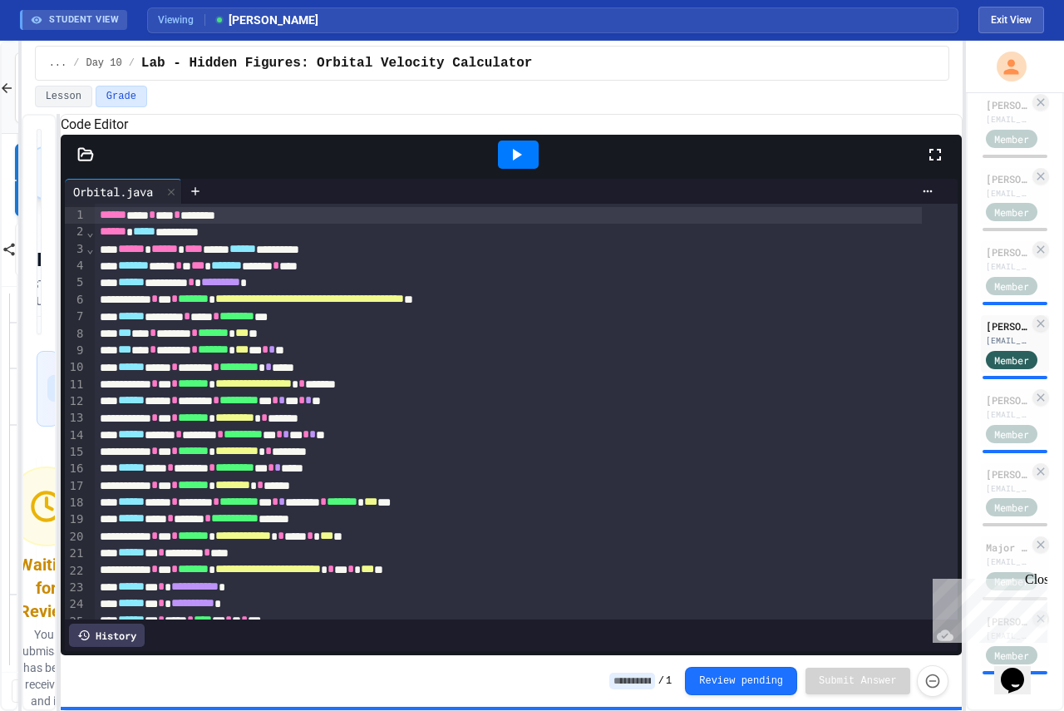
click at [59, 300] on div "**********" at bounding box center [492, 412] width 941 height 597
click at [520, 161] on div at bounding box center [518, 155] width 41 height 28
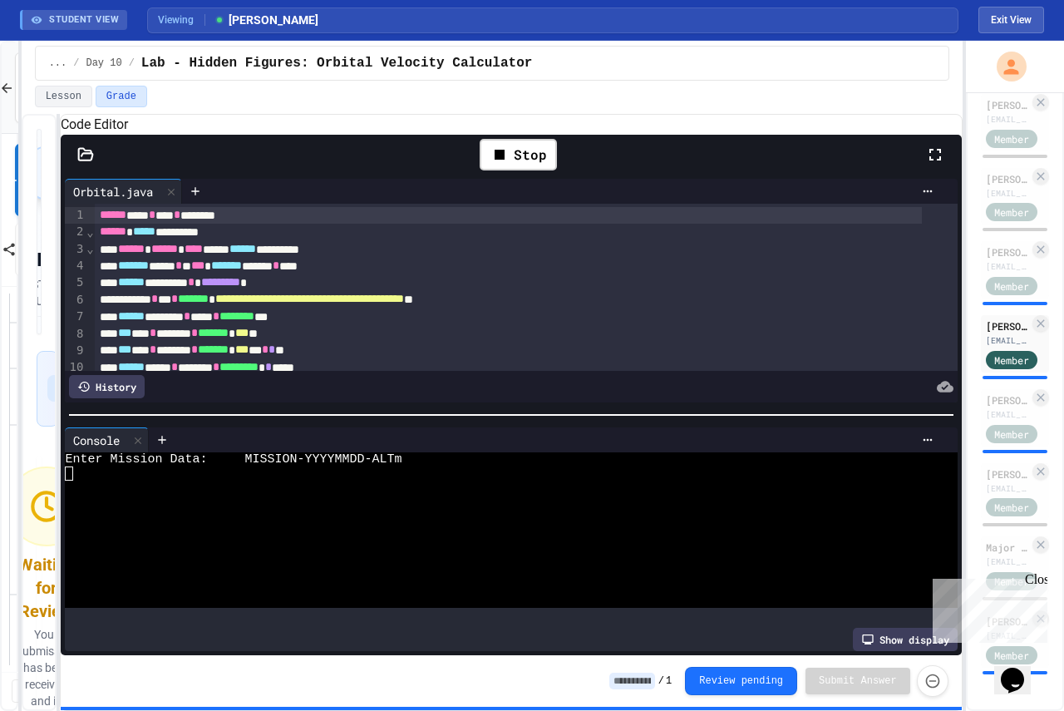
click at [63, 474] on div "**********" at bounding box center [492, 412] width 941 height 597
click at [69, 475] on textarea "Terminal input" at bounding box center [68, 473] width 7 height 14
click at [95, 481] on div "^" at bounding box center [495, 473] width 860 height 14
click at [68, 476] on textarea "Terminal input" at bounding box center [68, 473] width 7 height 14
click at [157, 495] on div at bounding box center [495, 488] width 860 height 14
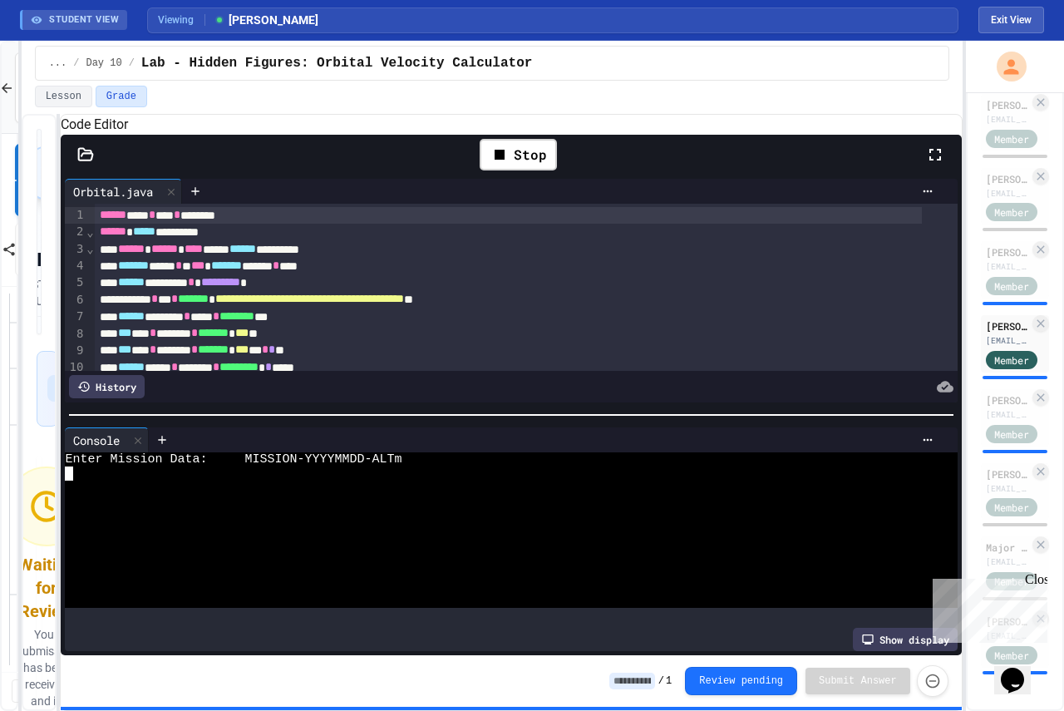
click at [69, 478] on textarea "Terminal input" at bounding box center [68, 473] width 7 height 14
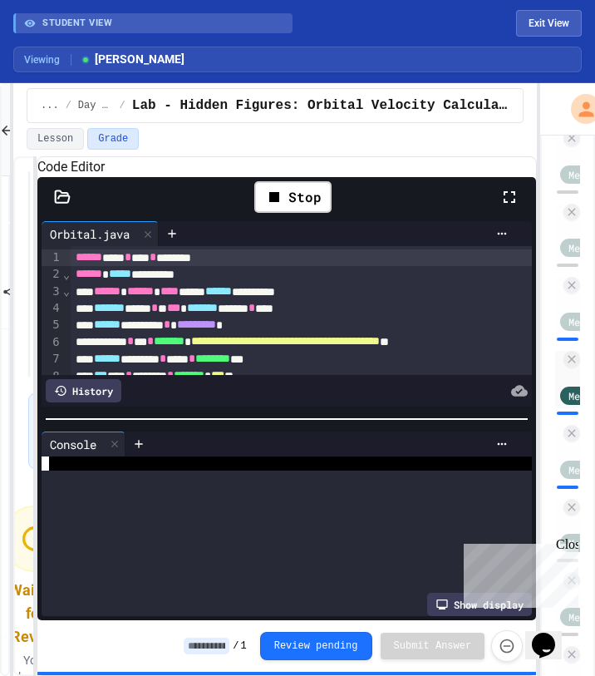
scroll to position [0, 0]
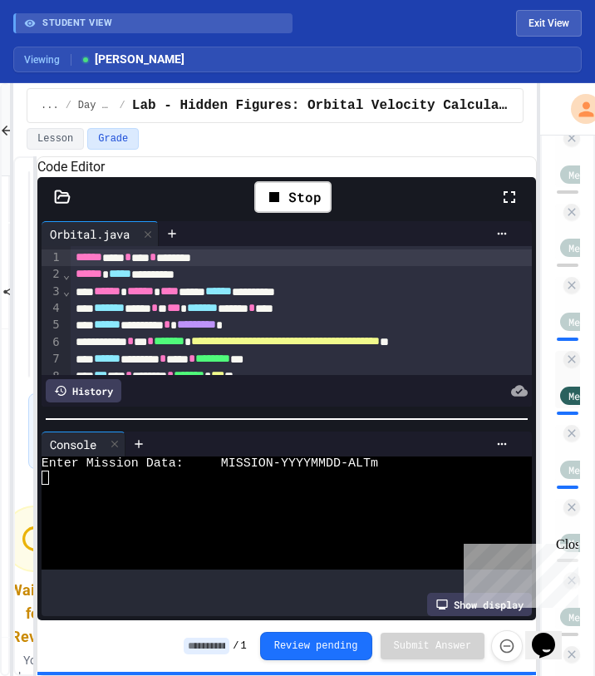
click at [43, 483] on textarea "Terminal input" at bounding box center [45, 478] width 7 height 14
drag, startPoint x: 223, startPoint y: 483, endPoint x: 43, endPoint y: 482, distance: 179.6
click at [43, 482] on div "******* WWWWWWWWWWWWWWWWWWWWWWWWWWWWWWWW Enter Mission Data: MISSION-YYYYMMDD-A…" at bounding box center [274, 512] width 464 height 113
click at [293, 509] on div at bounding box center [274, 506] width 464 height 14
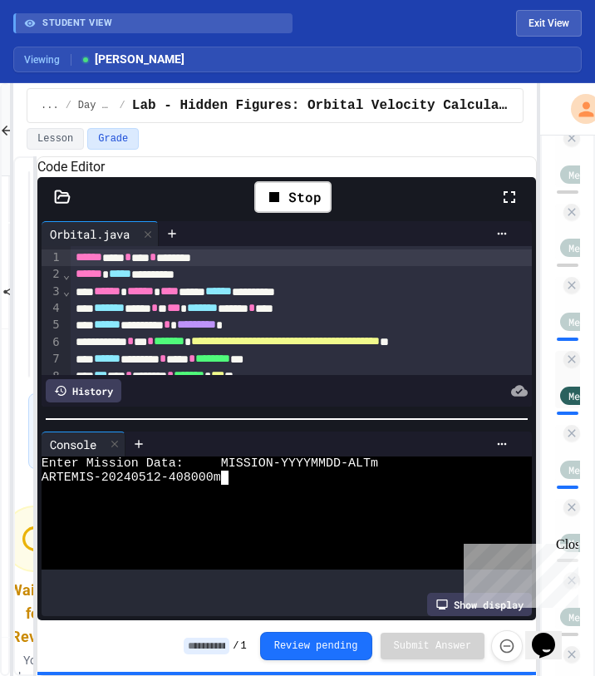
type textarea "**********"
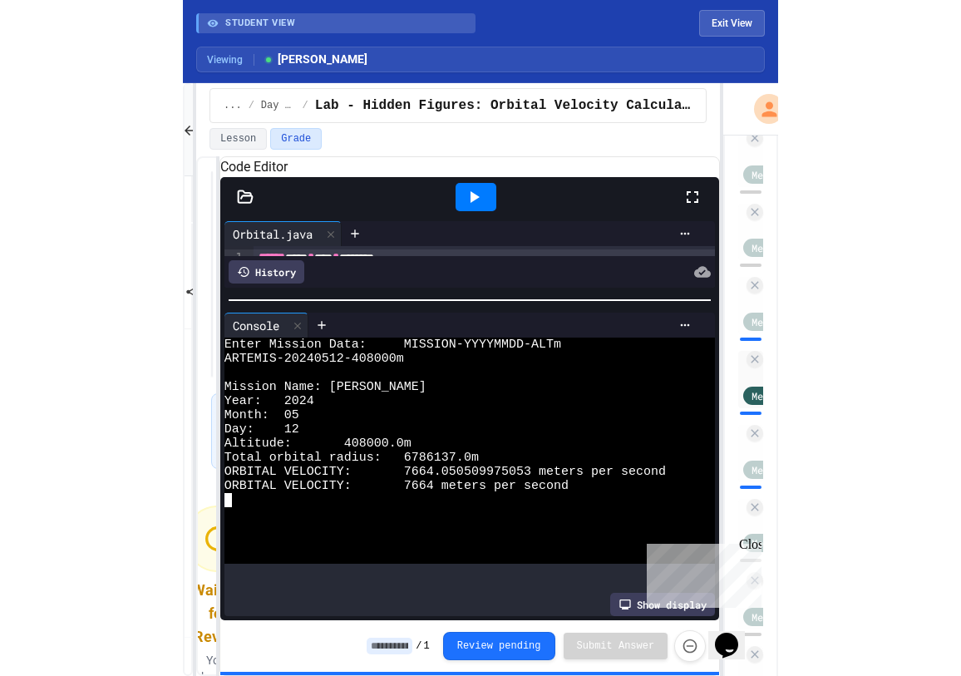
scroll to position [0, 0]
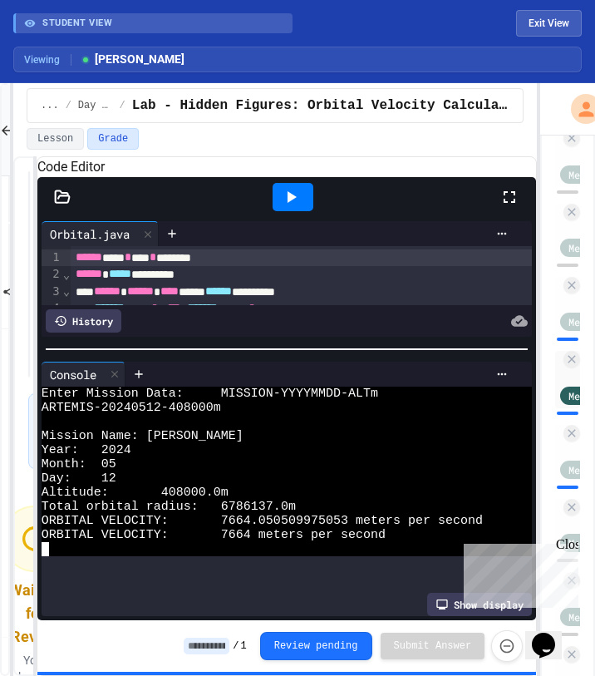
click at [367, 357] on div at bounding box center [286, 349] width 499 height 17
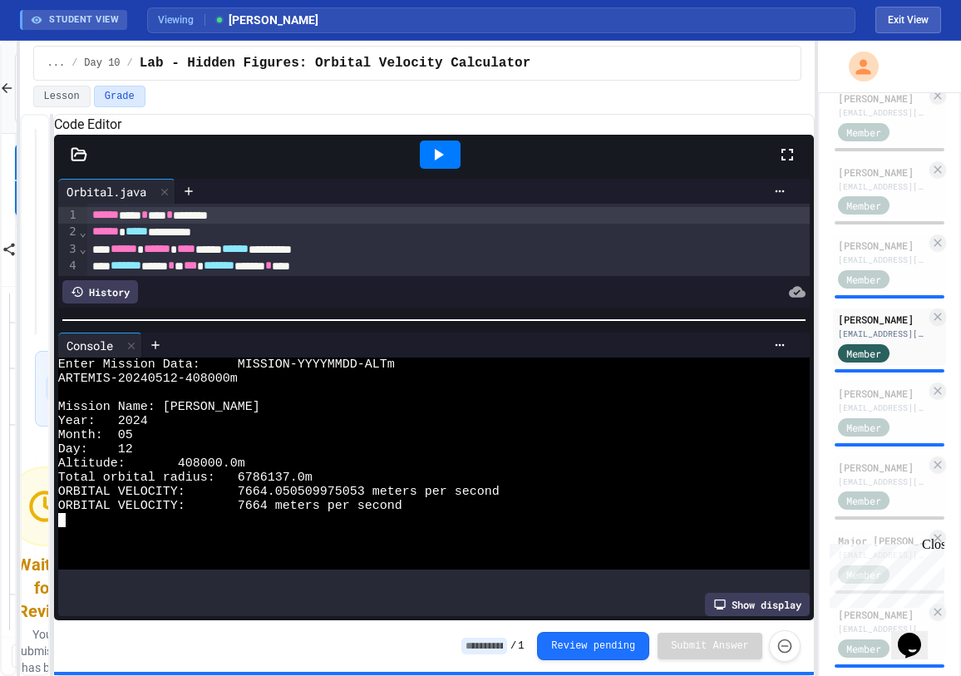
scroll to position [654, 0]
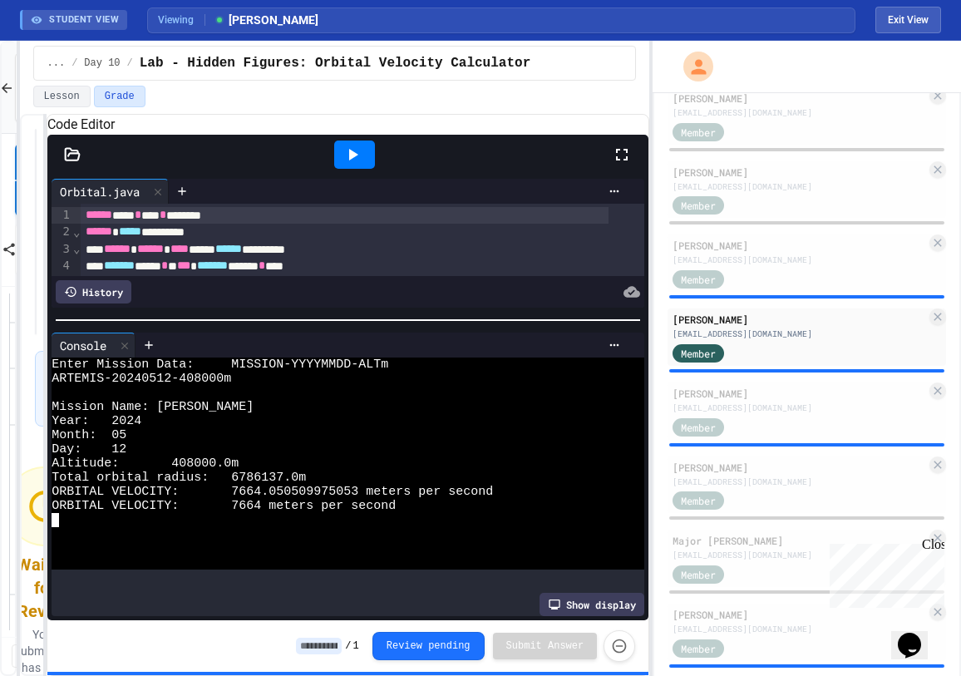
click at [651, 288] on div "**********" at bounding box center [480, 358] width 961 height 635
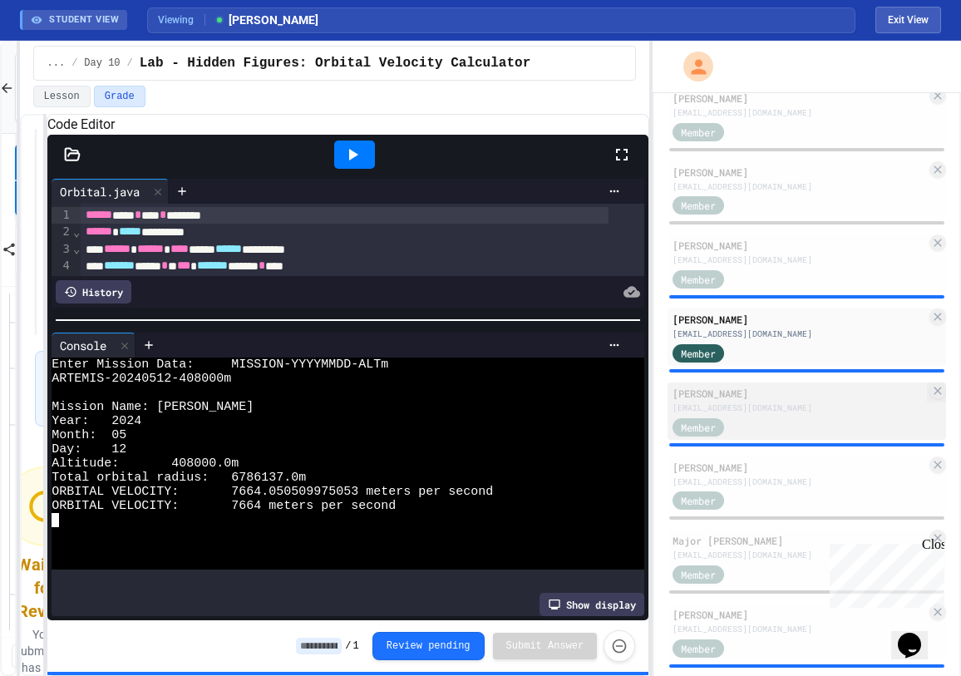
click at [792, 401] on div "[PERSON_NAME]" at bounding box center [800, 393] width 254 height 15
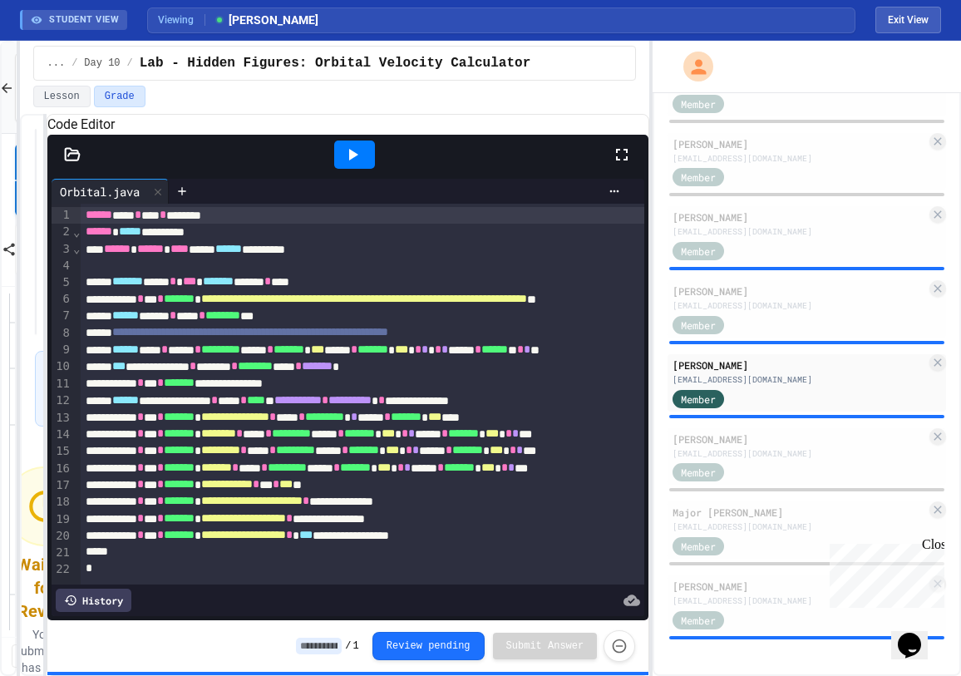
scroll to position [55, 0]
click at [363, 169] on div at bounding box center [354, 155] width 41 height 28
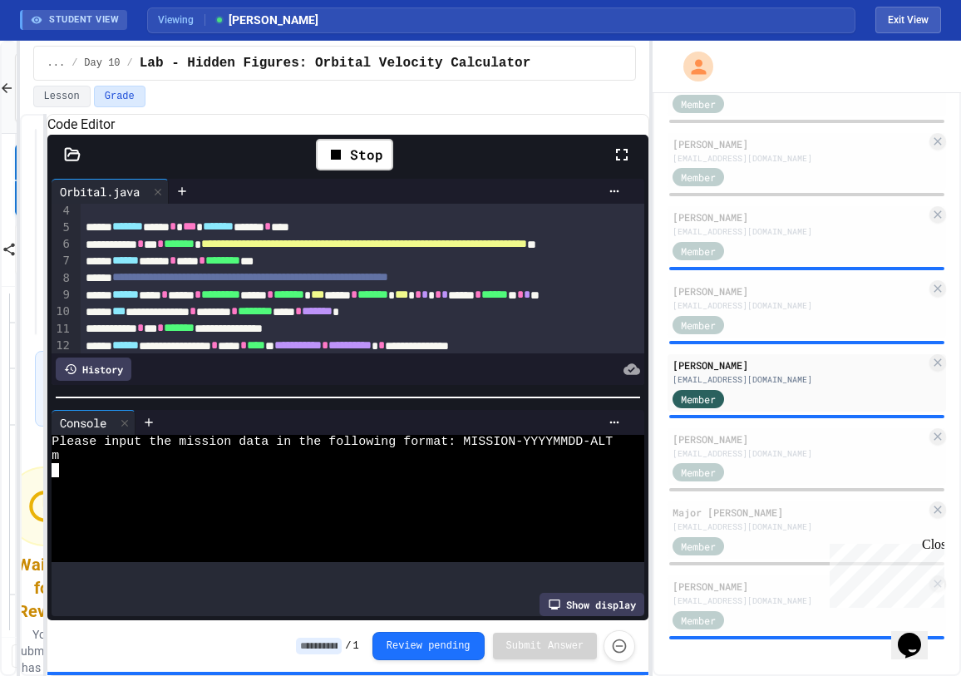
click at [52, 477] on textarea "Terminal input" at bounding box center [55, 470] width 7 height 14
type textarea "**********"
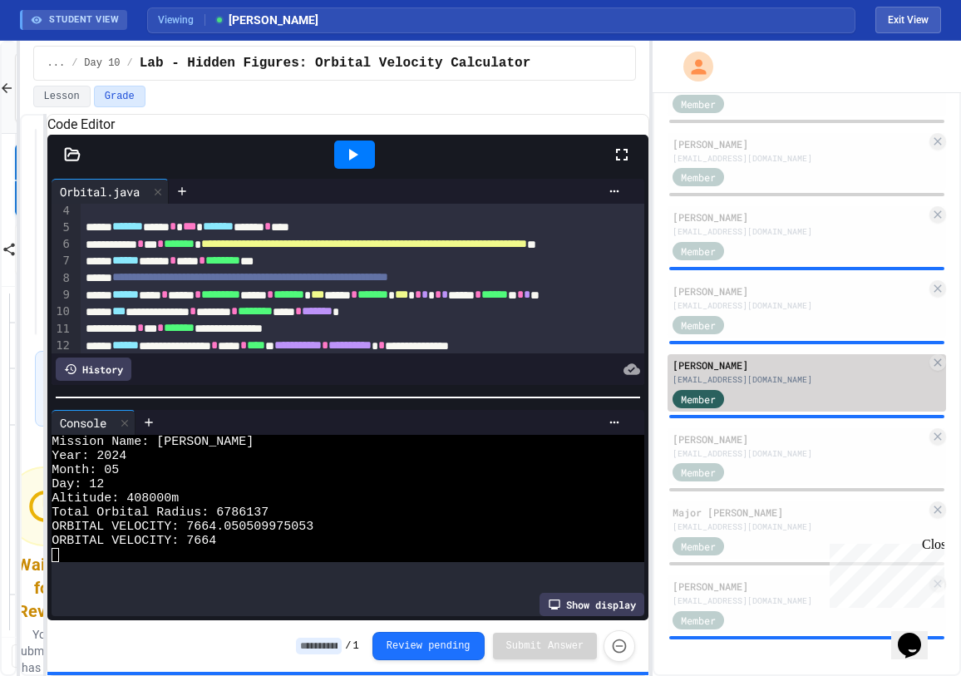
click at [805, 382] on div "[EMAIL_ADDRESS][DOMAIN_NAME]" at bounding box center [800, 379] width 254 height 12
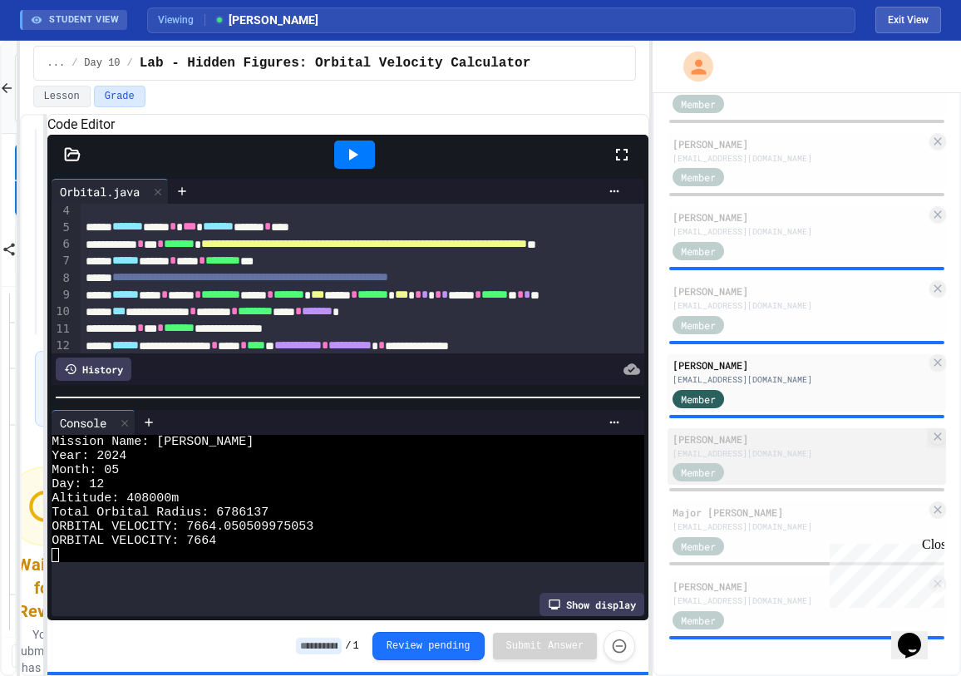
click at [795, 436] on div "[PERSON_NAME]" at bounding box center [800, 438] width 254 height 15
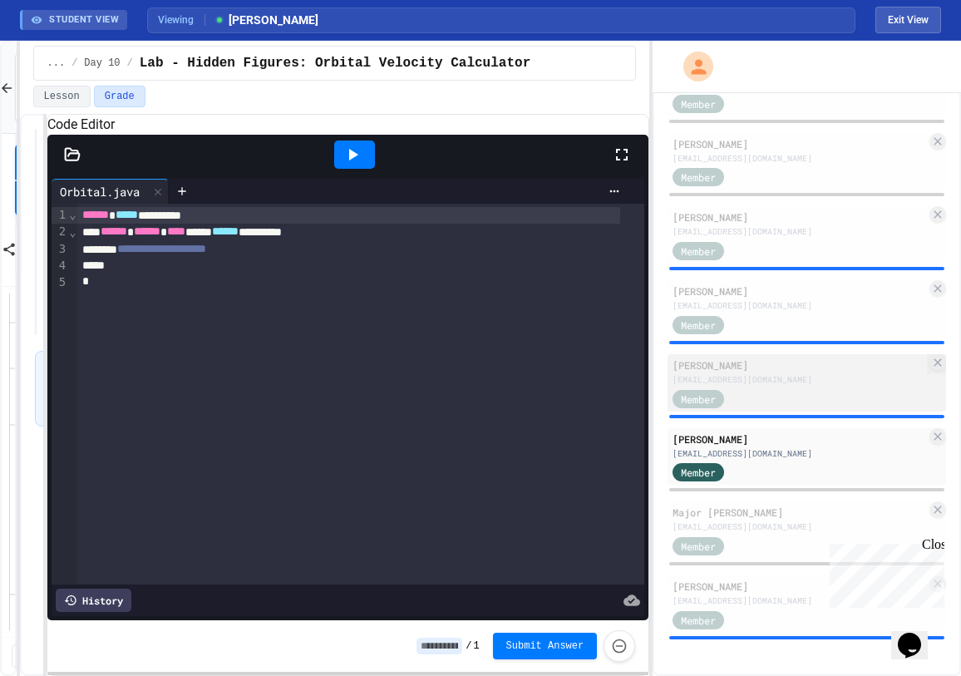
click at [801, 363] on div "[PERSON_NAME]" at bounding box center [800, 365] width 254 height 15
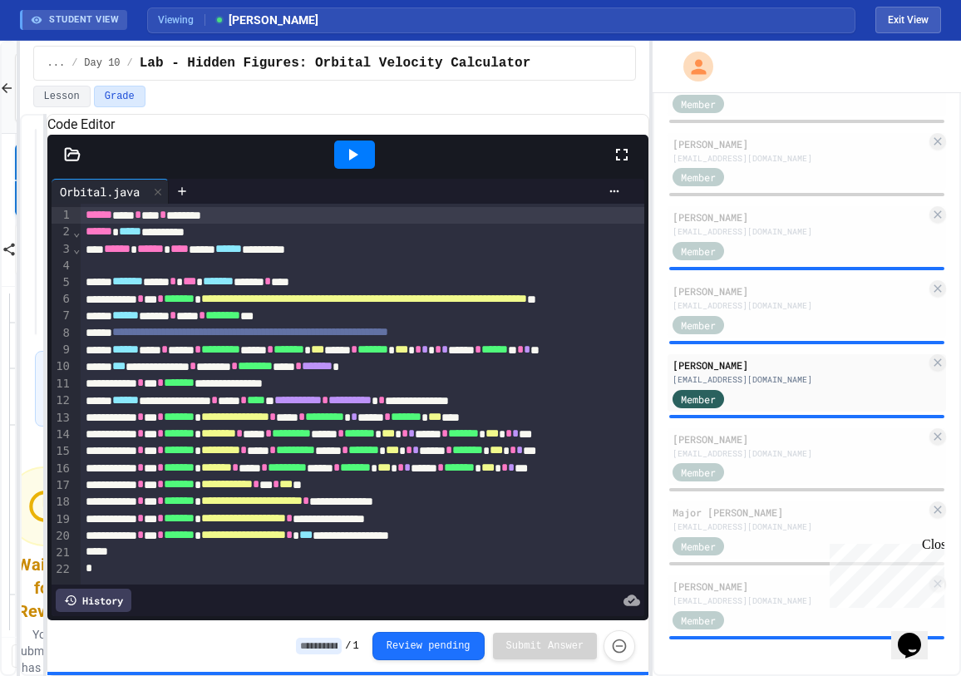
click at [353, 166] on div at bounding box center [354, 155] width 41 height 28
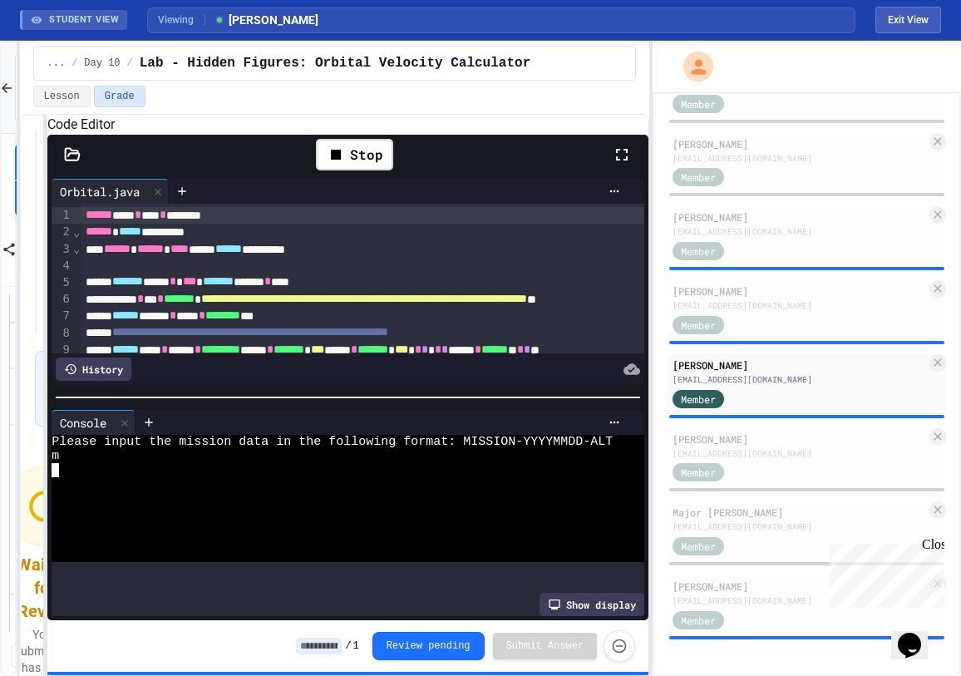
type textarea "**********"
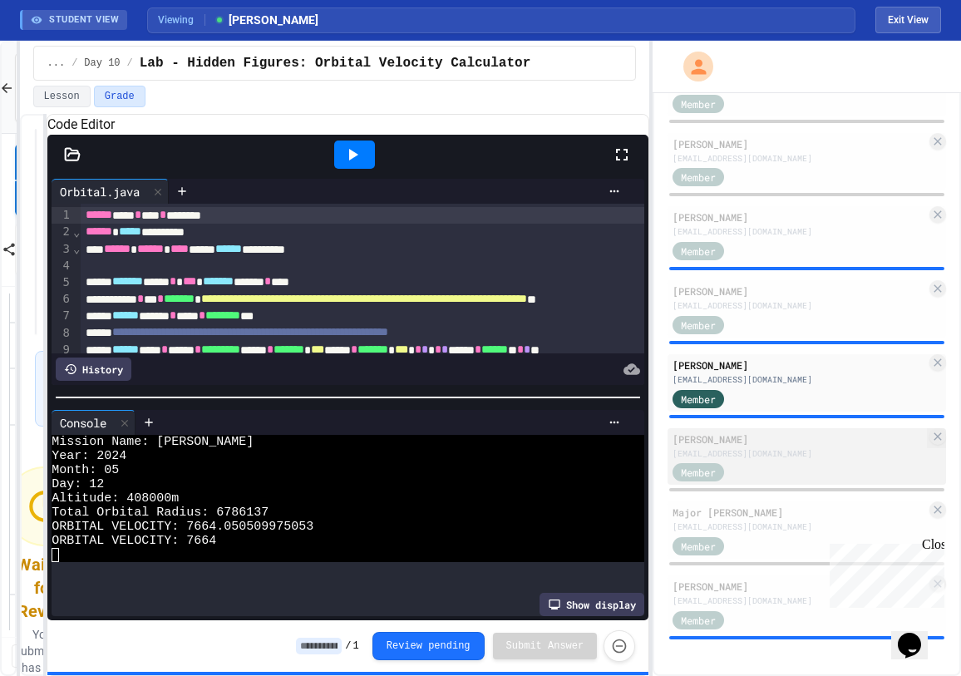
click at [806, 461] on div "Member" at bounding box center [800, 471] width 254 height 21
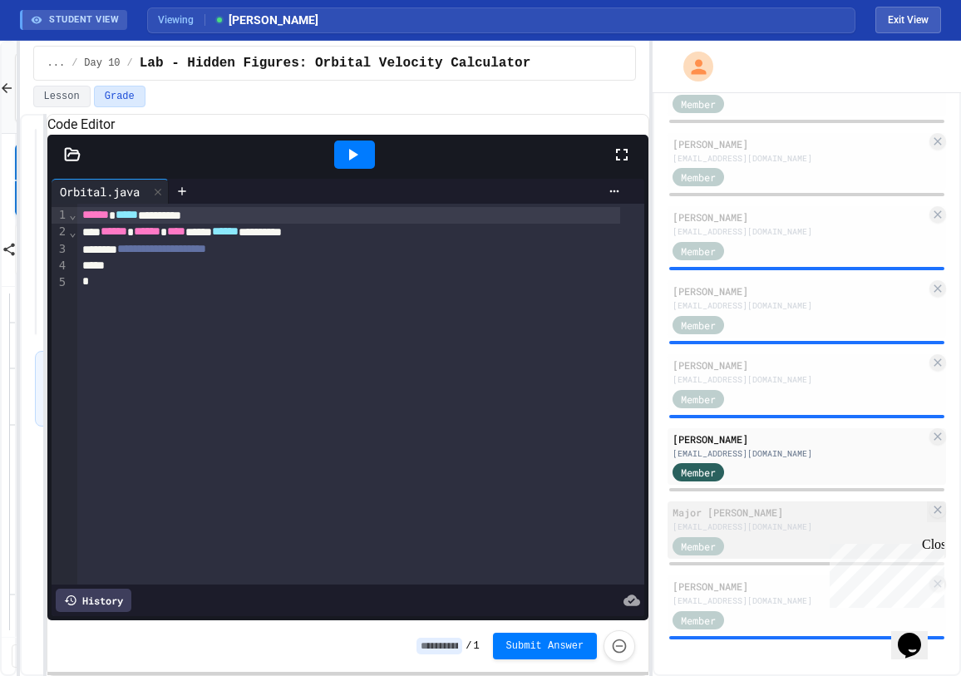
click at [810, 524] on div "[EMAIL_ADDRESS][DOMAIN_NAME]" at bounding box center [800, 526] width 254 height 12
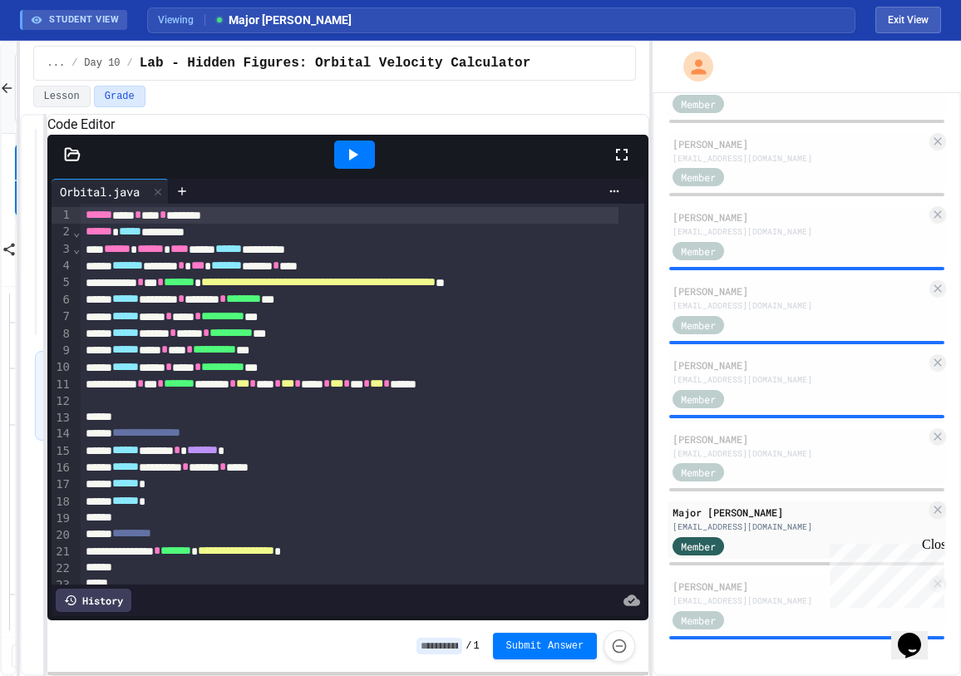
scroll to position [86, 0]
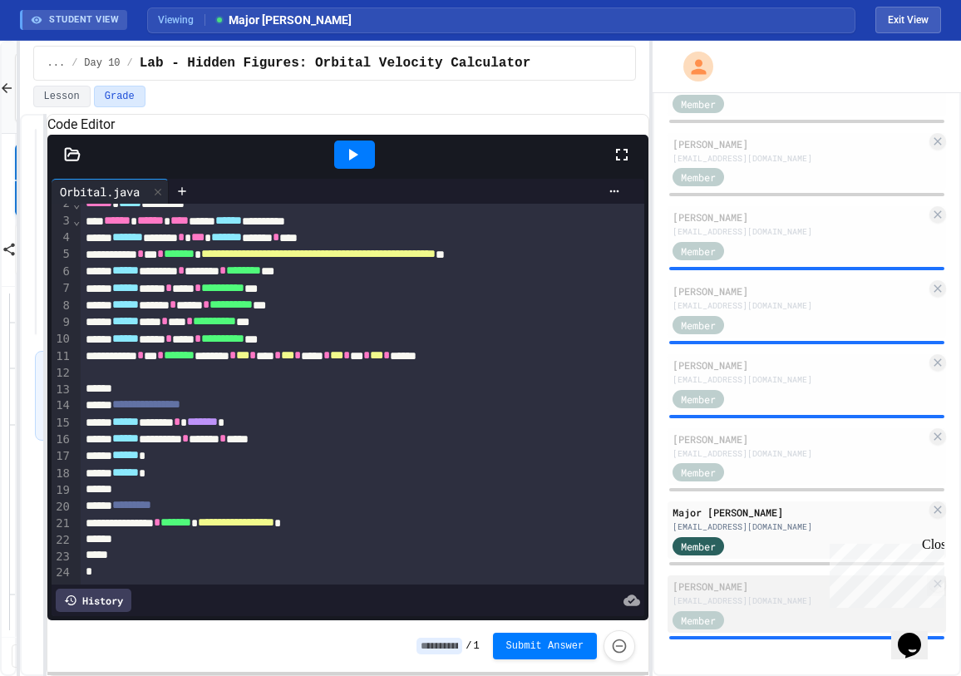
click at [761, 611] on div "Member" at bounding box center [800, 619] width 254 height 21
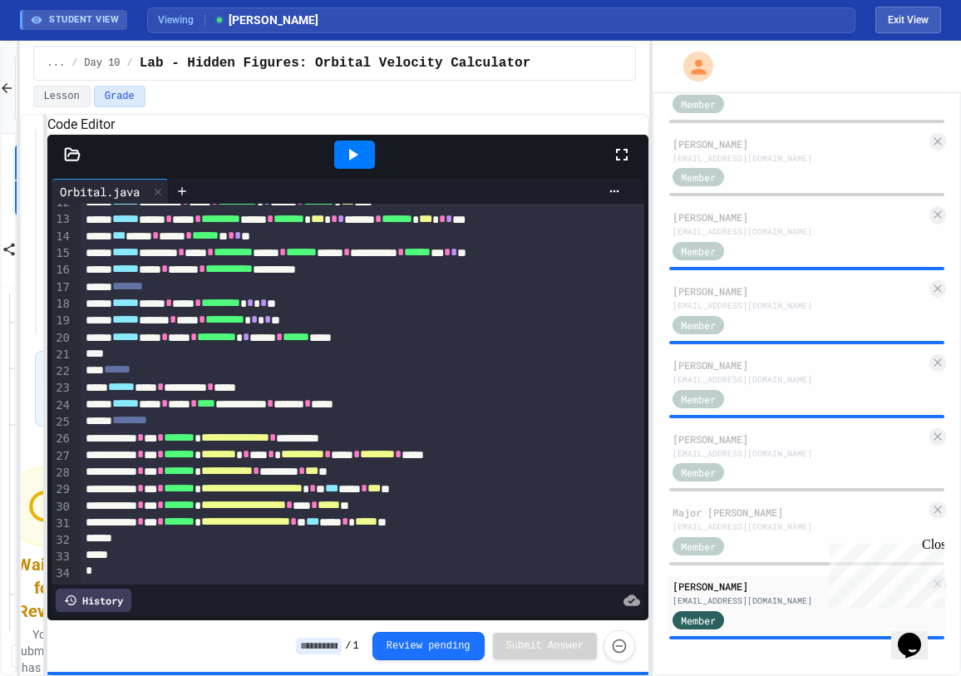
scroll to position [257, 0]
click at [352, 160] on icon at bounding box center [353, 155] width 9 height 12
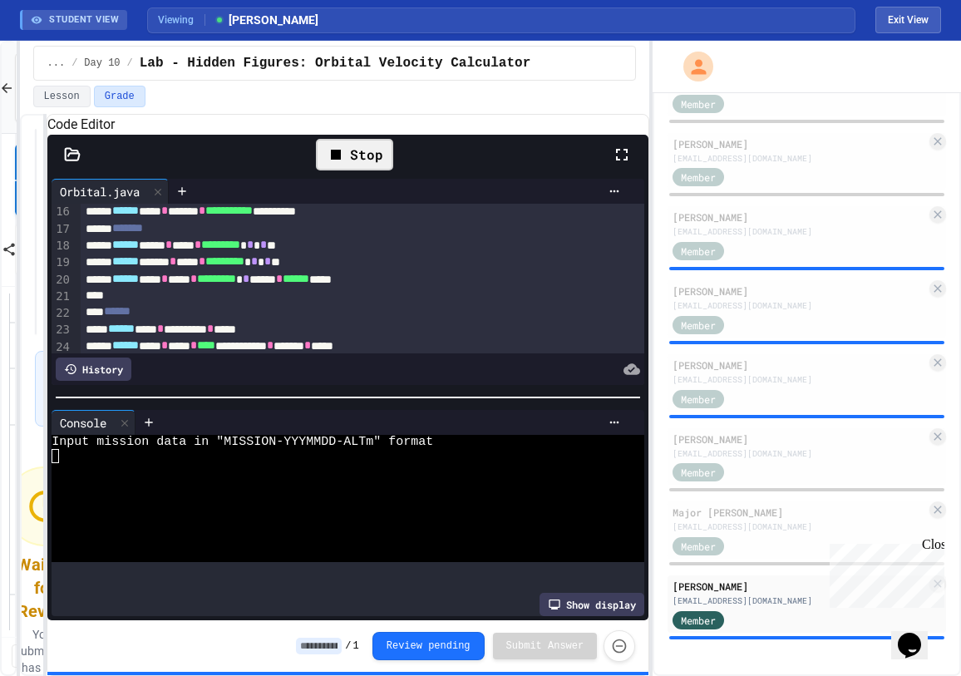
click at [51, 456] on div "**********" at bounding box center [335, 395] width 630 height 562
click at [53, 463] on textarea "Terminal input" at bounding box center [55, 456] width 7 height 14
type textarea "**********"
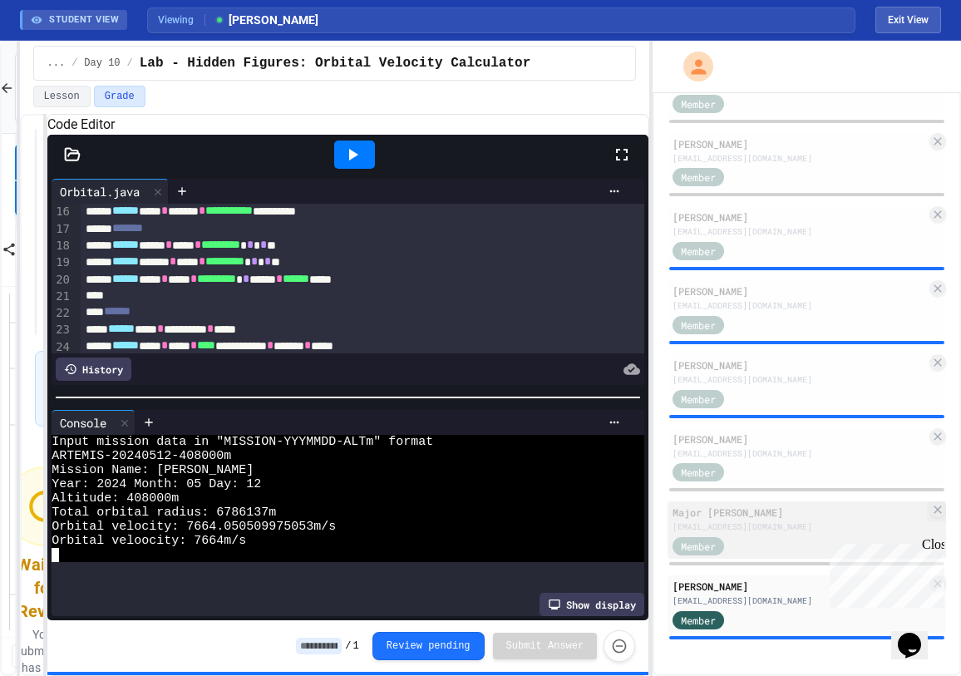
scroll to position [357, 0]
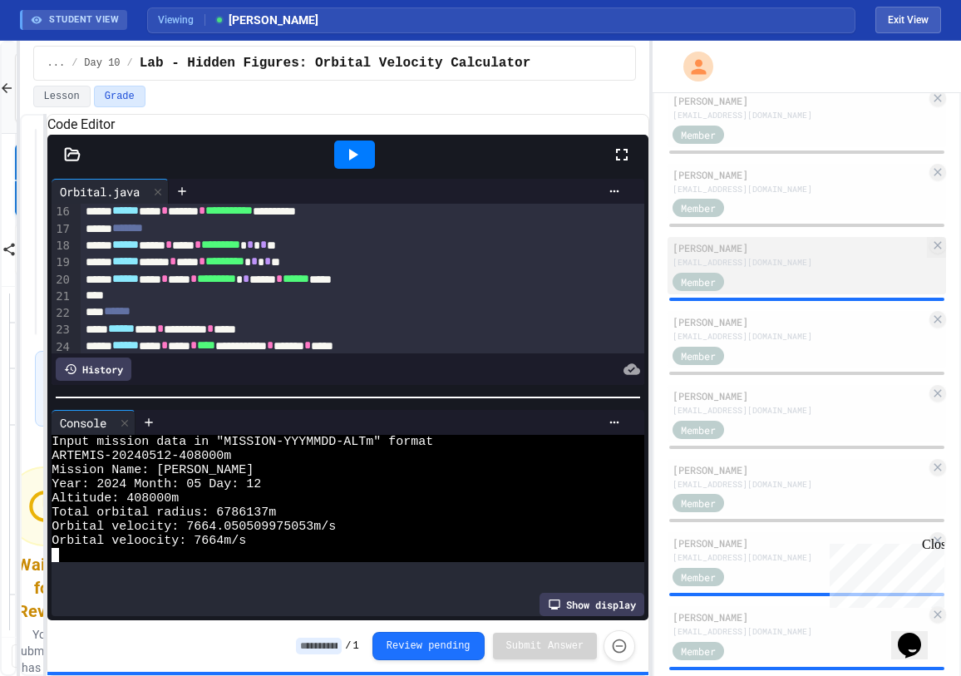
click at [780, 264] on div "[EMAIL_ADDRESS][DOMAIN_NAME]" at bounding box center [800, 262] width 254 height 12
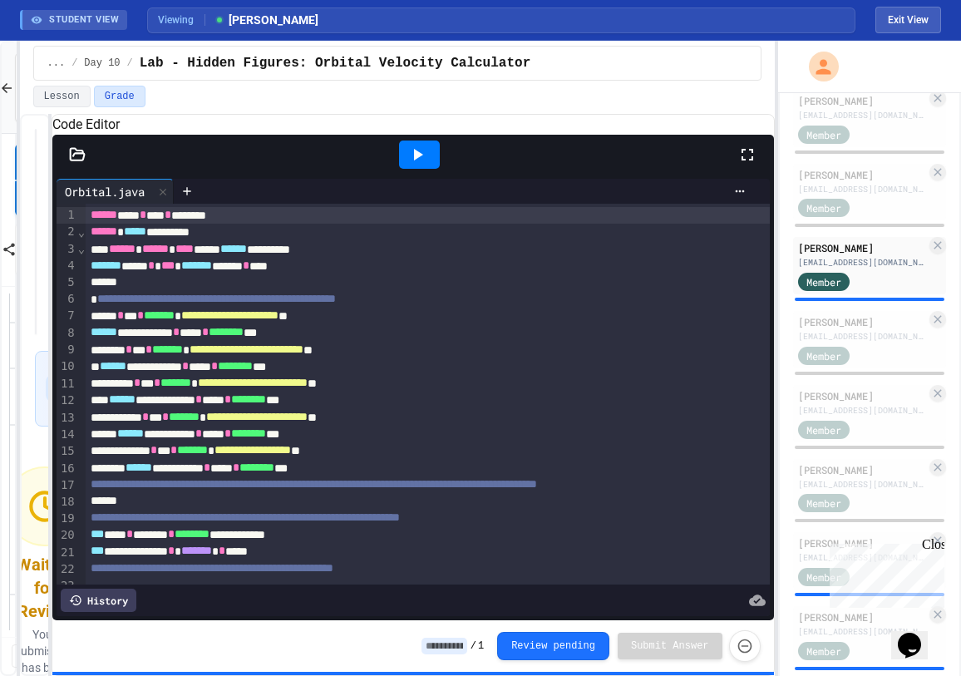
scroll to position [430, 0]
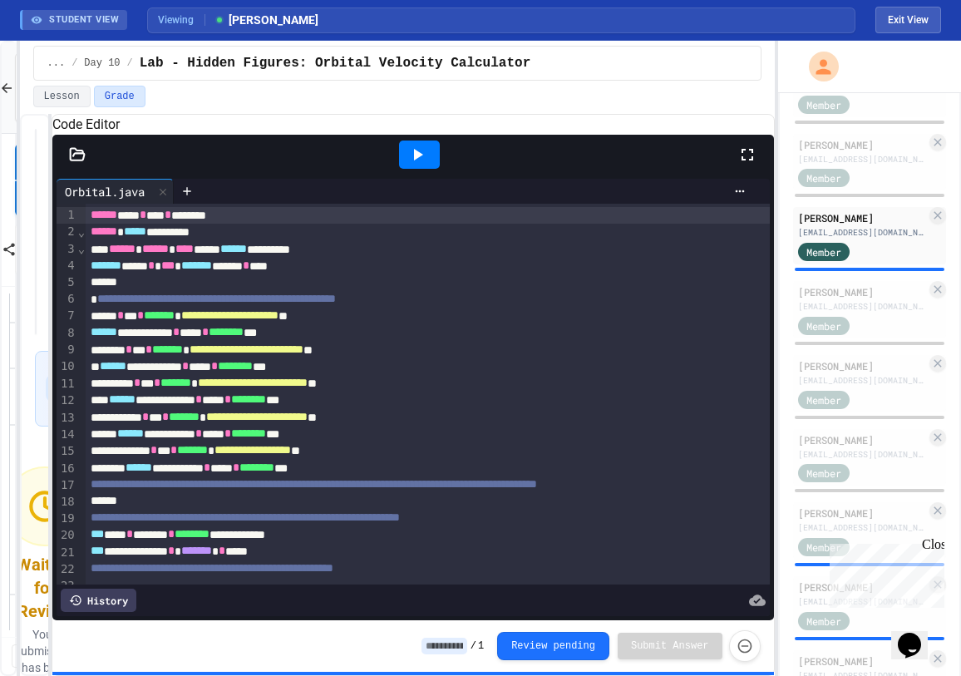
click at [778, 338] on div "**********" at bounding box center [480, 358] width 961 height 635
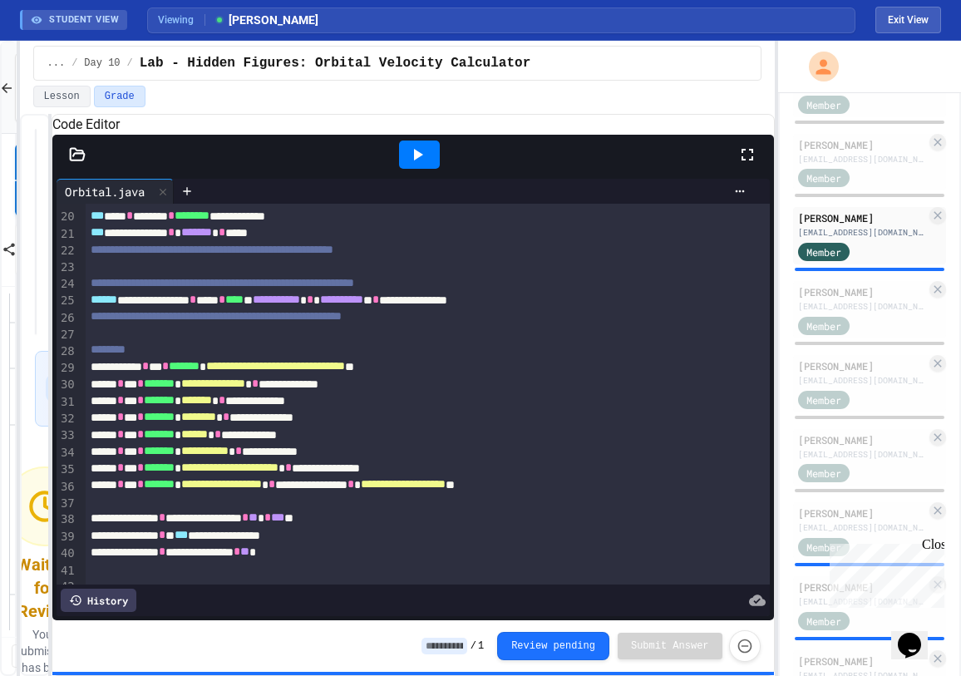
scroll to position [333, 0]
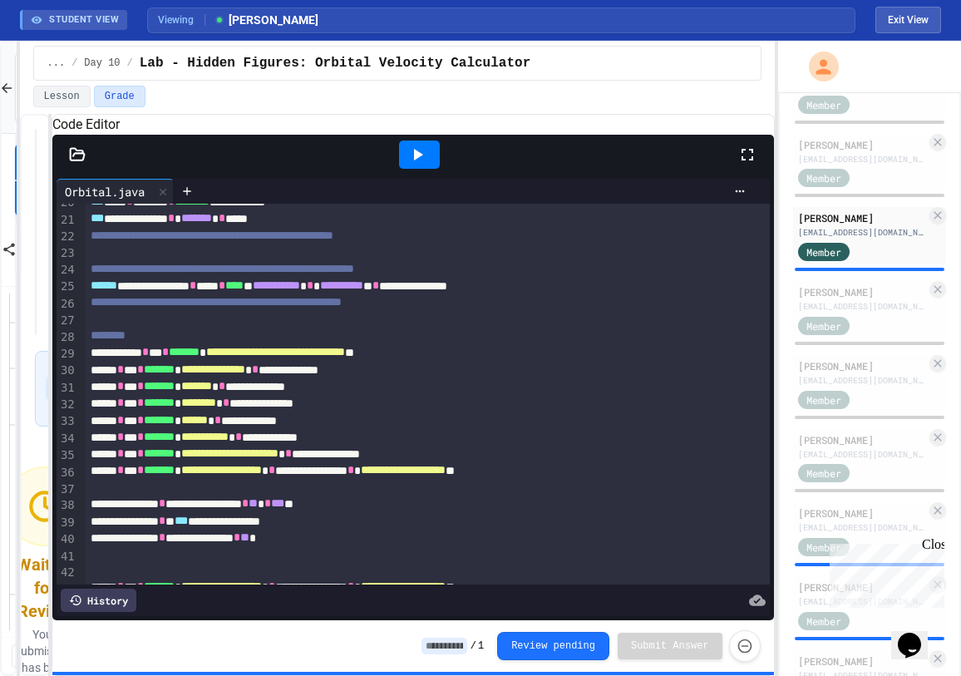
click at [422, 165] on icon at bounding box center [417, 155] width 20 height 20
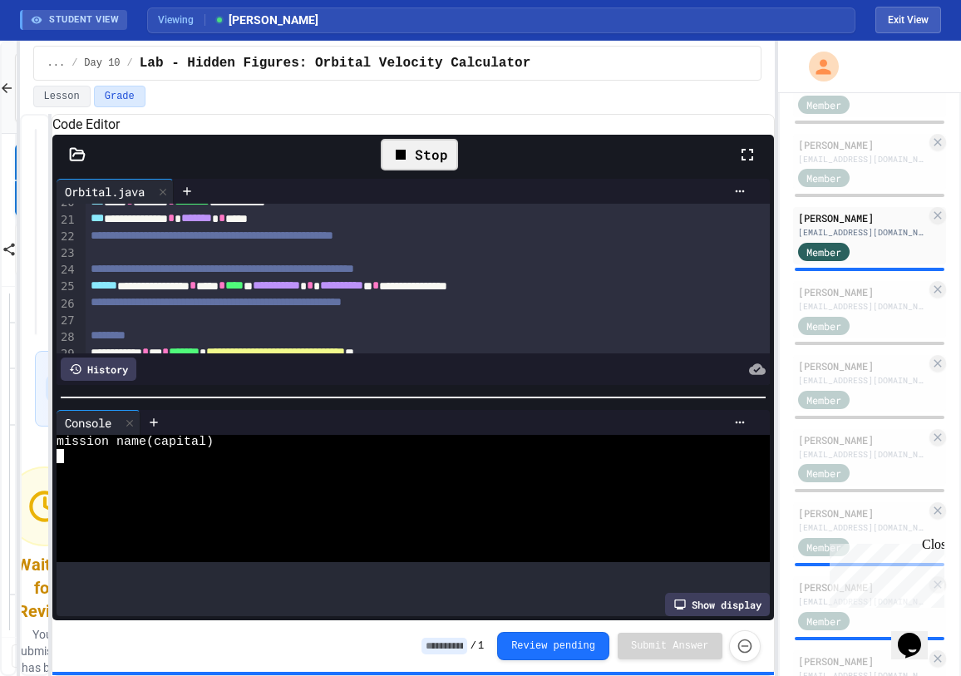
click at [61, 463] on textarea "Terminal input" at bounding box center [60, 456] width 7 height 14
type textarea "**********"
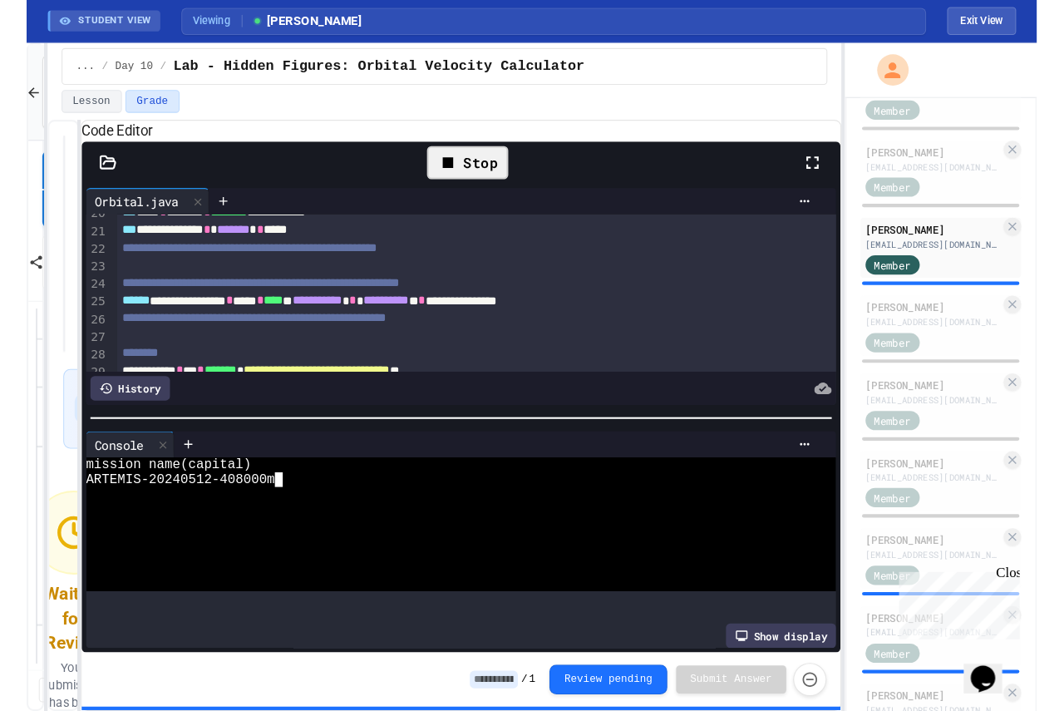
scroll to position [0, 0]
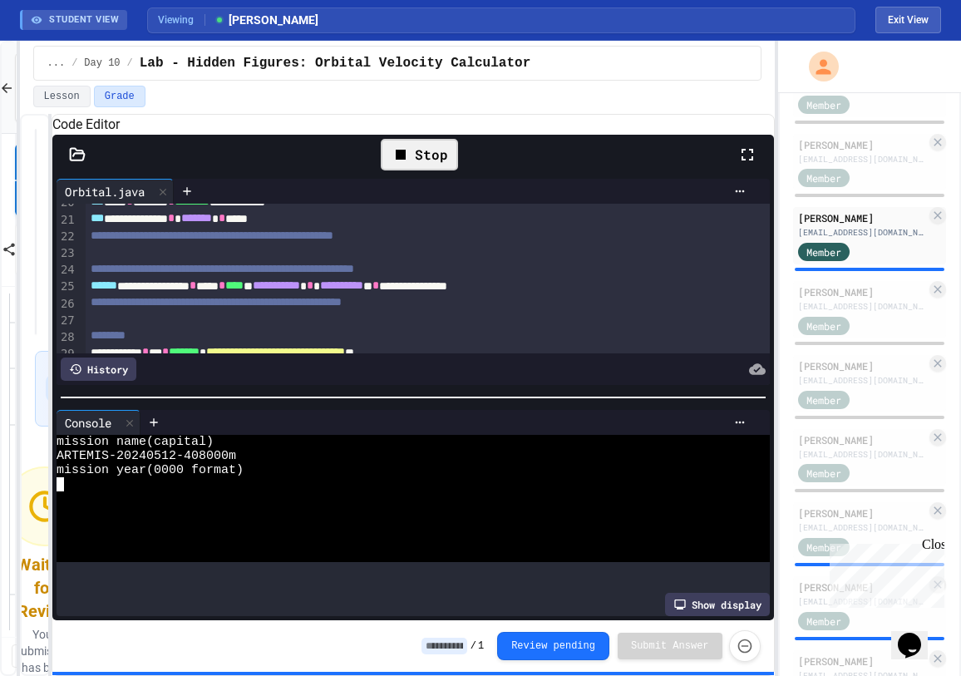
click at [62, 490] on textarea "Terminal input" at bounding box center [60, 484] width 7 height 14
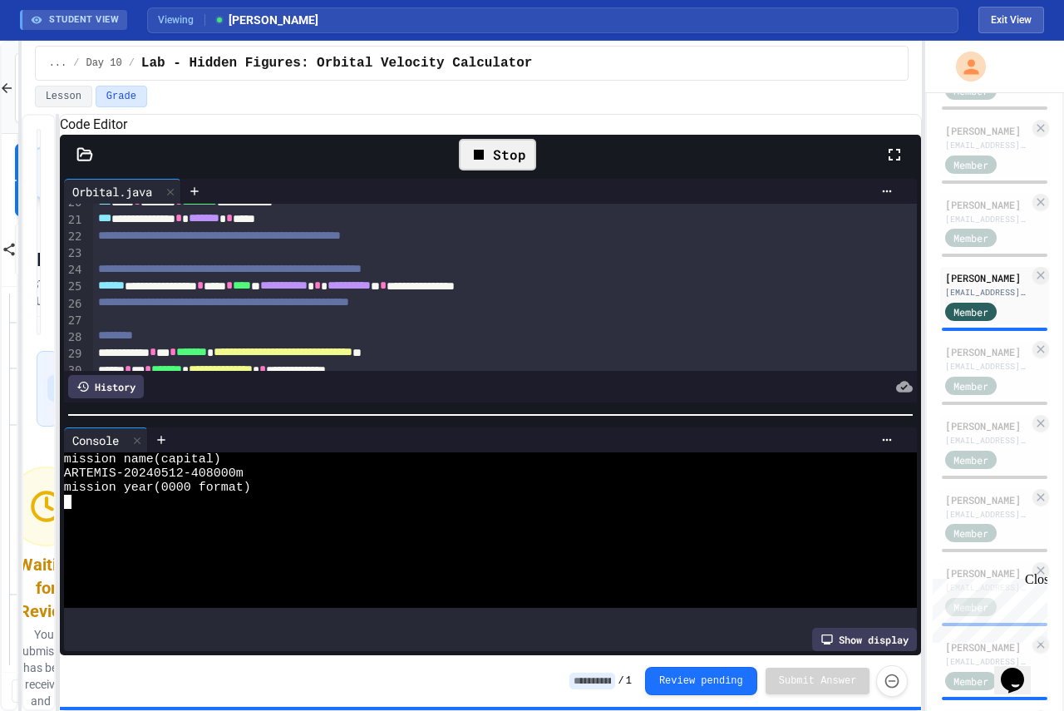
scroll to position [430, 0]
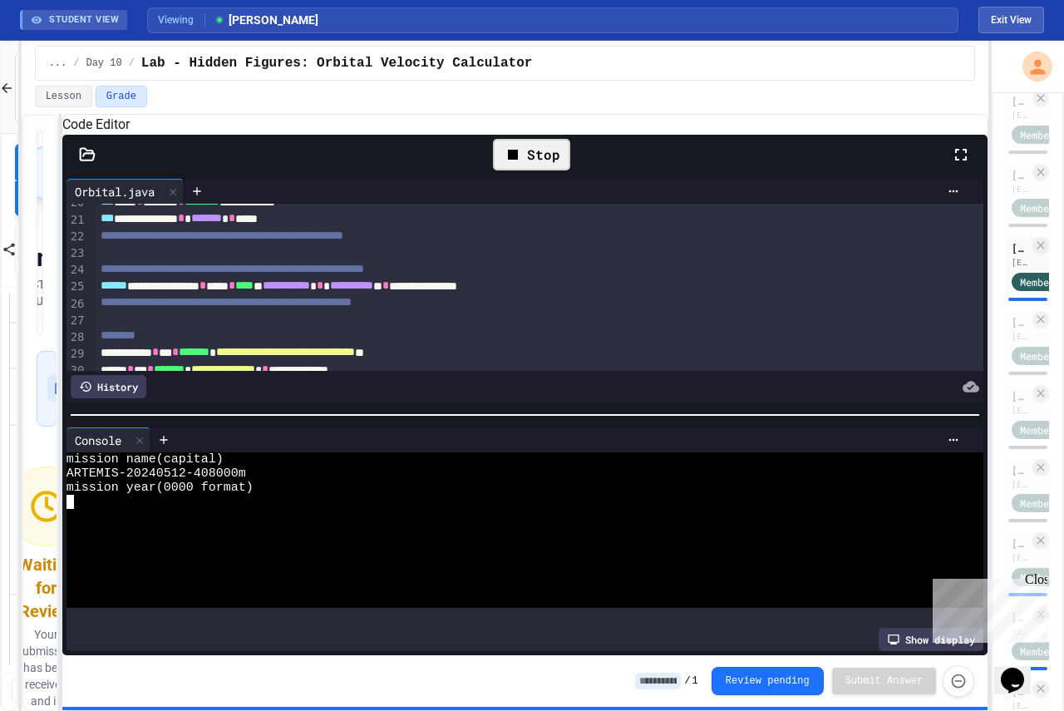
click at [994, 205] on div "**********" at bounding box center [532, 376] width 1064 height 670
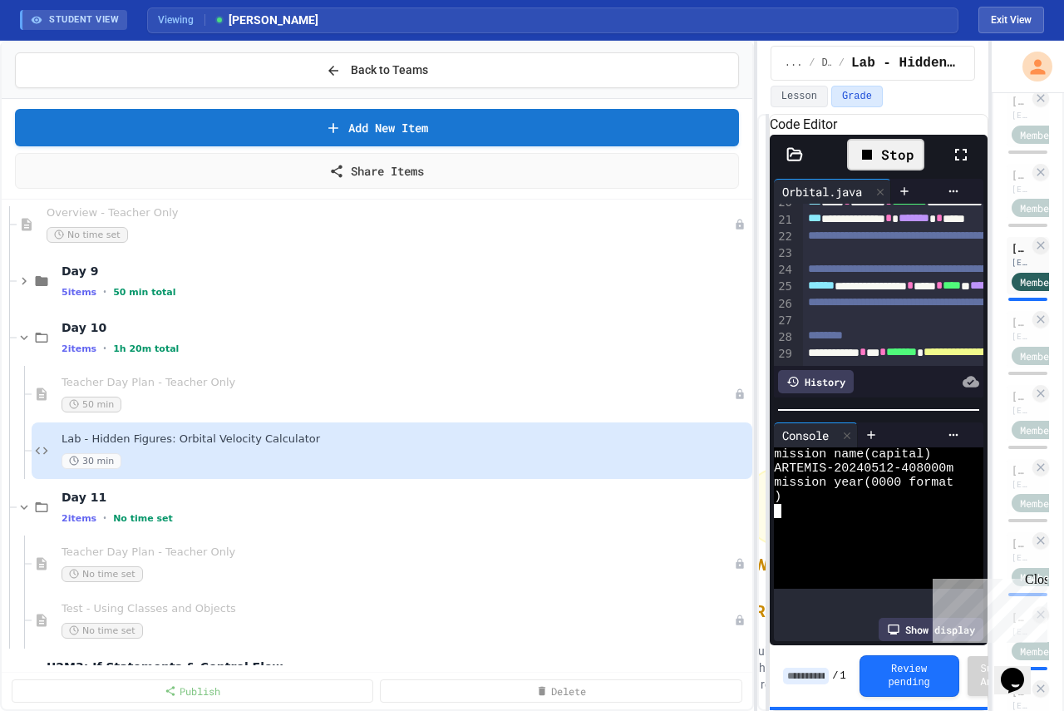
click at [758, 267] on div "Back to Teams Add New Item Share Items D9-11 - Module Wrap Up 10 items • 2h 10m…" at bounding box center [532, 376] width 1064 height 670
click at [170, 387] on span "Teacher Day Plan - Teacher Only" at bounding box center [390, 383] width 656 height 14
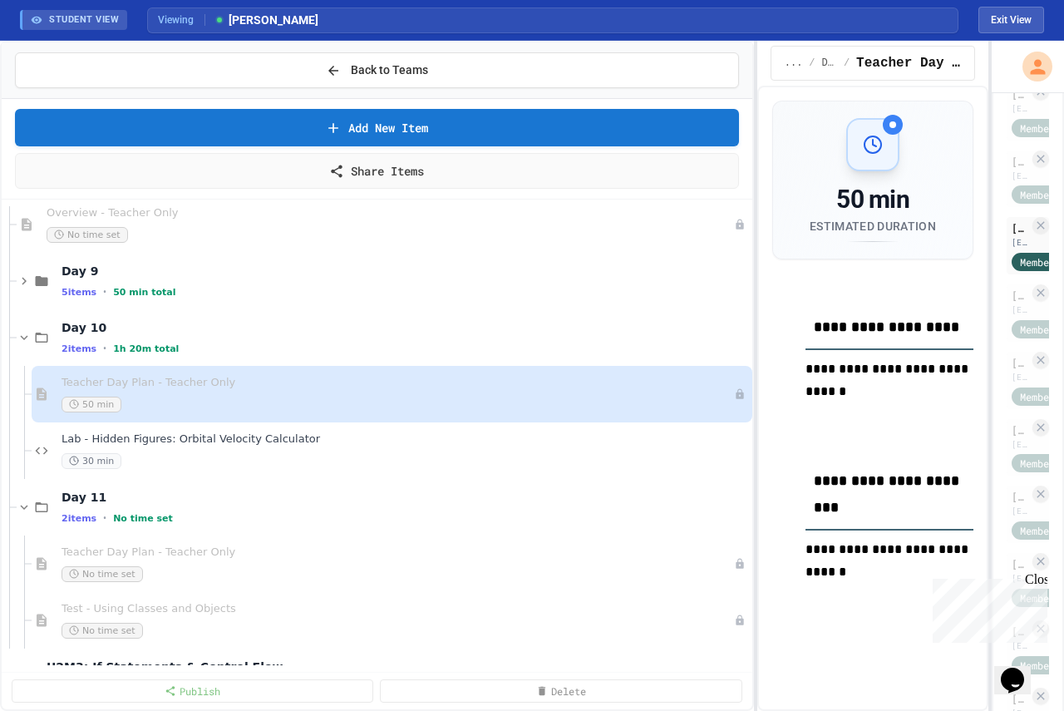
scroll to position [423, 0]
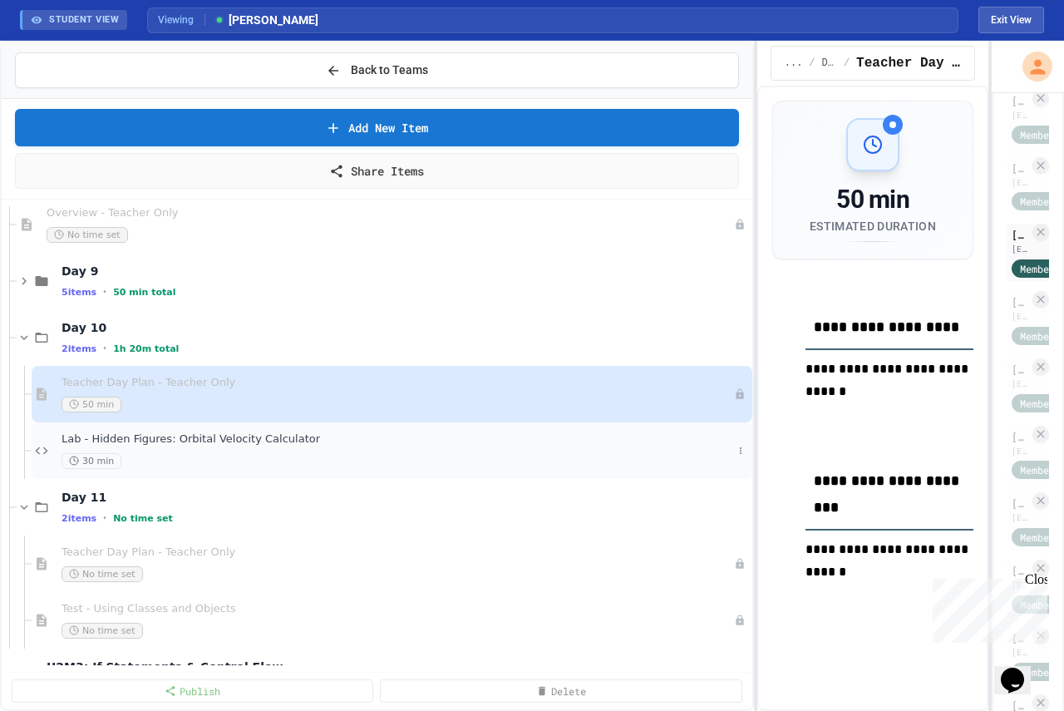
click at [154, 435] on span "Lab - Hidden Figures: Orbital Velocity Calculator" at bounding box center [397, 439] width 671 height 14
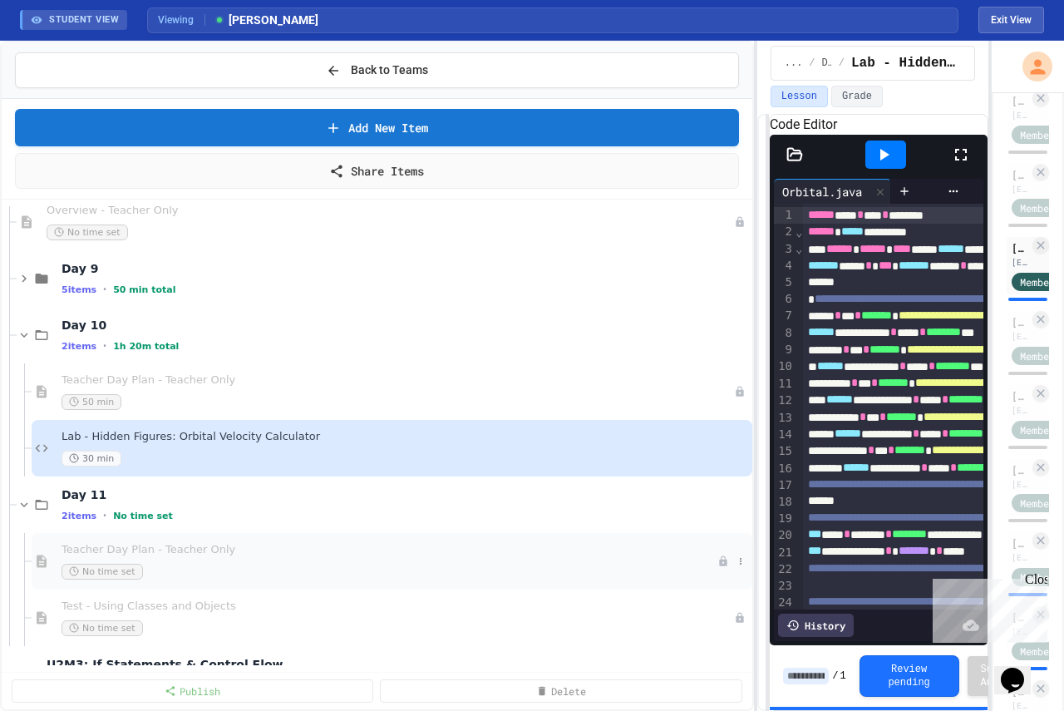
scroll to position [416, 0]
click at [21, 283] on icon at bounding box center [24, 281] width 15 height 15
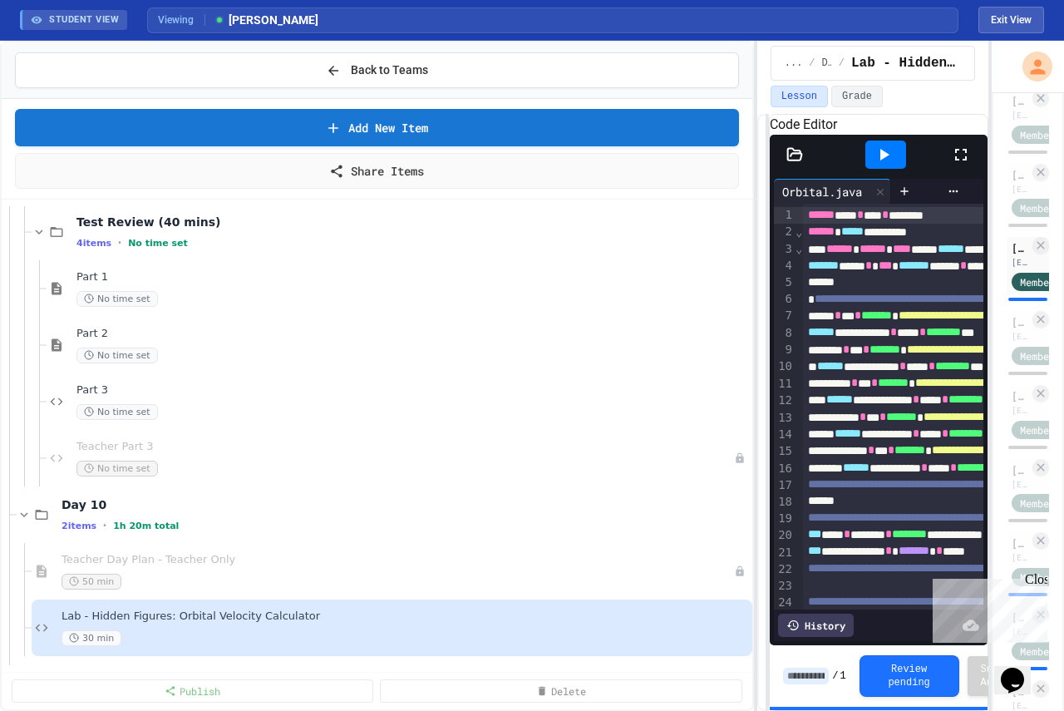
scroll to position [582, 0]
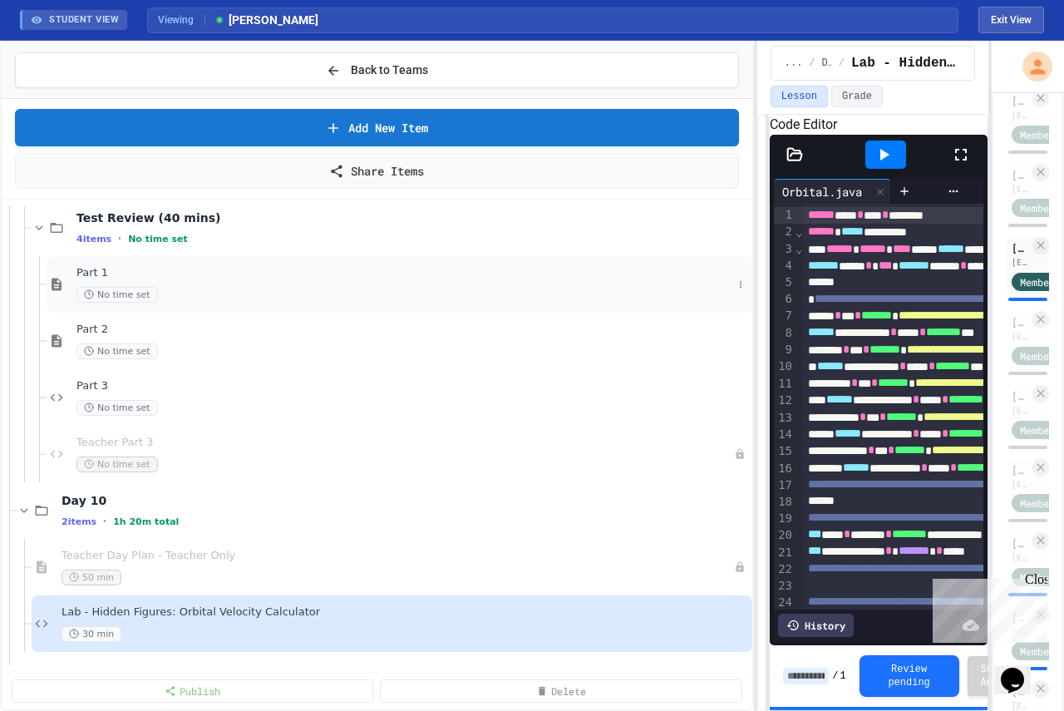
click at [108, 280] on div "Part 1 No time set" at bounding box center [404, 284] width 656 height 37
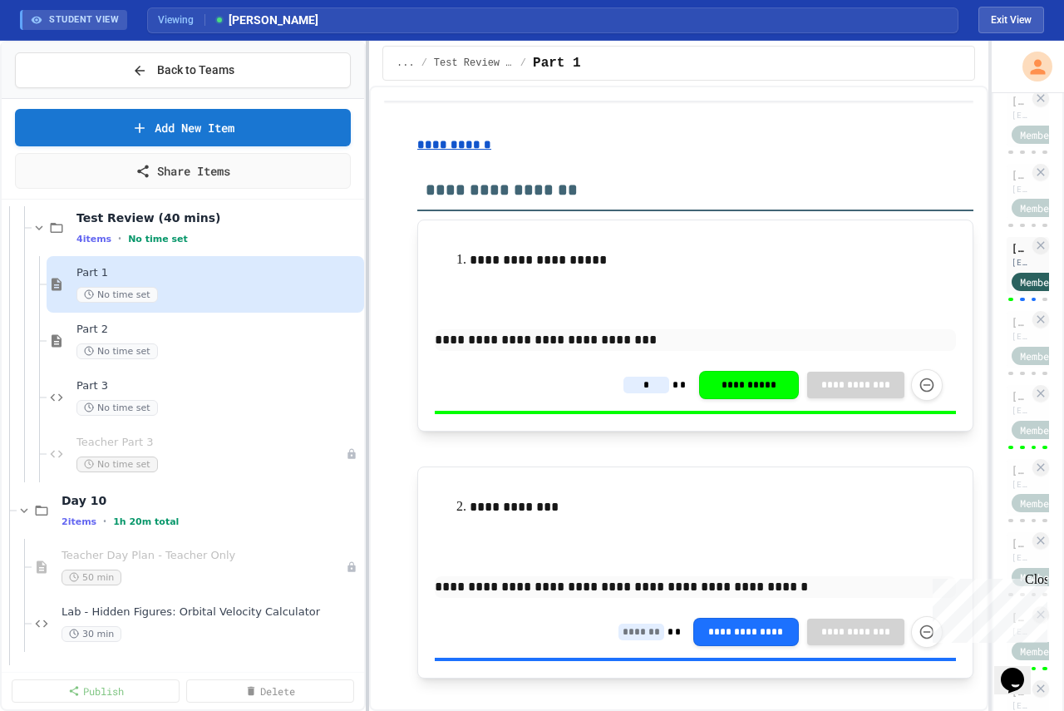
click at [364, 401] on div "**********" at bounding box center [532, 376] width 1064 height 670
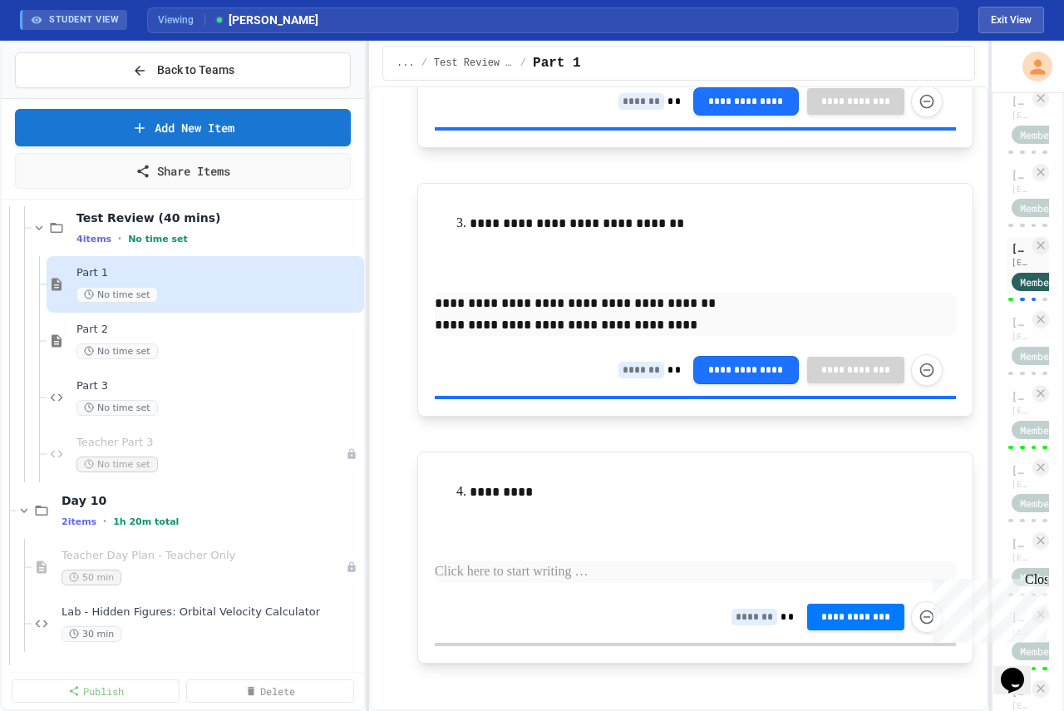
scroll to position [545, 0]
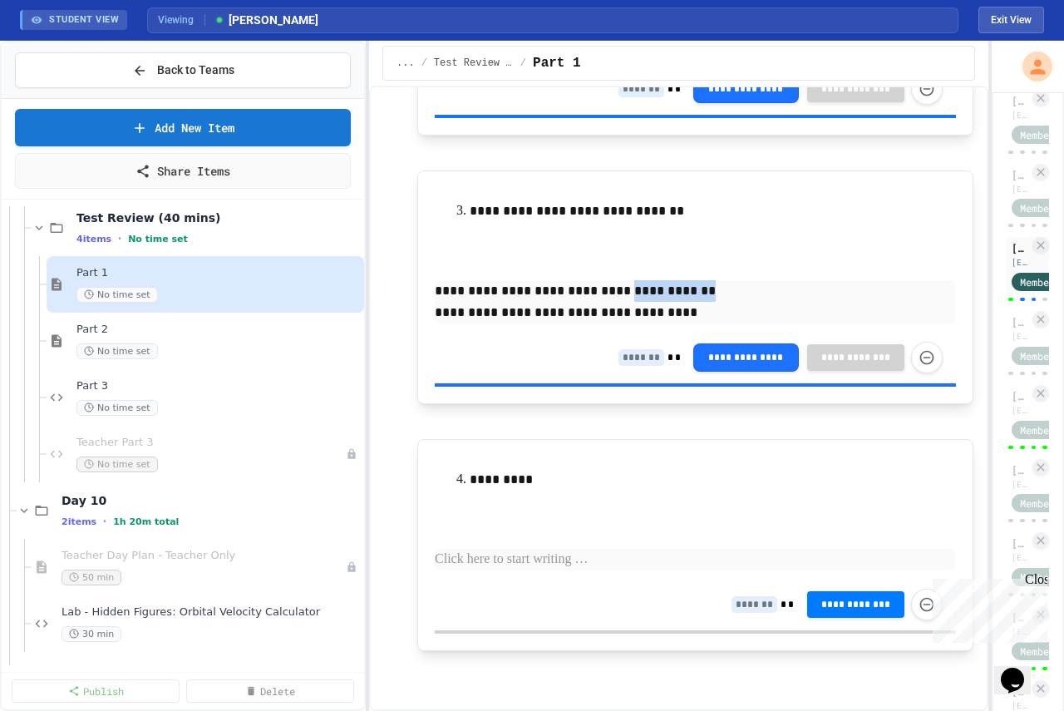
drag, startPoint x: 997, startPoint y: 291, endPoint x: 565, endPoint y: 298, distance: 431.6
click at [603, 299] on div "**********" at bounding box center [532, 376] width 1064 height 670
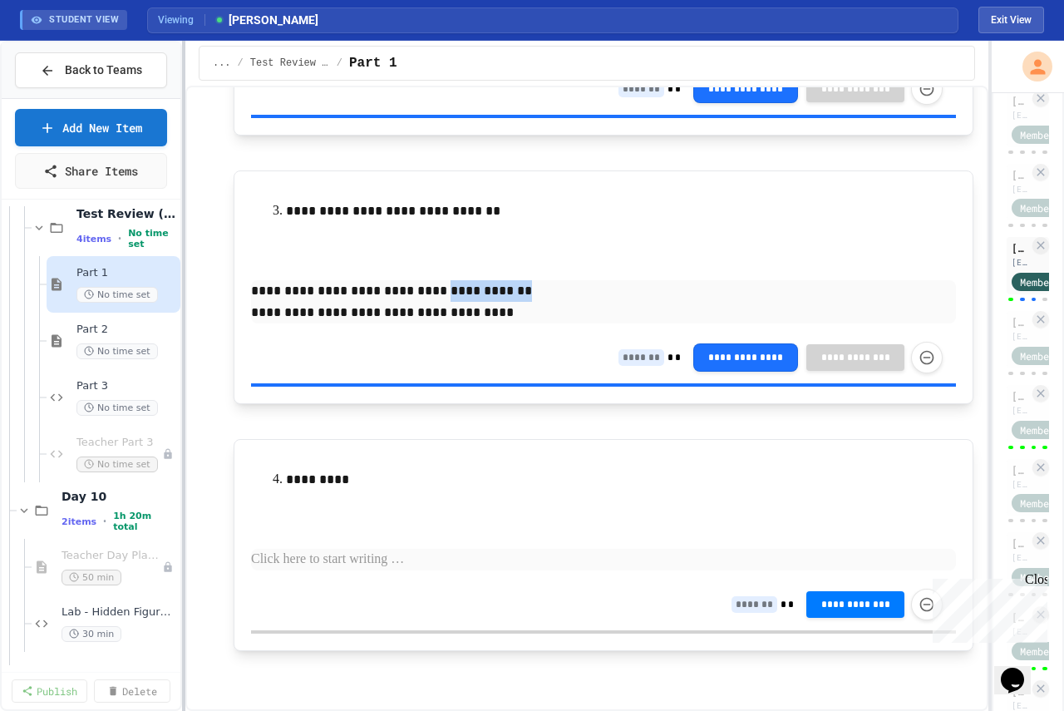
click at [184, 286] on div at bounding box center [183, 376] width 3 height 670
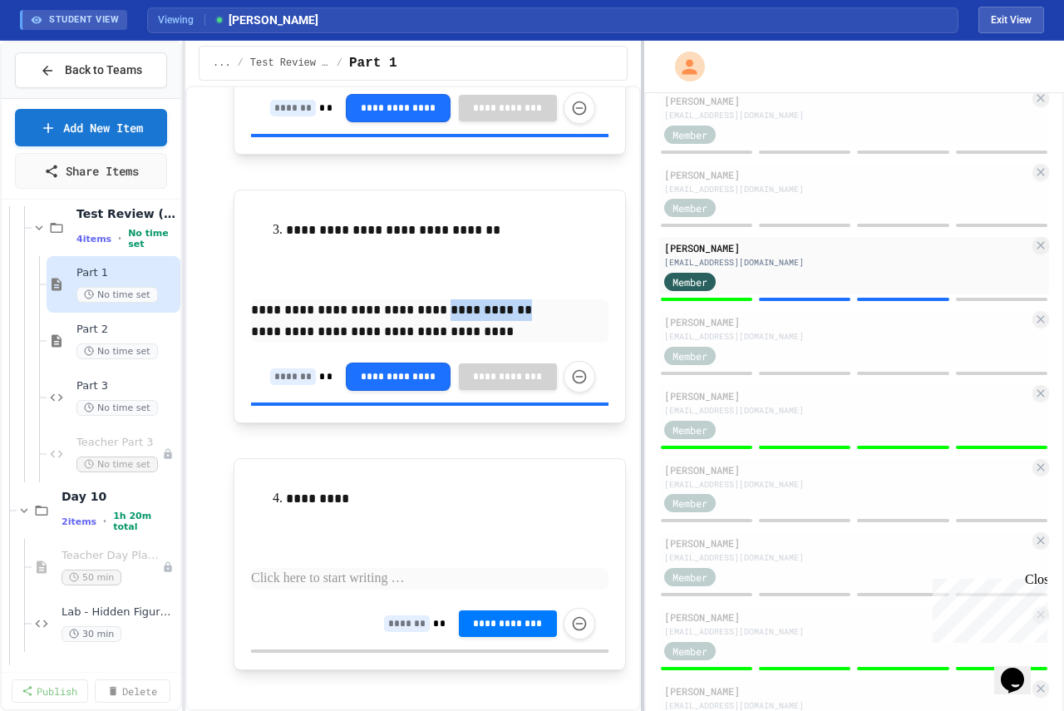
scroll to position [585, 0]
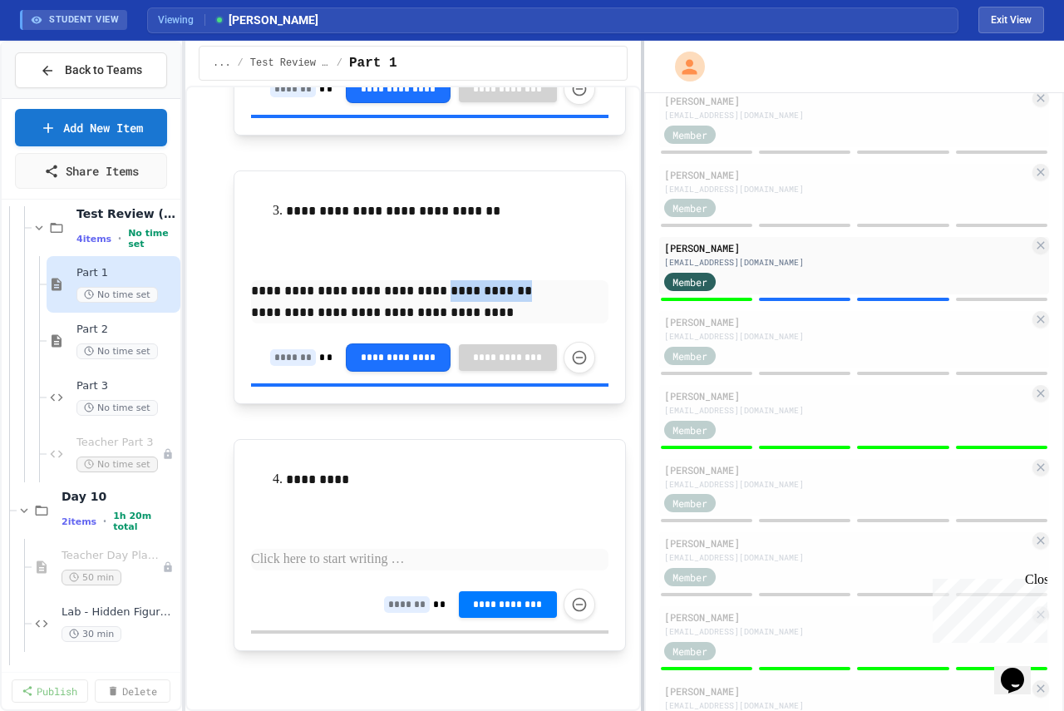
click at [641, 259] on div at bounding box center [642, 376] width 3 height 670
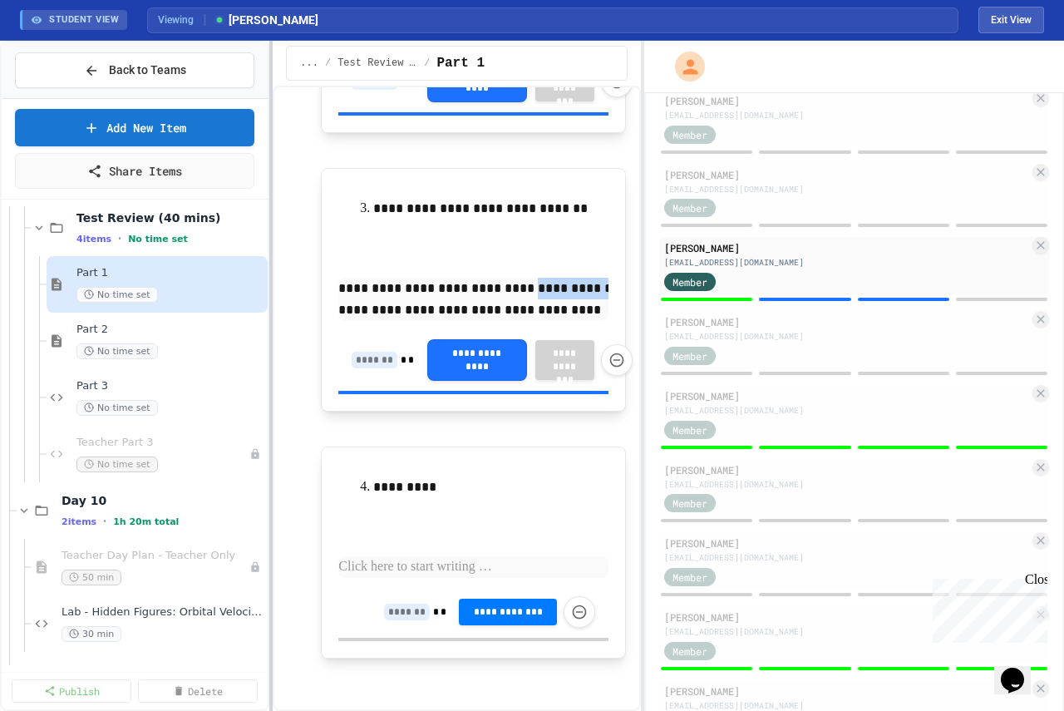
scroll to position [607, 0]
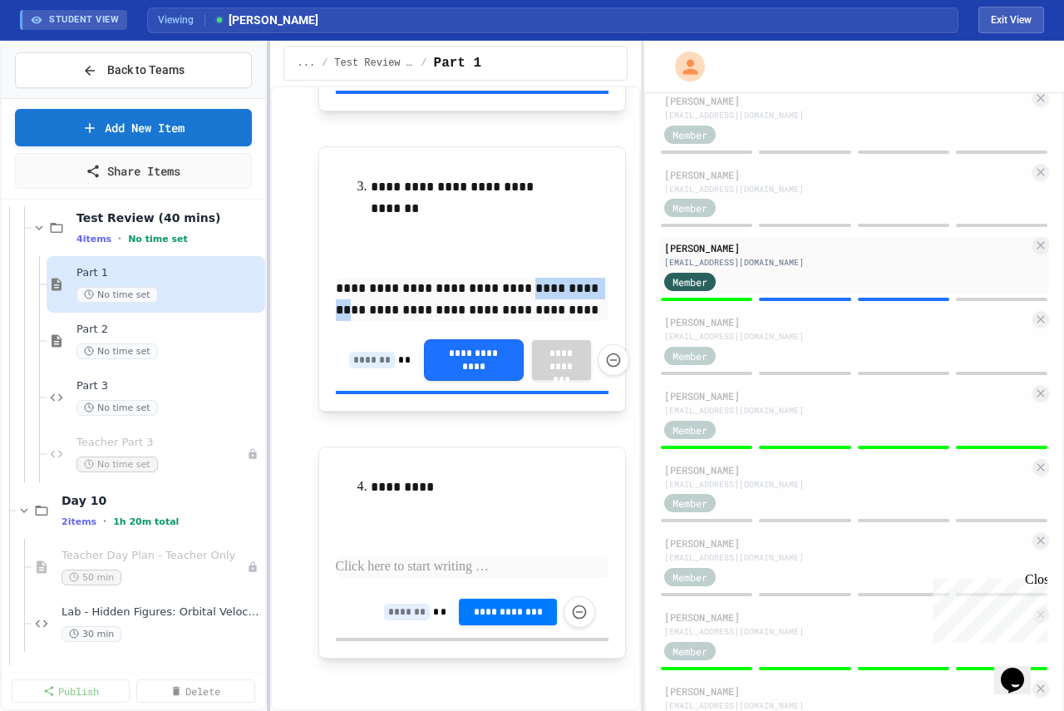
click at [268, 274] on div at bounding box center [268, 376] width 3 height 670
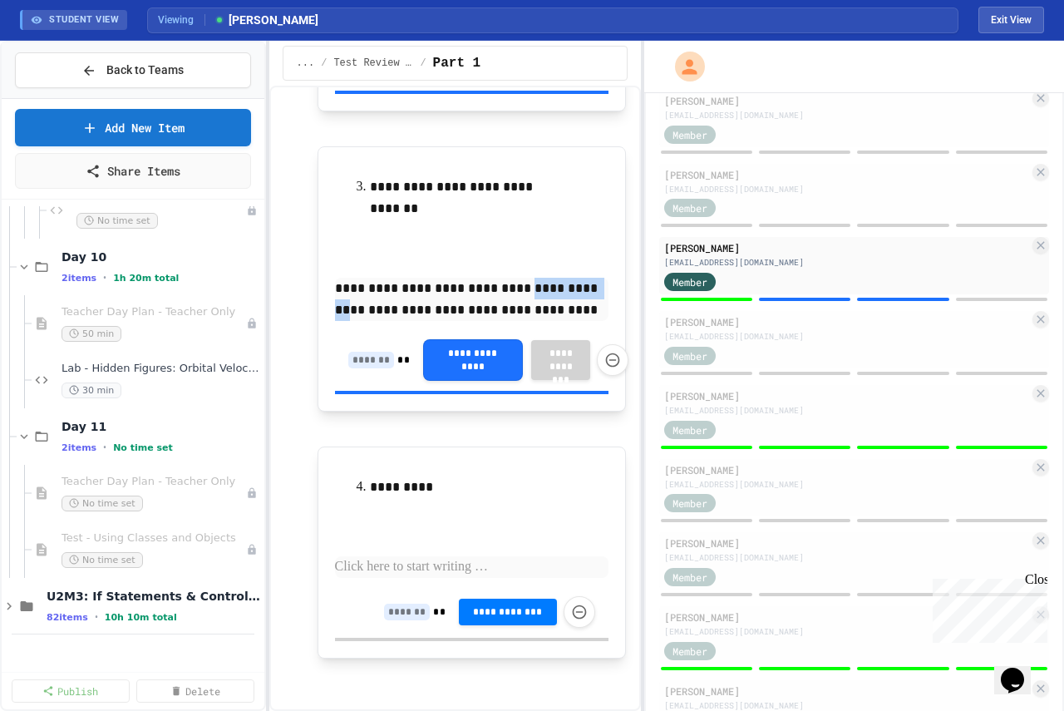
scroll to position [831, 0]
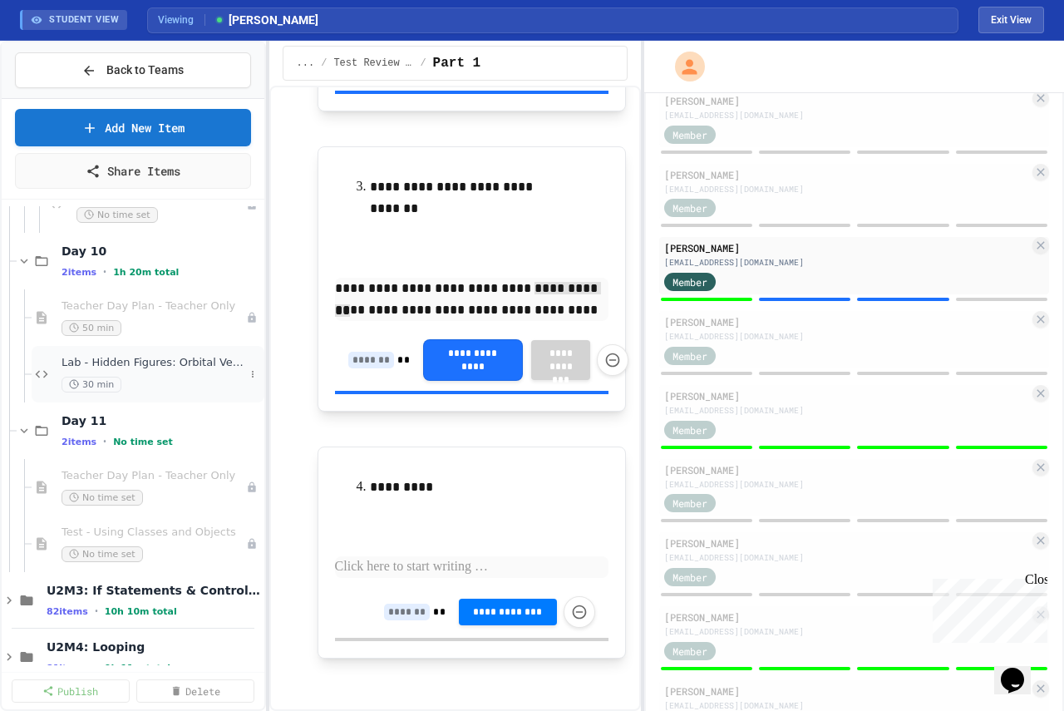
click at [116, 377] on span "30 min" at bounding box center [92, 385] width 60 height 16
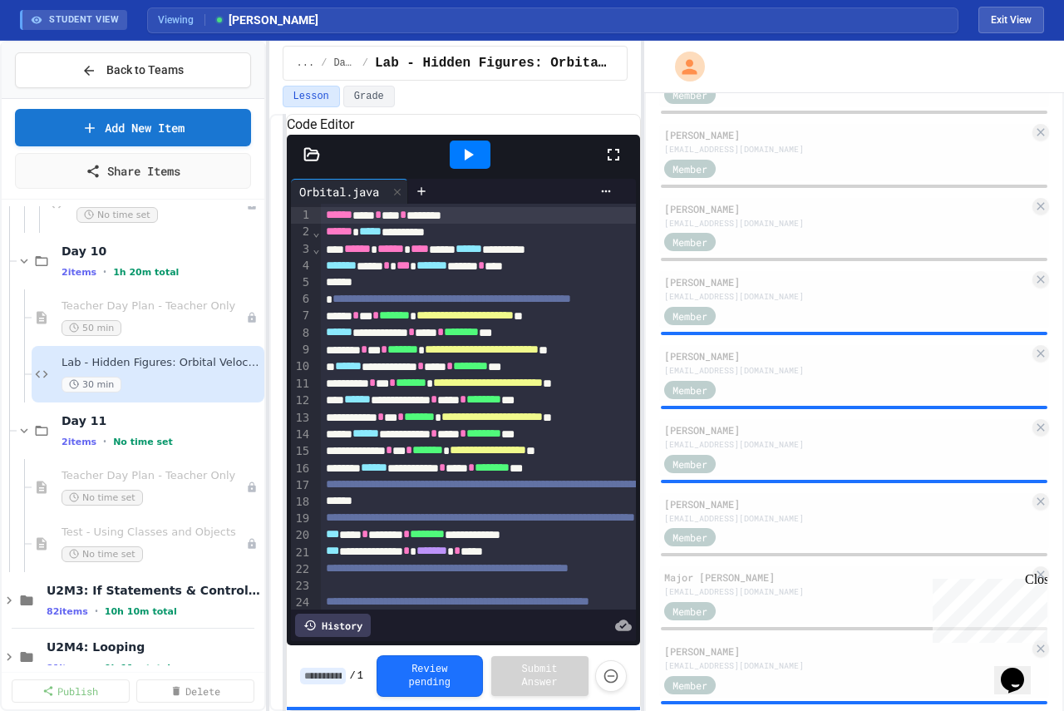
scroll to position [654, 0]
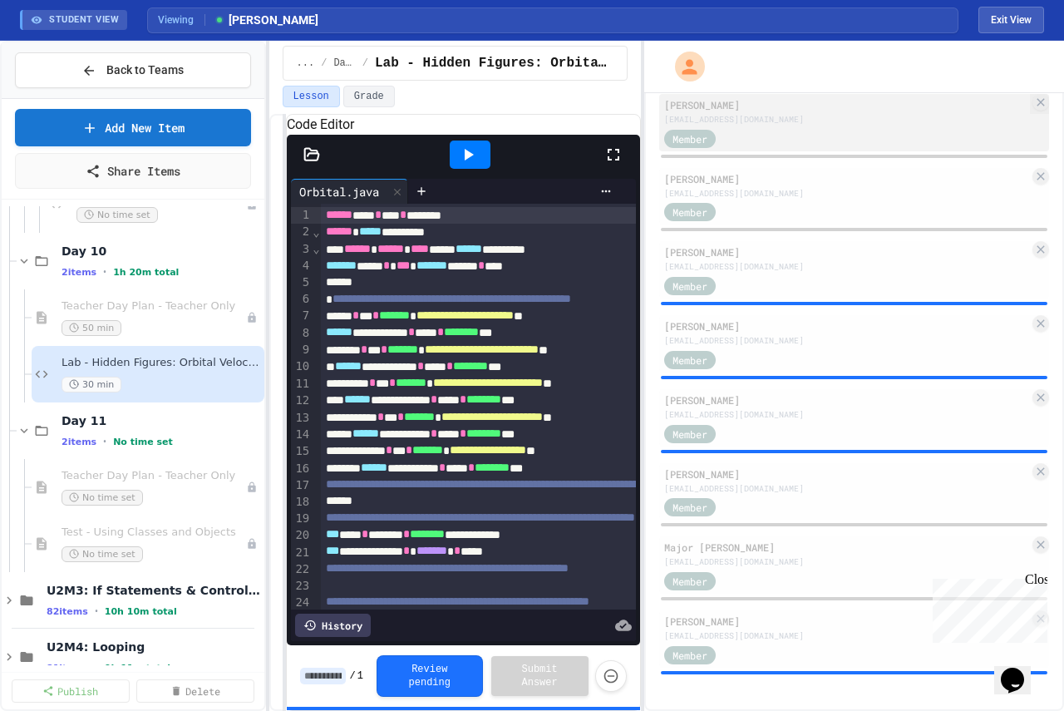
click at [771, 134] on div "Member" at bounding box center [846, 137] width 365 height 21
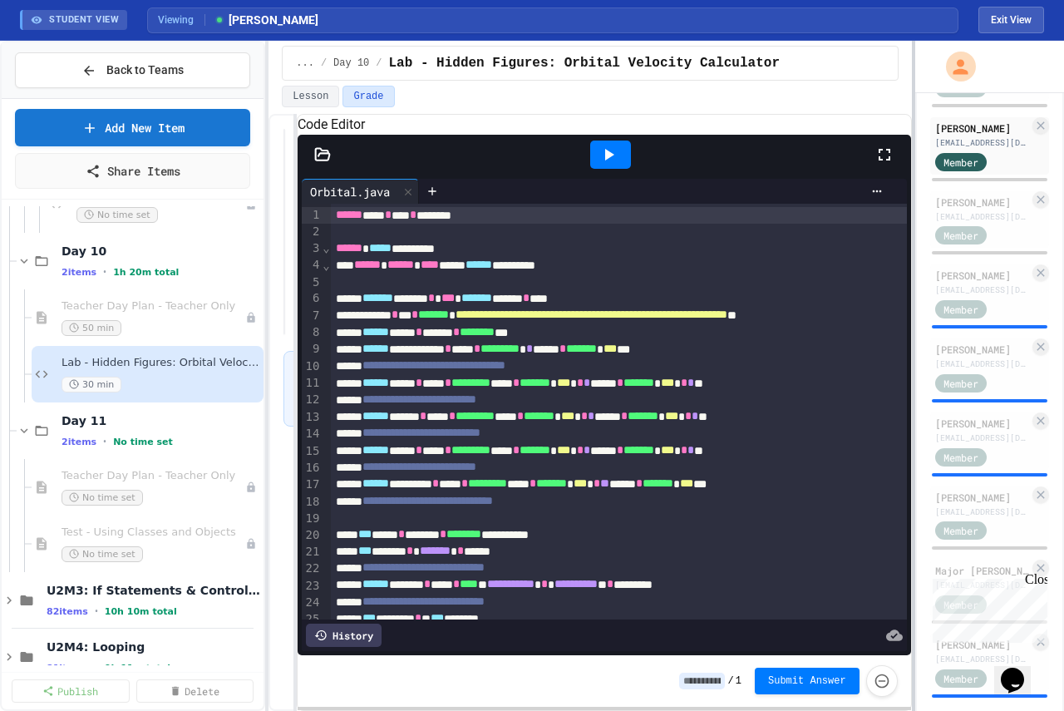
scroll to position [727, 0]
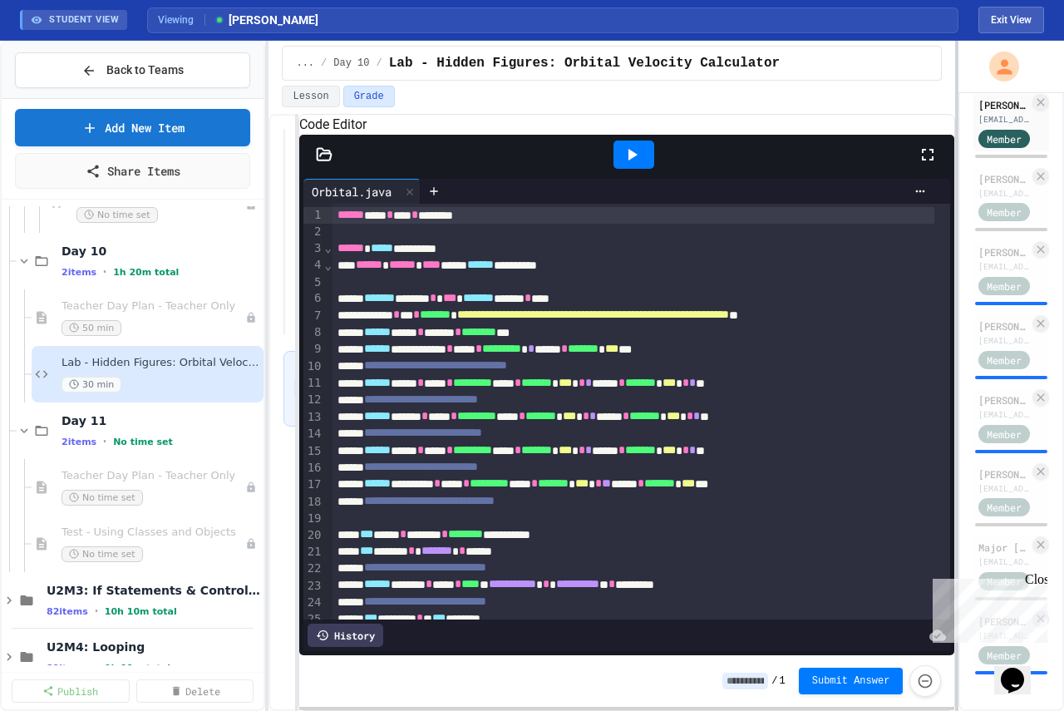
click at [958, 379] on div at bounding box center [956, 376] width 3 height 670
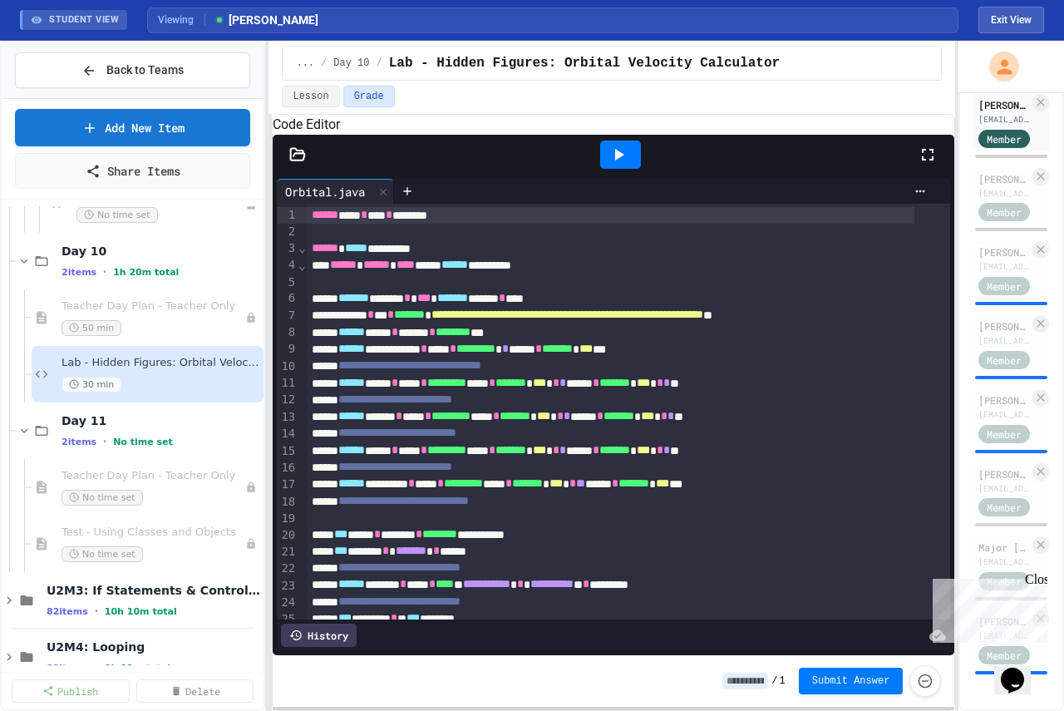
click at [111, 358] on div "**********" at bounding box center [532, 376] width 1064 height 670
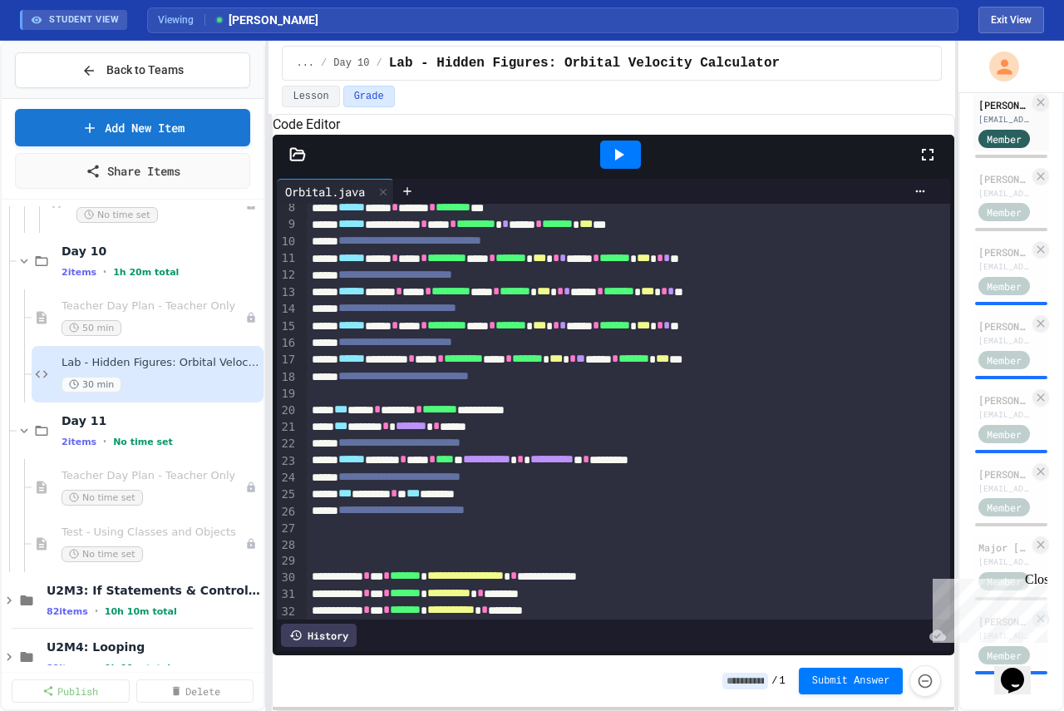
scroll to position [83, 0]
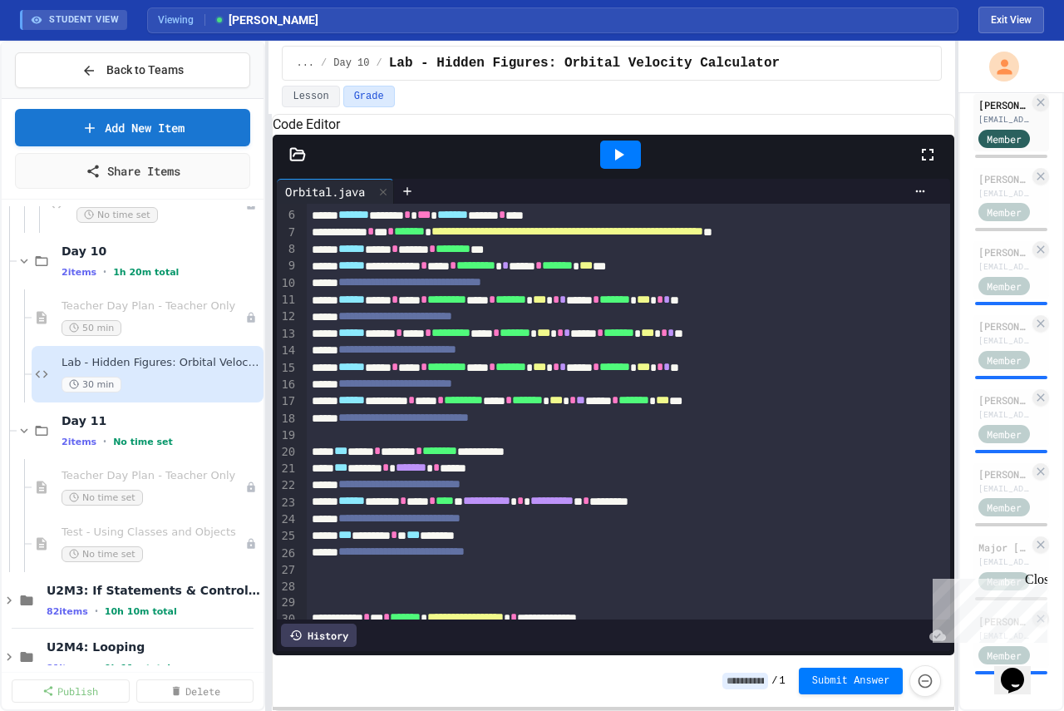
click at [621, 165] on icon at bounding box center [619, 155] width 20 height 20
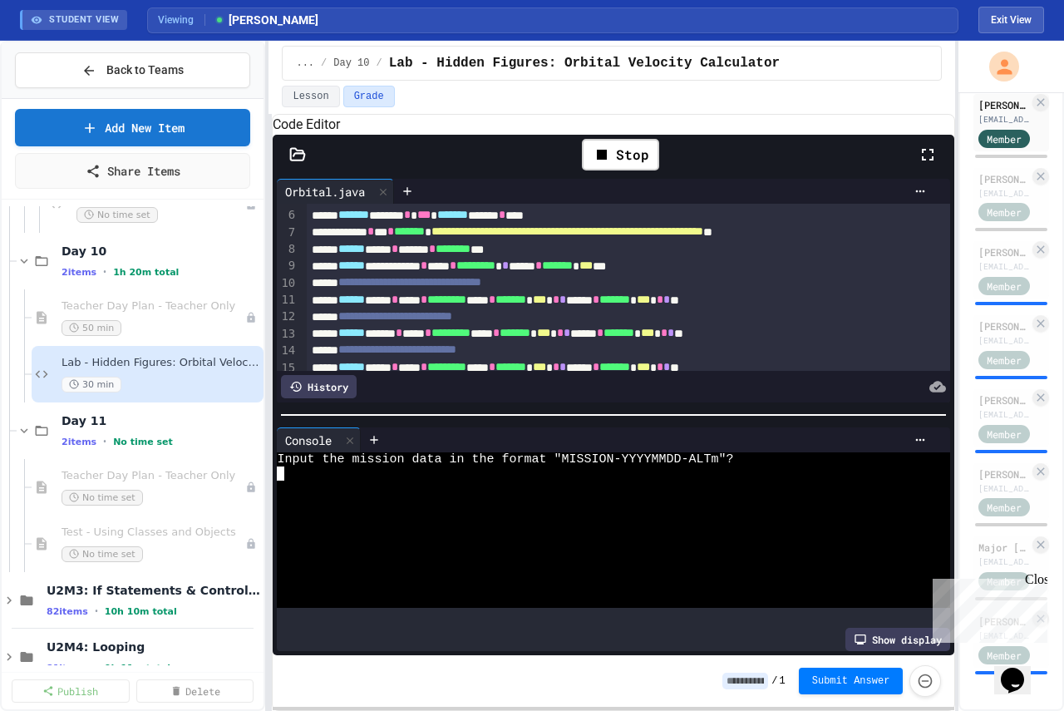
click at [281, 477] on textarea "Terminal input" at bounding box center [280, 473] width 7 height 14
type textarea "**********"
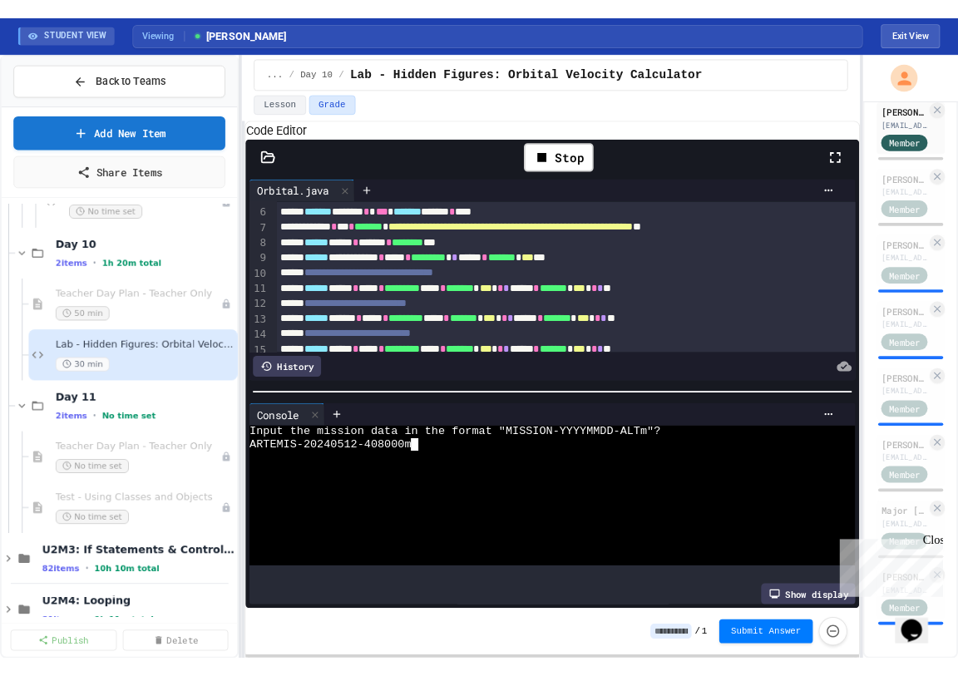
scroll to position [0, 0]
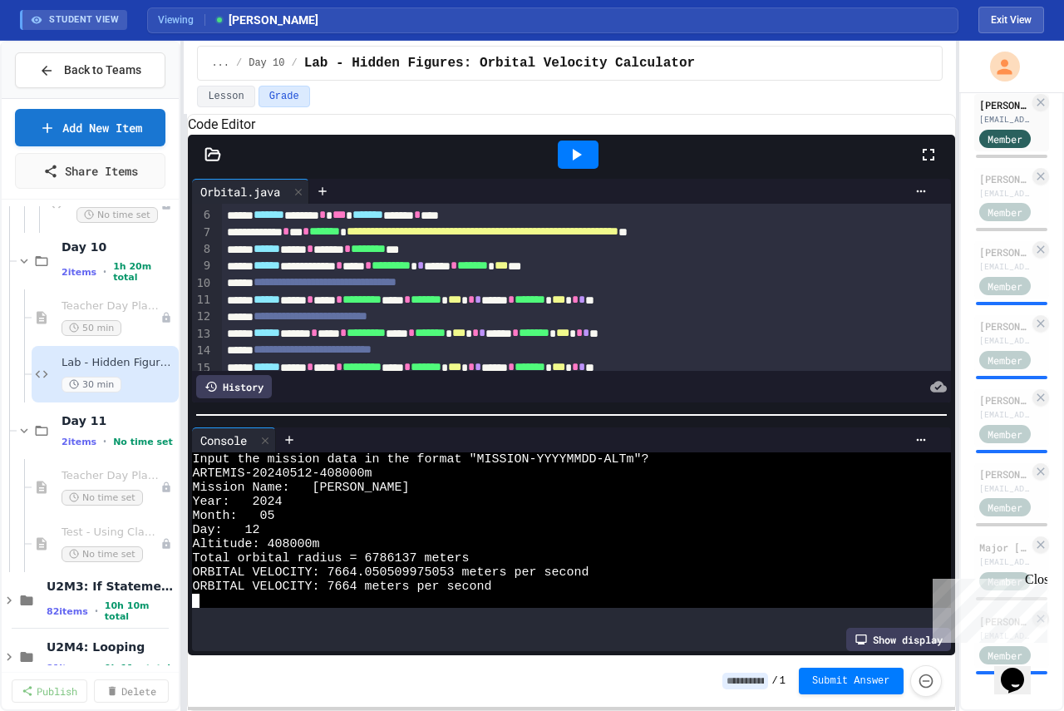
click at [185, 265] on div "**********" at bounding box center [532, 376] width 1064 height 670
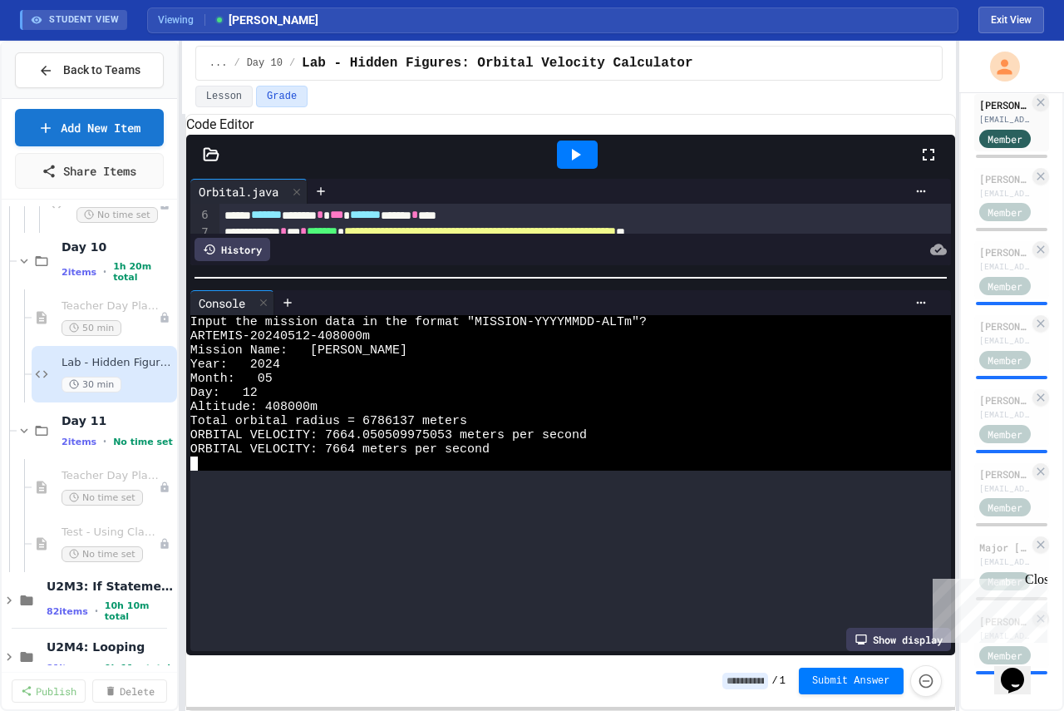
click at [547, 284] on div at bounding box center [570, 277] width 769 height 17
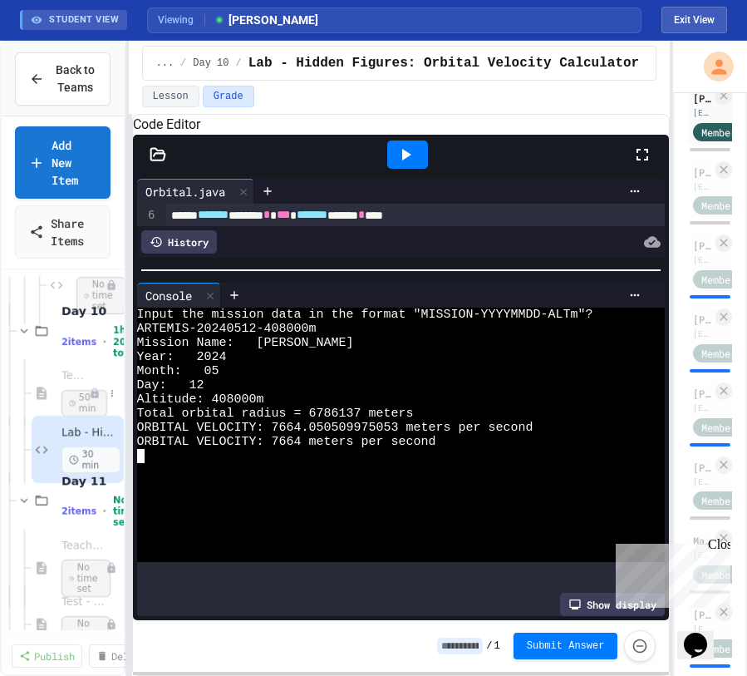
click at [2, 403] on div "Back to Teams Add New Item Share Items Part 3 No time set Teacher Part 3 No tim…" at bounding box center [63, 358] width 126 height 635
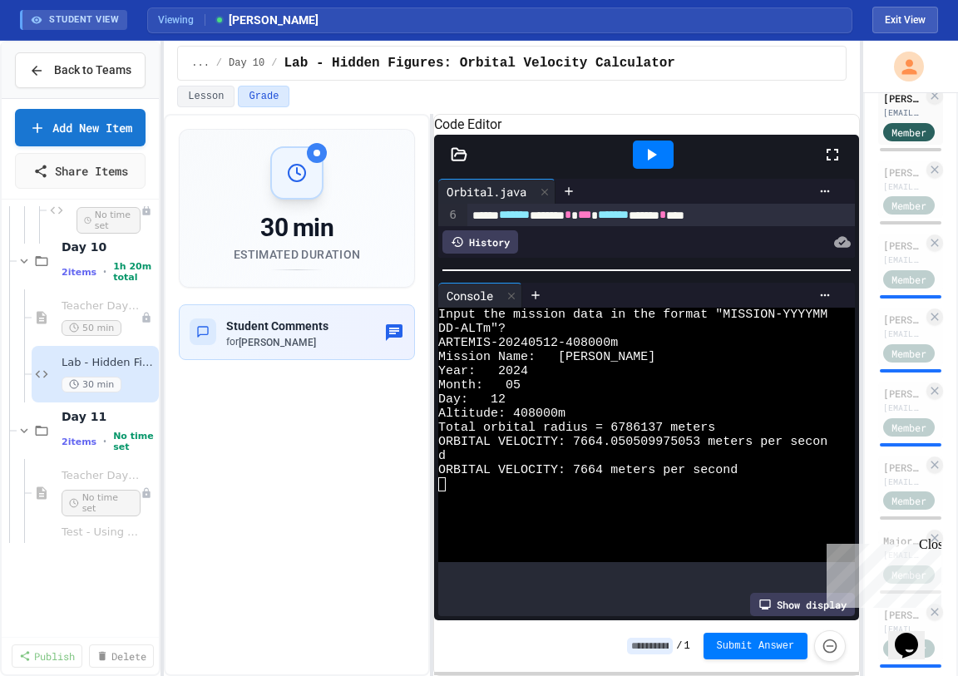
click at [436, 224] on div "**********" at bounding box center [512, 395] width 696 height 562
click at [216, 96] on button "Lesson" at bounding box center [205, 97] width 57 height 22
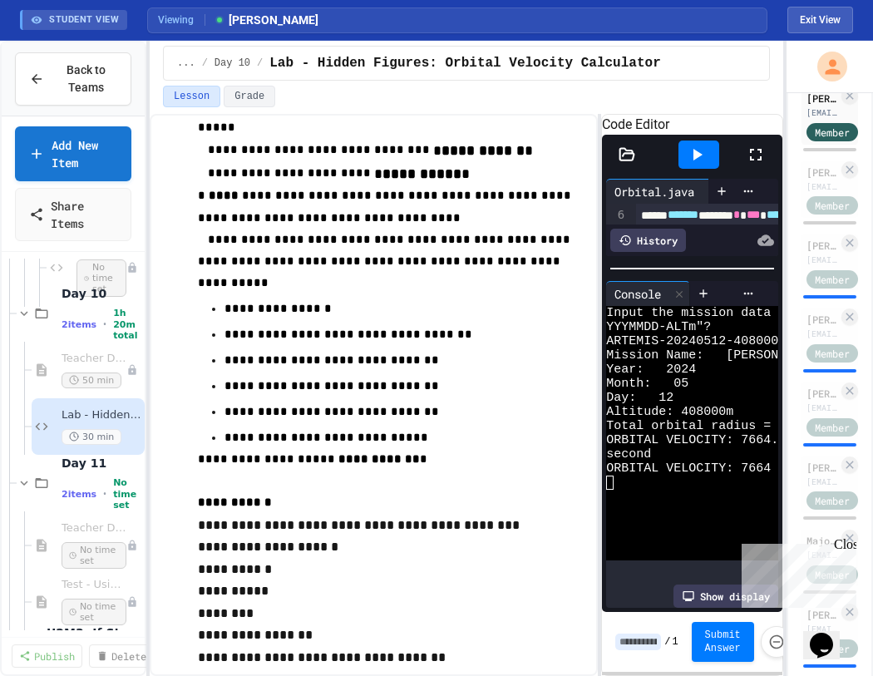
scroll to position [1498, 0]
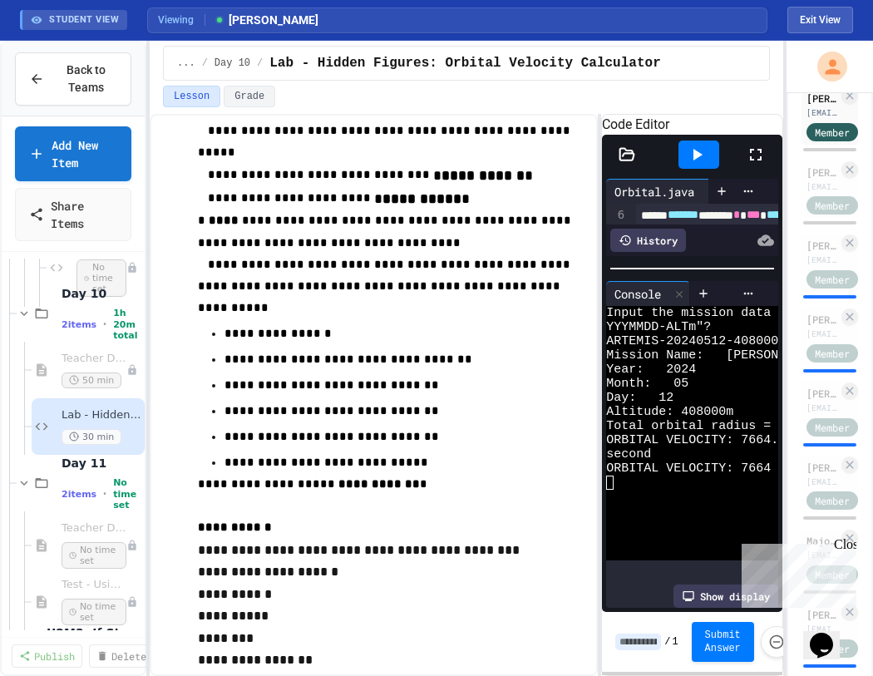
click at [599, 329] on div "**********" at bounding box center [467, 395] width 634 height 562
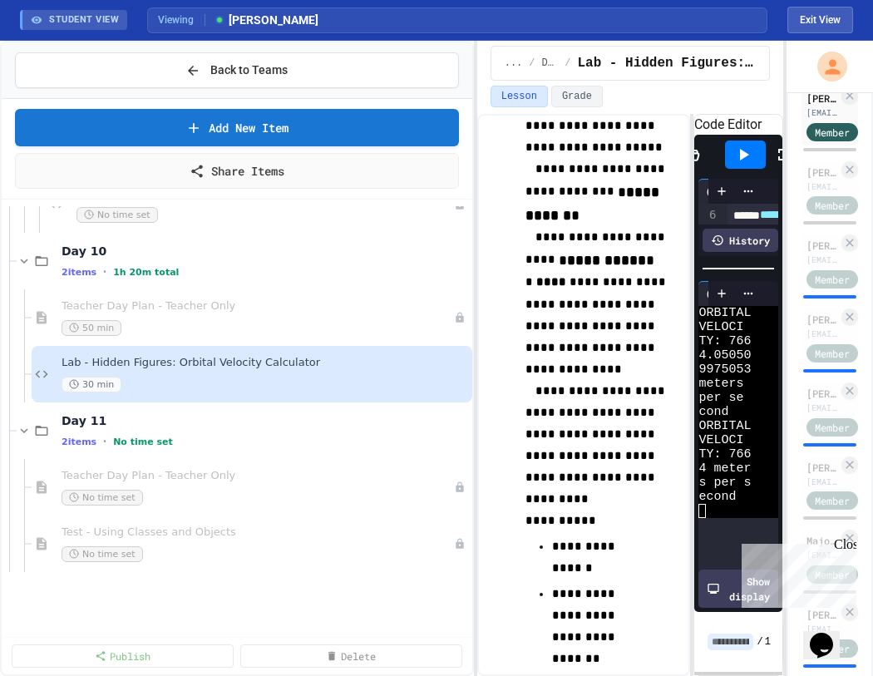
scroll to position [452, 0]
click at [475, 325] on div "**********" at bounding box center [436, 358] width 873 height 635
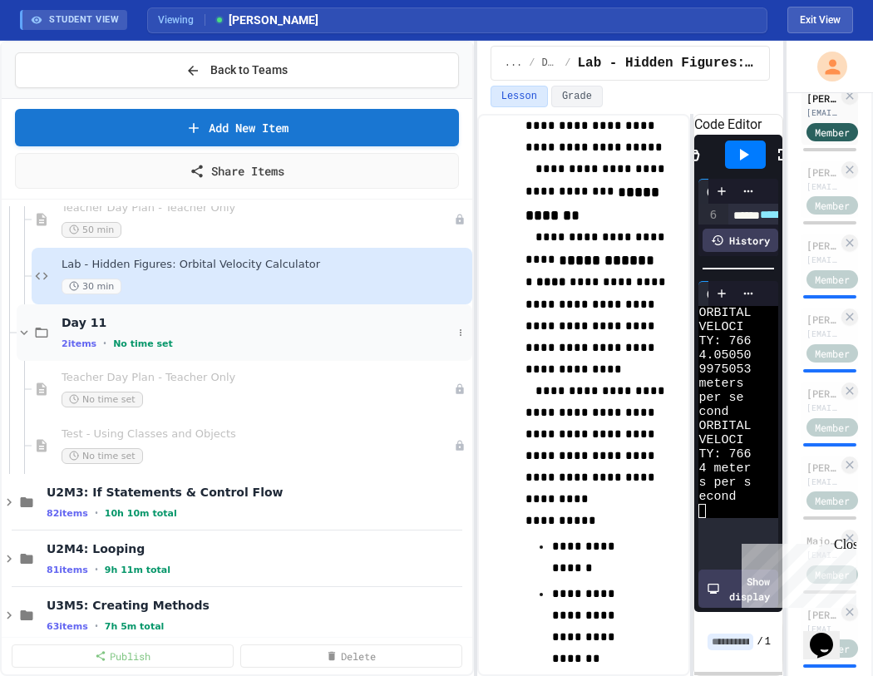
scroll to position [846, 0]
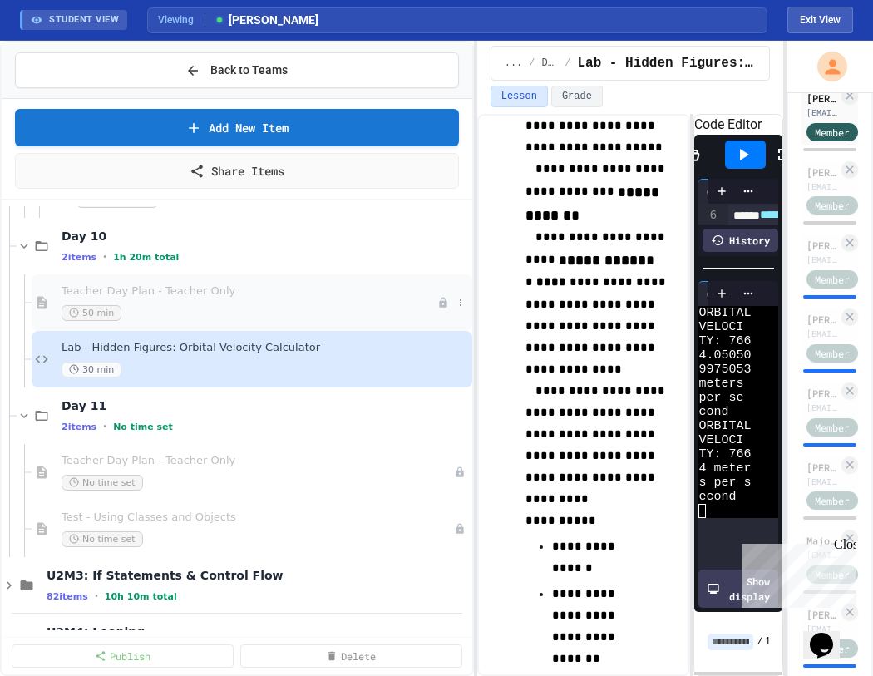
click at [200, 305] on div "50 min" at bounding box center [250, 313] width 376 height 16
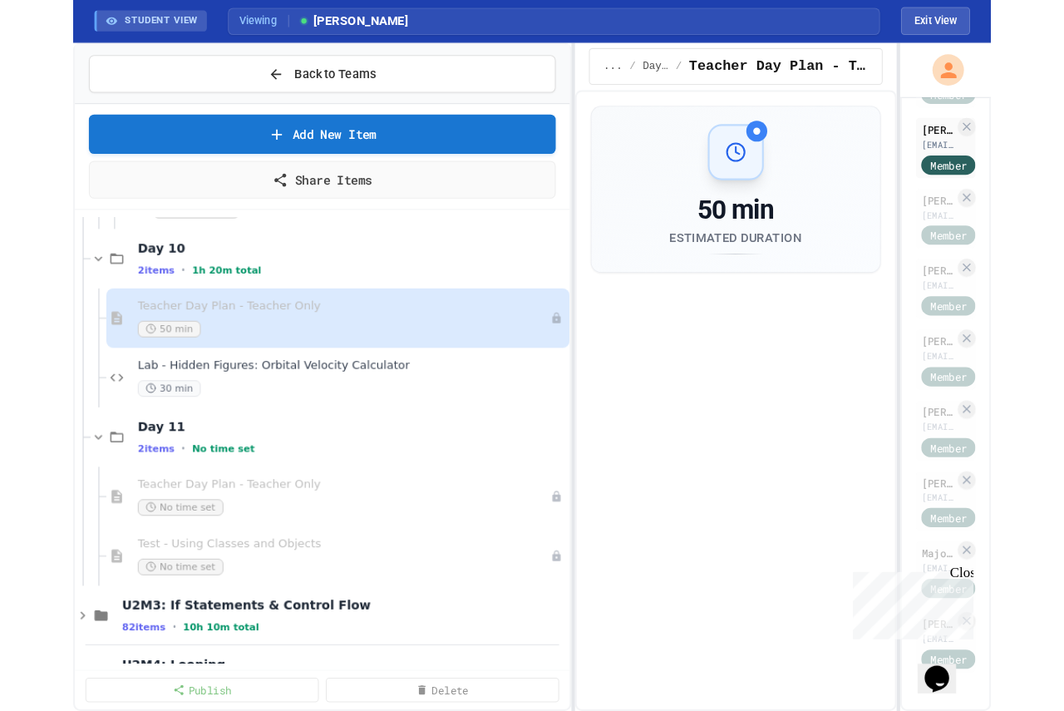
scroll to position [688, 0]
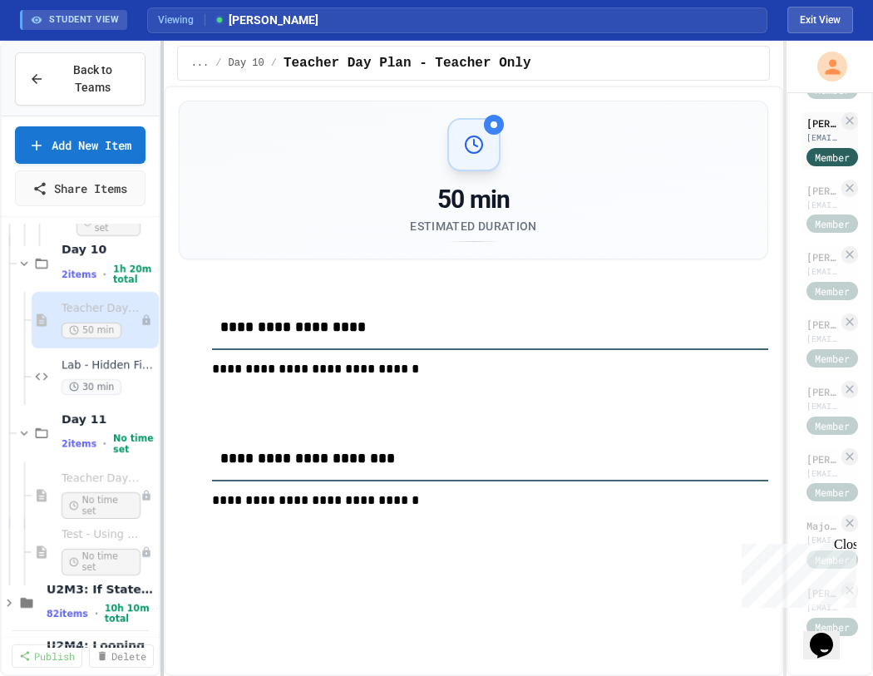
click at [160, 308] on div at bounding box center [161, 358] width 3 height 635
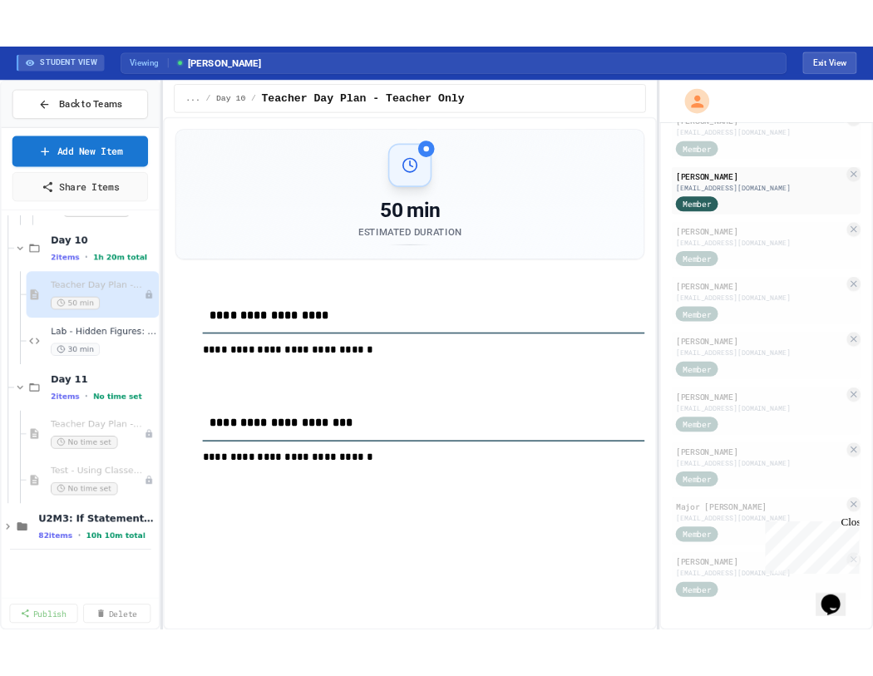
scroll to position [568, 0]
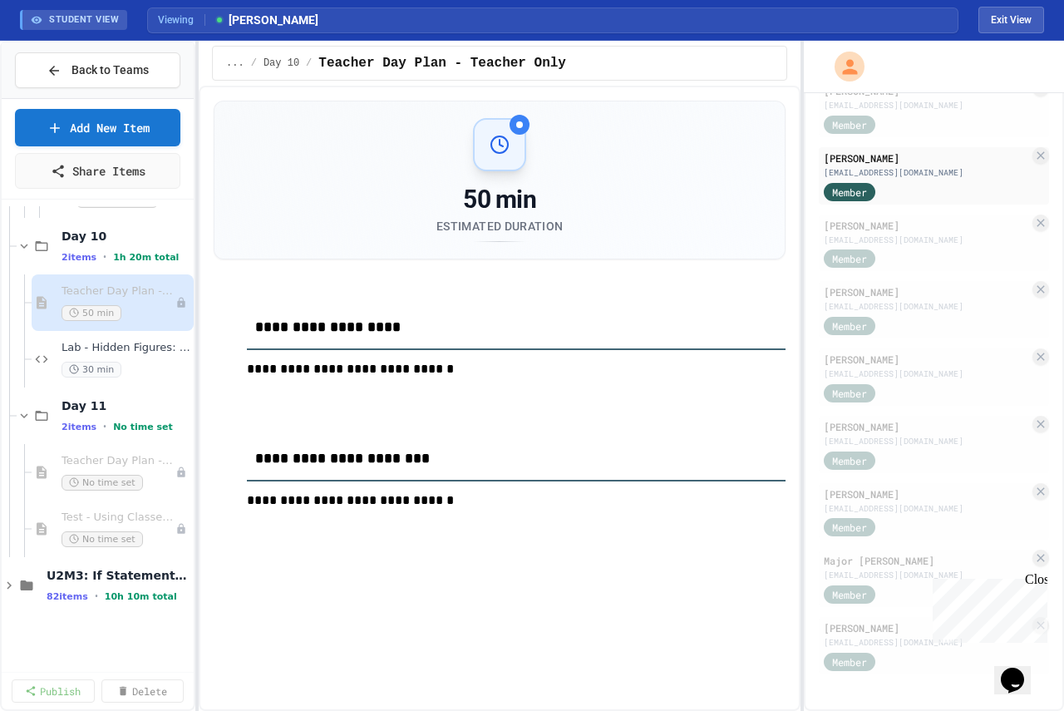
click at [804, 259] on div "**********" at bounding box center [532, 376] width 1064 height 670
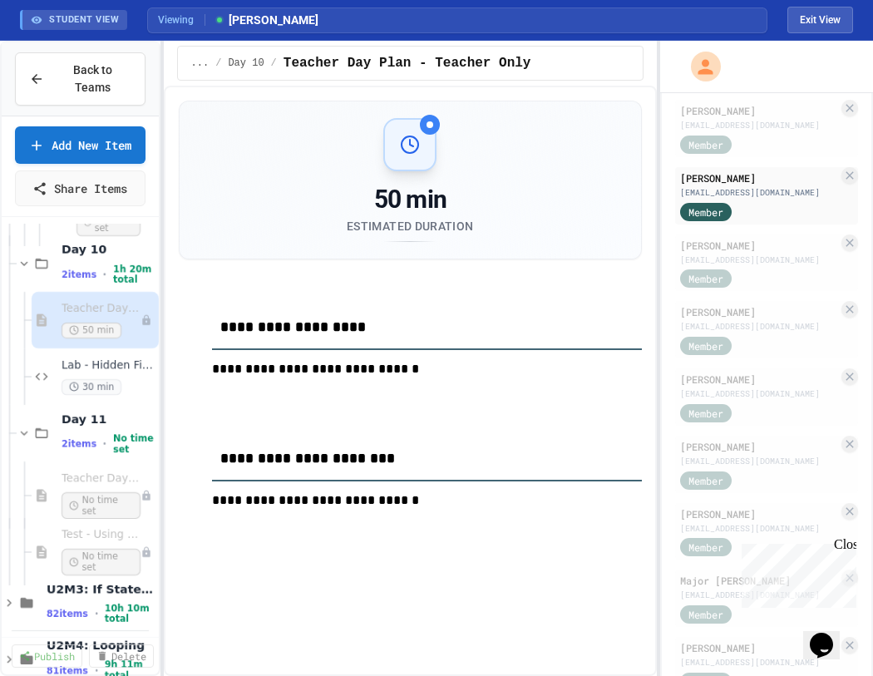
scroll to position [646, 0]
